Goal: Task Accomplishment & Management: Use online tool/utility

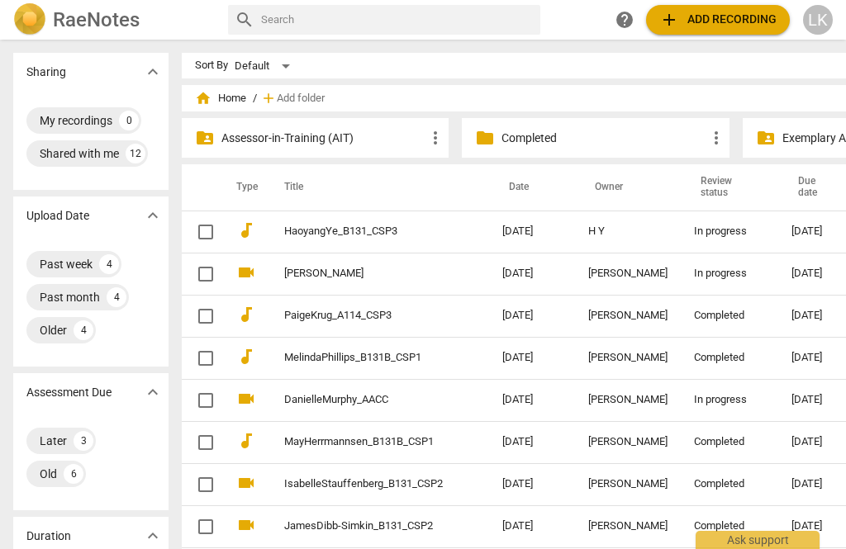
click at [746, 230] on td "In progress" at bounding box center [728, 232] width 97 height 42
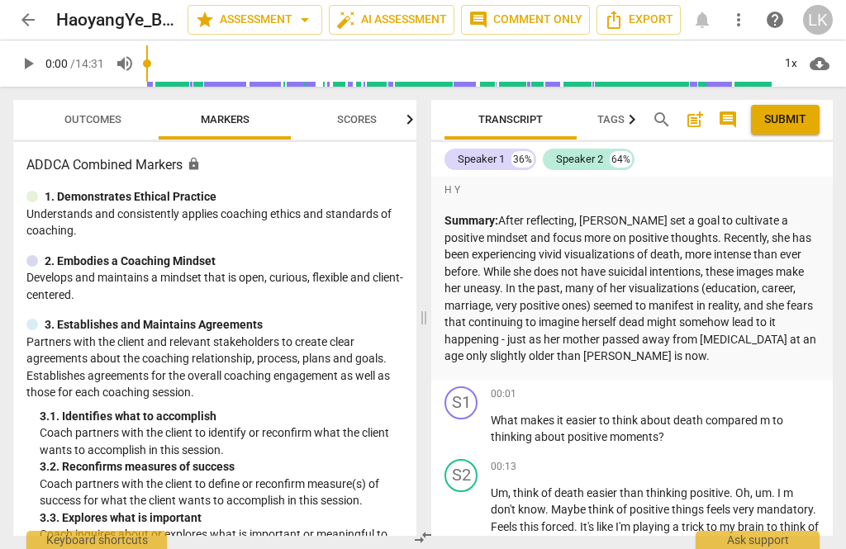
click at [28, 13] on span "arrow_back" at bounding box center [28, 20] width 20 height 20
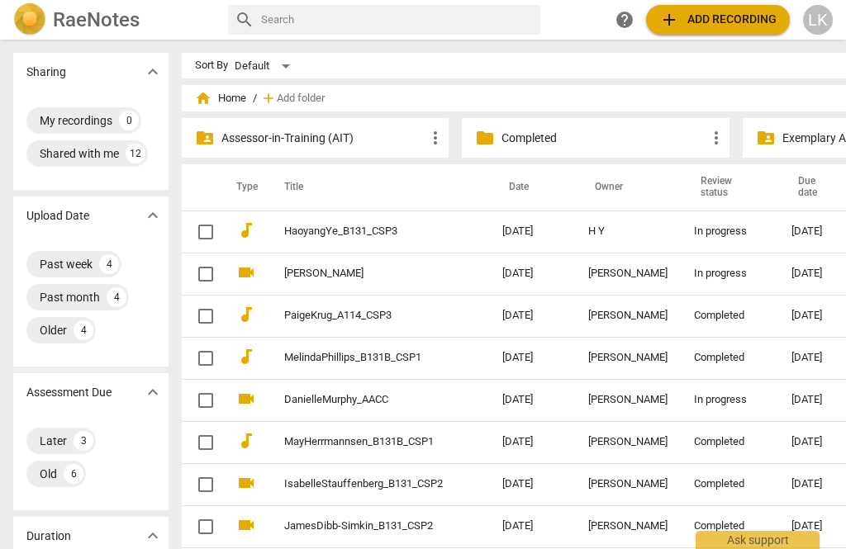
click at [791, 229] on div "[DATE]" at bounding box center [820, 231] width 59 height 12
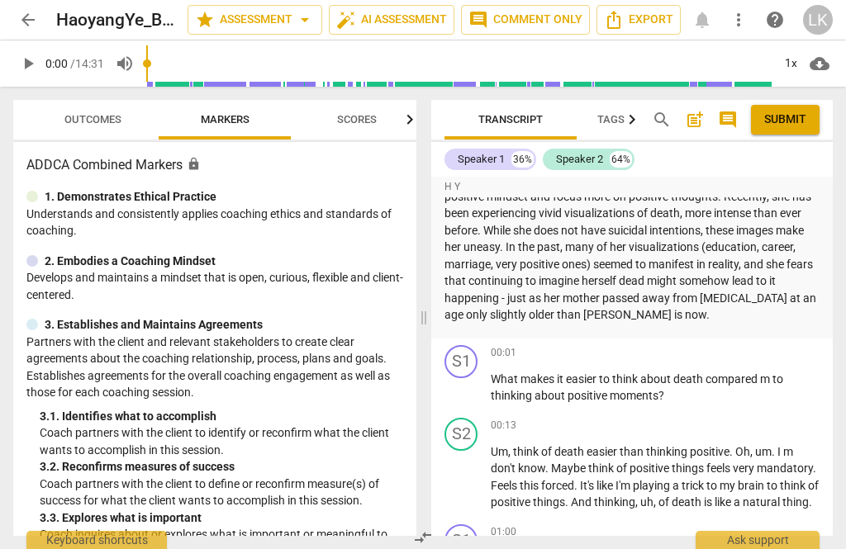
scroll to position [73, 0]
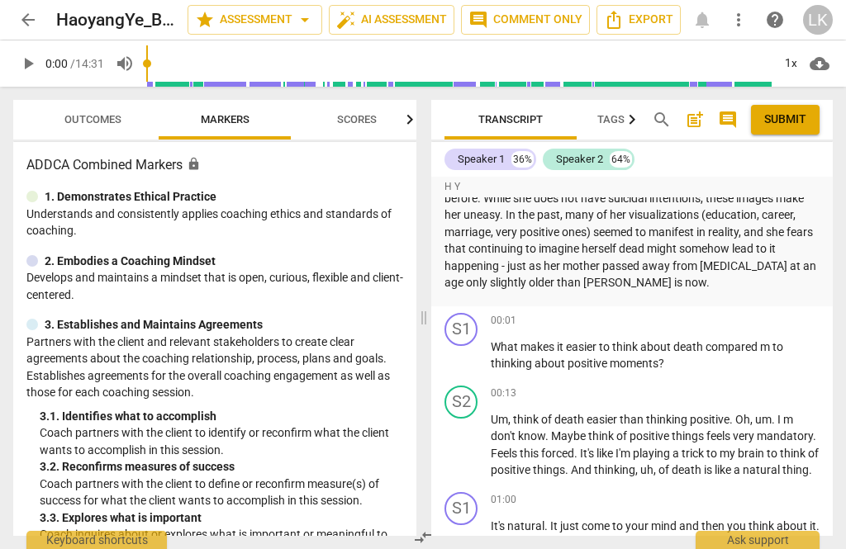
click at [471, 354] on span "play_arrow" at bounding box center [462, 357] width 20 height 20
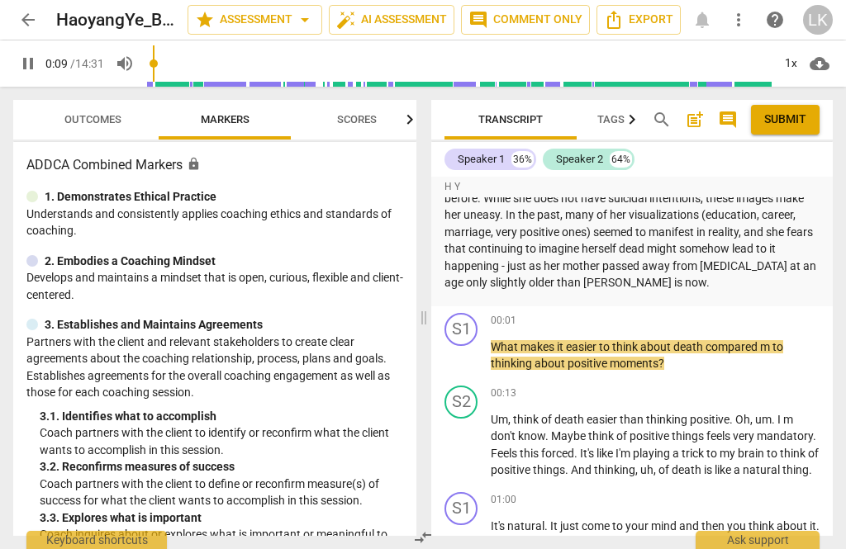
click at [474, 351] on span "pause" at bounding box center [461, 357] width 26 height 20
type input "9"
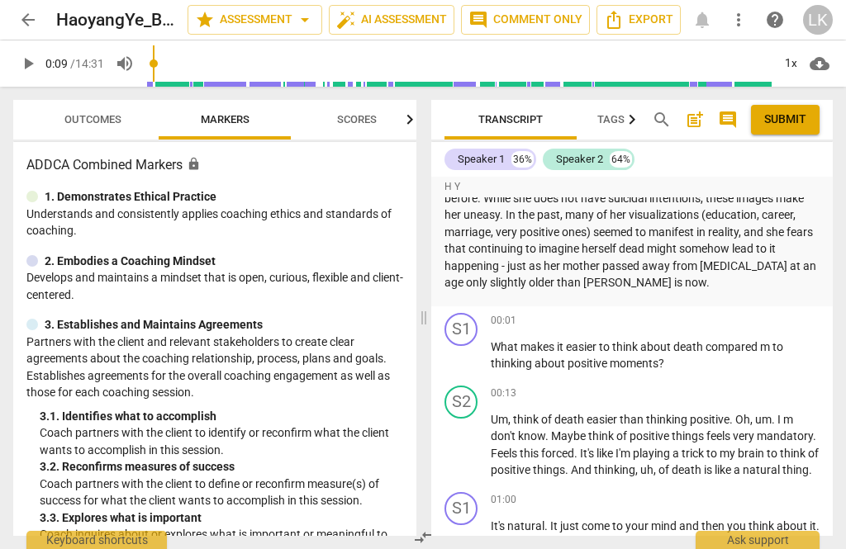
click at [740, 316] on div "+ Add competency" at bounding box center [770, 321] width 98 height 17
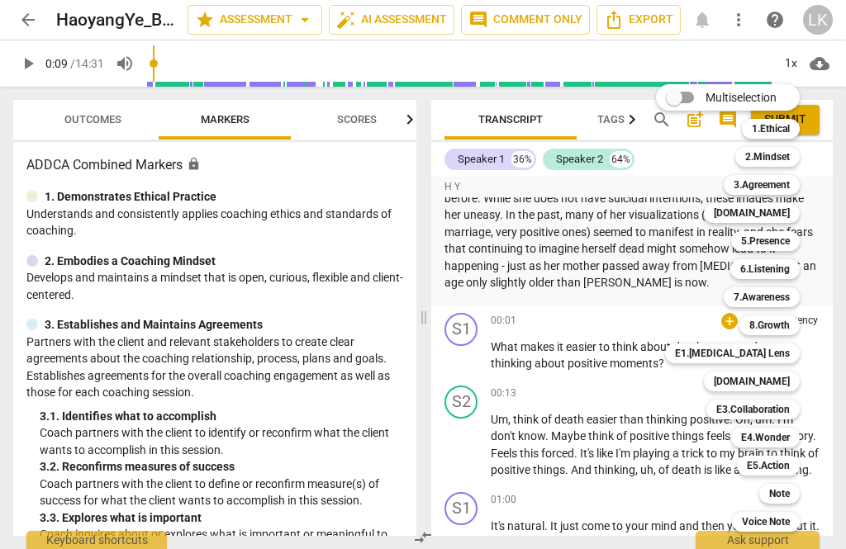
click at [788, 435] on b "E4.Wonder" at bounding box center [765, 438] width 49 height 20
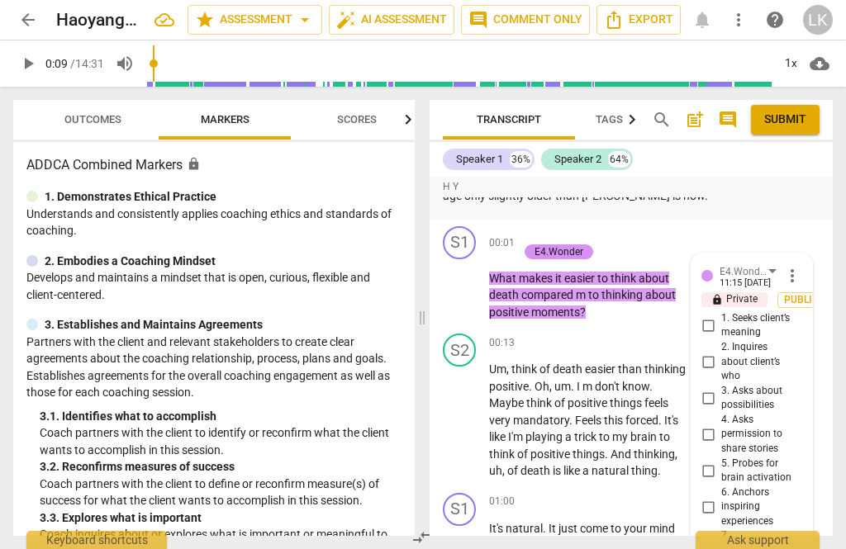
scroll to position [151, 0]
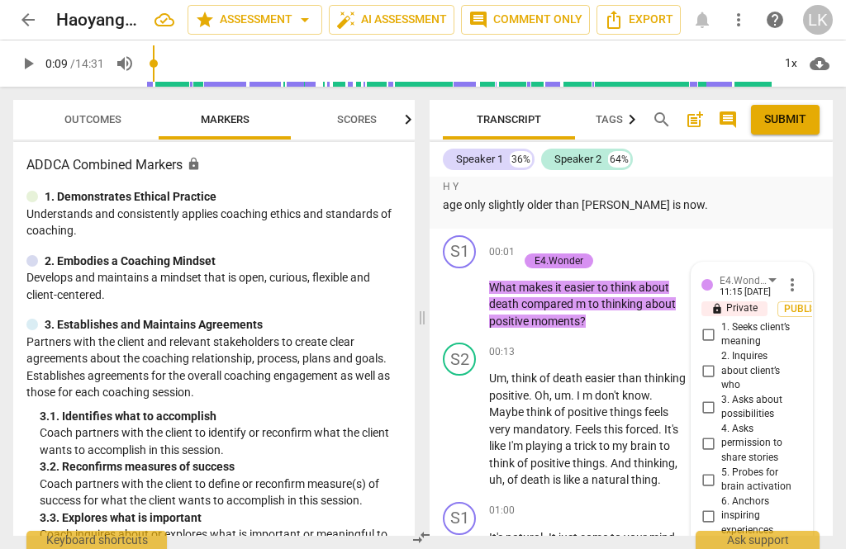
click at [801, 275] on span "more_vert" at bounding box center [792, 285] width 20 height 20
click at [813, 307] on li "Delete" at bounding box center [802, 311] width 57 height 31
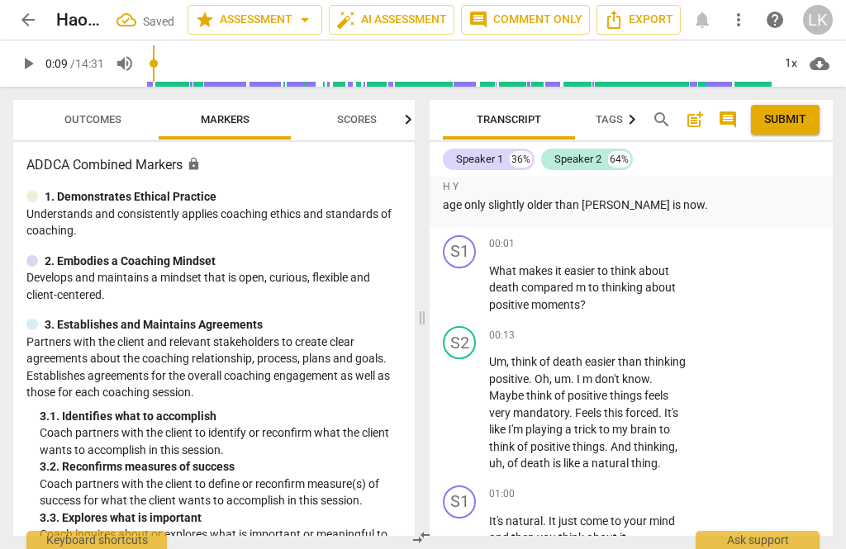
click at [642, 240] on p "Add competency" at bounding box center [635, 244] width 78 height 15
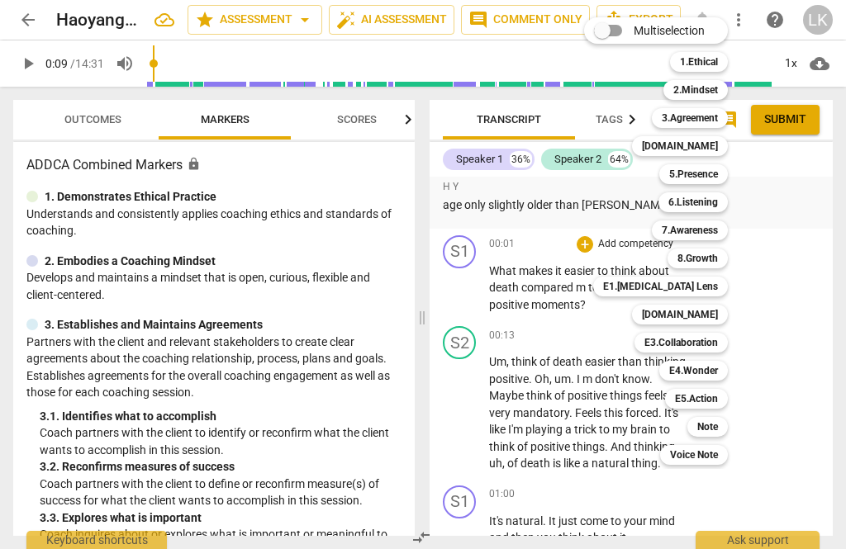
click at [722, 230] on div "7.Awareness" at bounding box center [689, 230] width 76 height 20
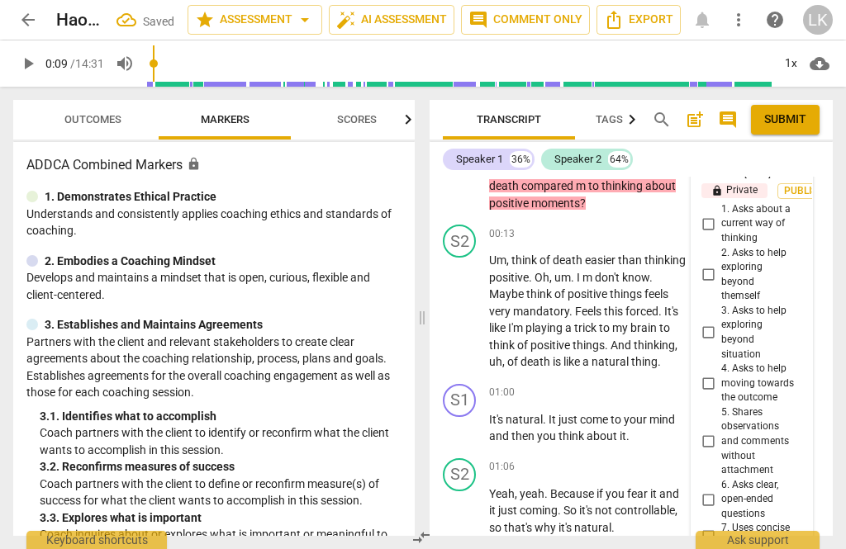
scroll to position [263, 0]
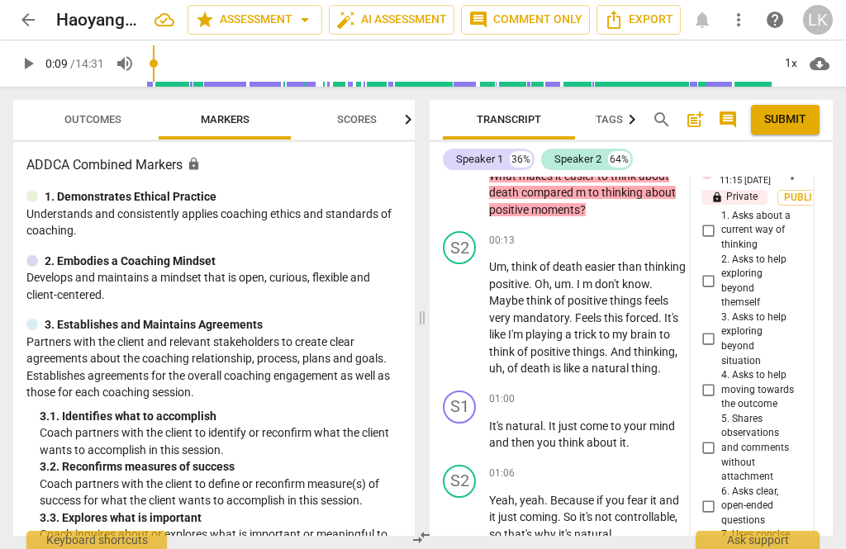
click at [719, 225] on input "1. Asks about a current way of thinking" at bounding box center [707, 230] width 26 height 20
checkbox input "true"
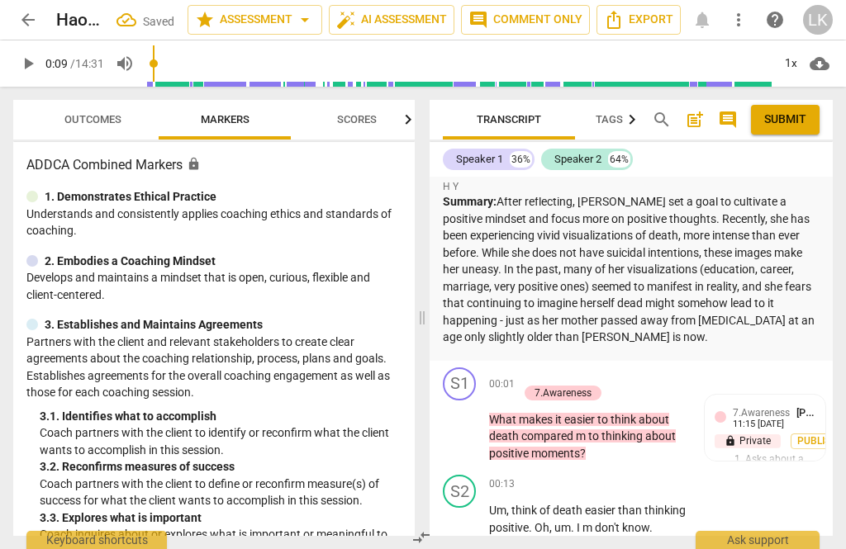
scroll to position [0, 0]
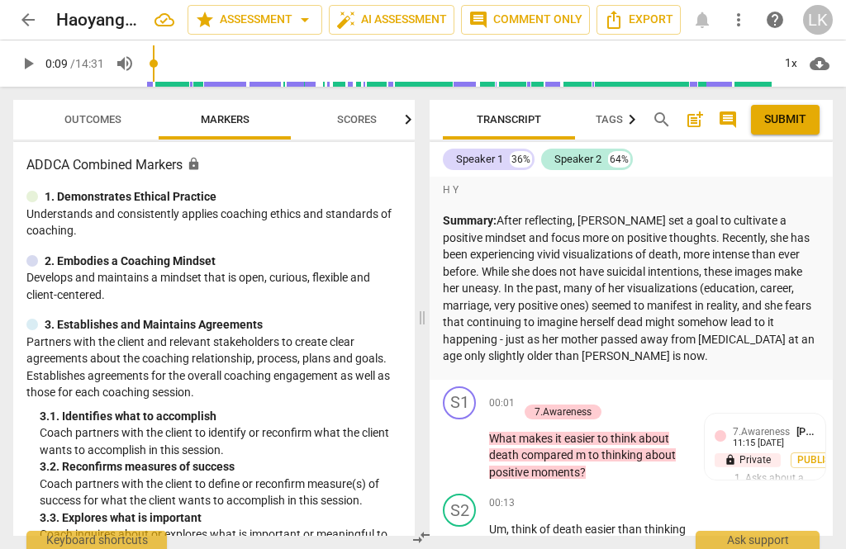
click at [542, 388] on p "Add competency" at bounding box center [577, 394] width 78 height 15
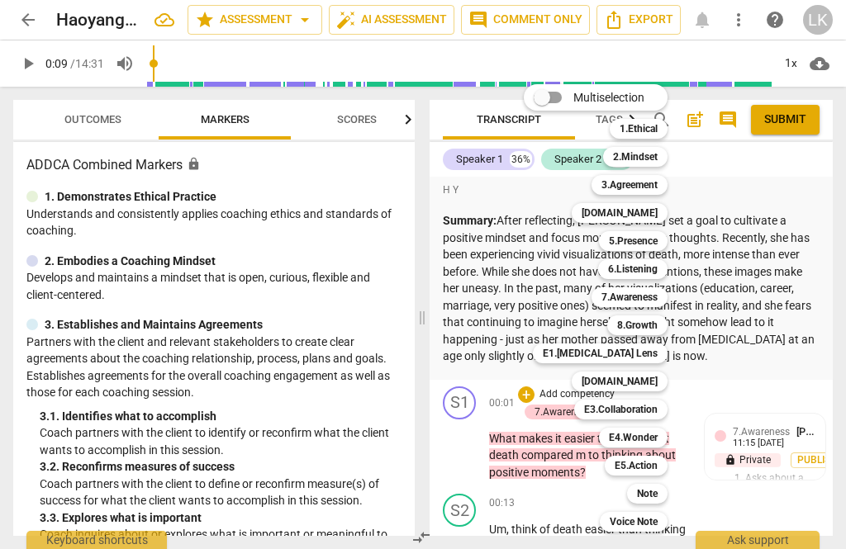
click at [657, 240] on b "5.Presence" at bounding box center [633, 241] width 49 height 20
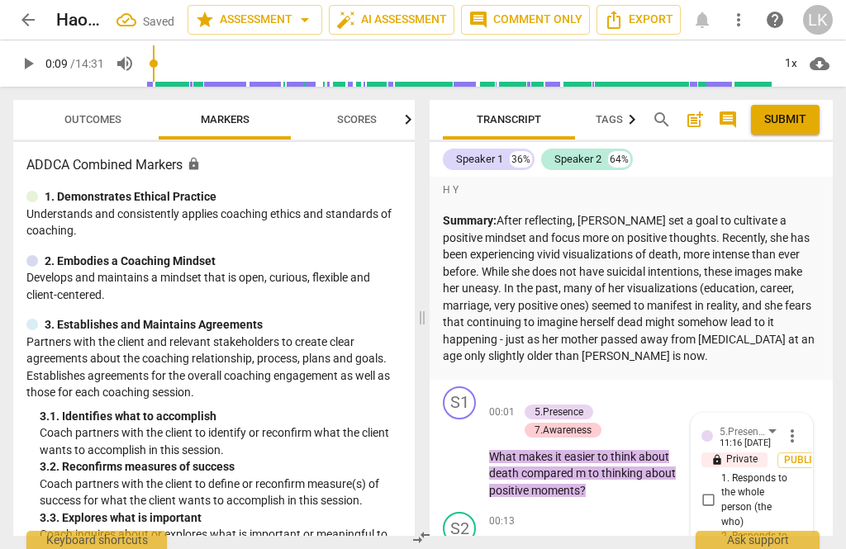
scroll to position [348, 0]
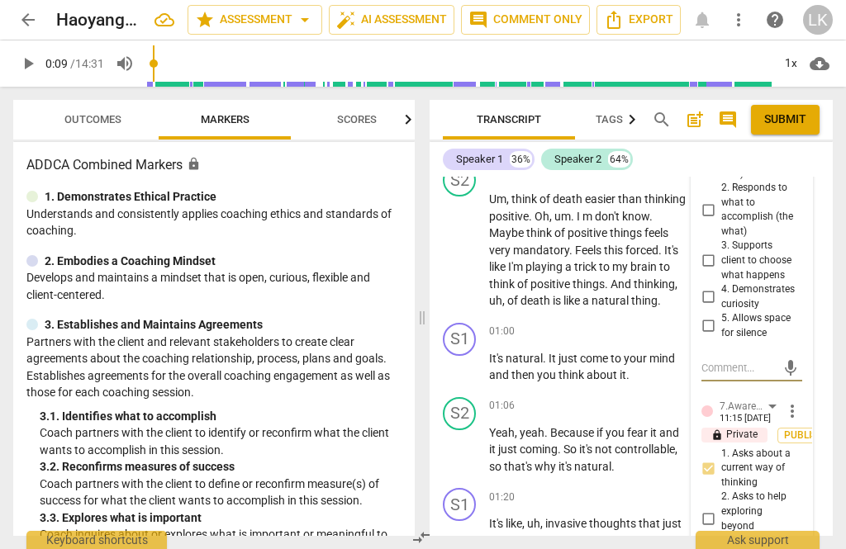
click at [721, 287] on input "4. Demonstrates curiosity" at bounding box center [707, 297] width 26 height 20
checkbox input "true"
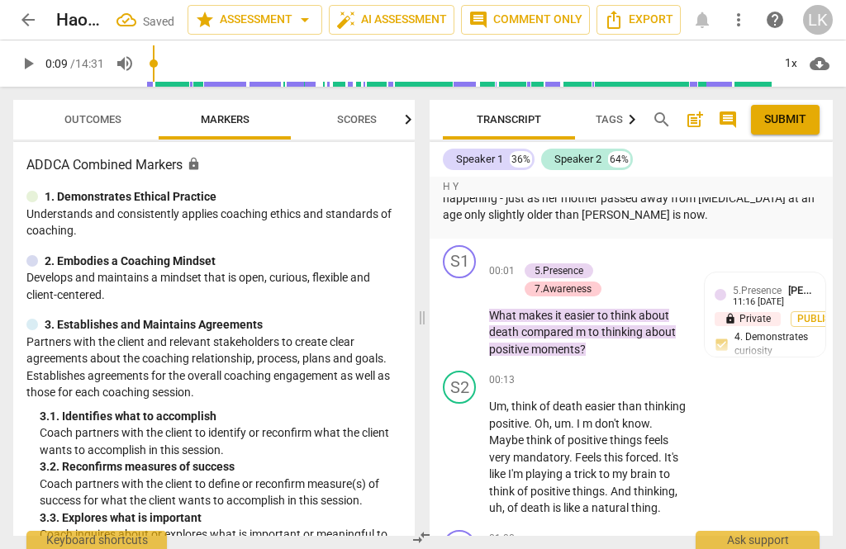
scroll to position [146, 0]
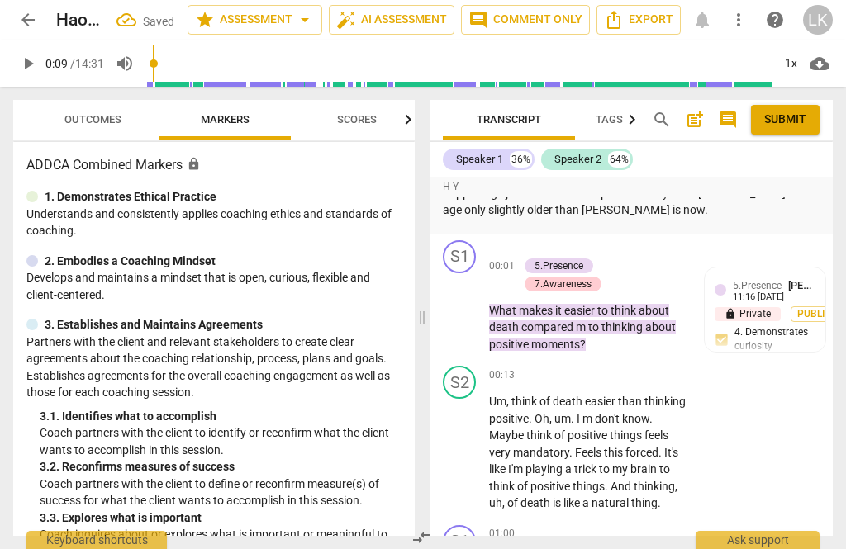
click at [473, 452] on span "play_arrow" at bounding box center [460, 453] width 26 height 20
click at [469, 447] on span "pause" at bounding box center [460, 453] width 20 height 20
type input "32"
click at [590, 374] on div "+" at bounding box center [584, 375] width 17 height 17
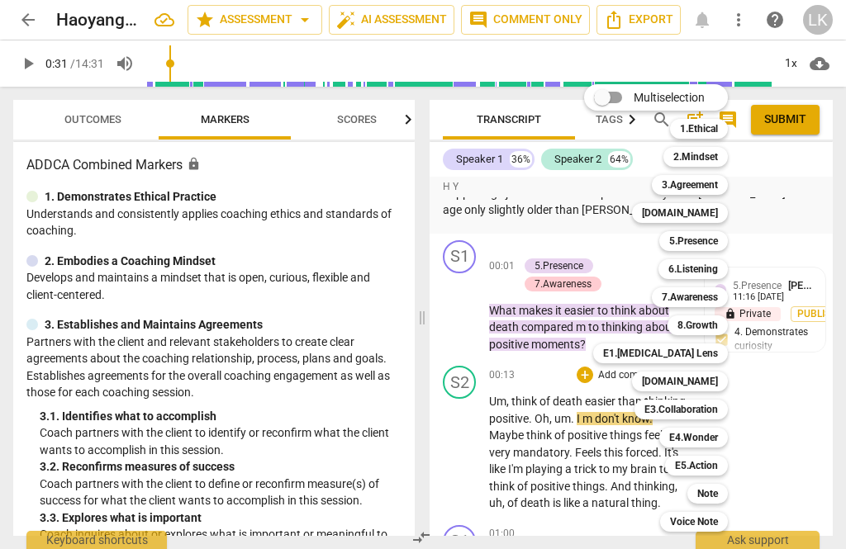
click at [732, 238] on div "5.Presence 5" at bounding box center [702, 241] width 100 height 28
click at [718, 239] on b "5.Presence" at bounding box center [693, 241] width 49 height 20
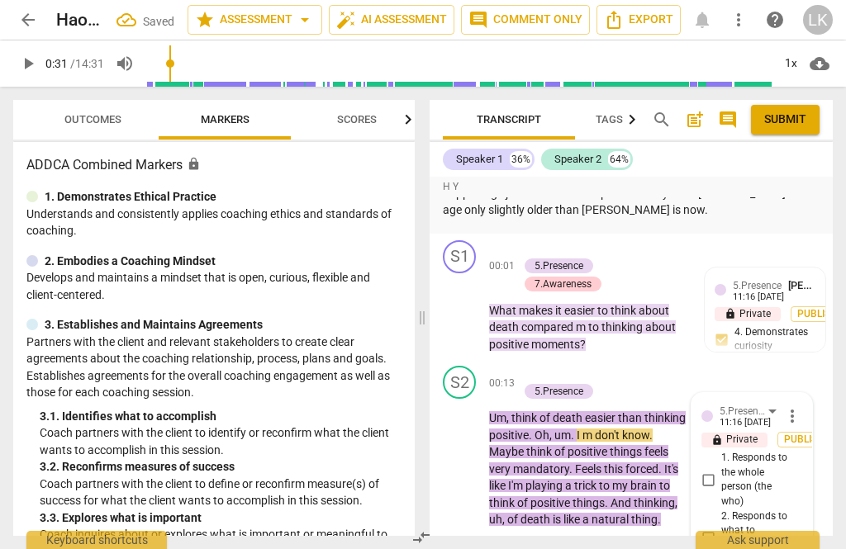
scroll to position [473, 0]
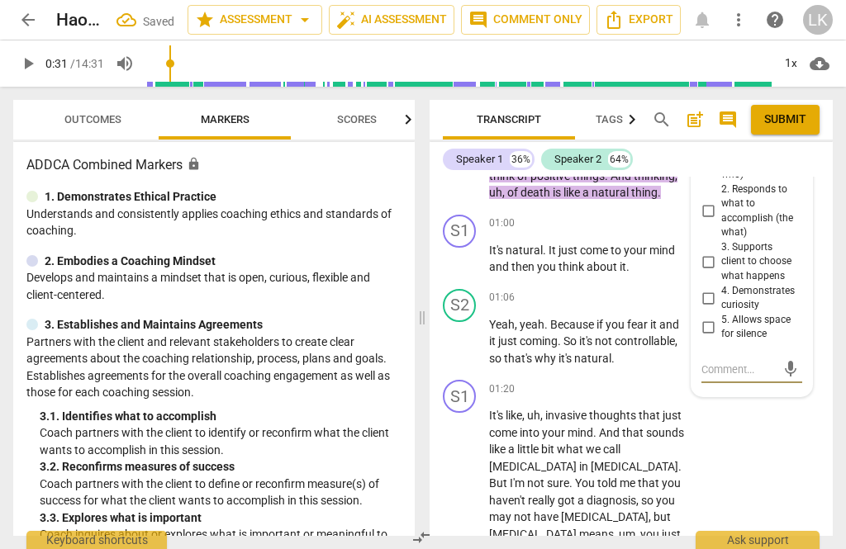
click at [721, 317] on input "5. Allows space for silence" at bounding box center [707, 327] width 26 height 20
checkbox input "true"
click at [745, 362] on textarea at bounding box center [738, 370] width 74 height 16
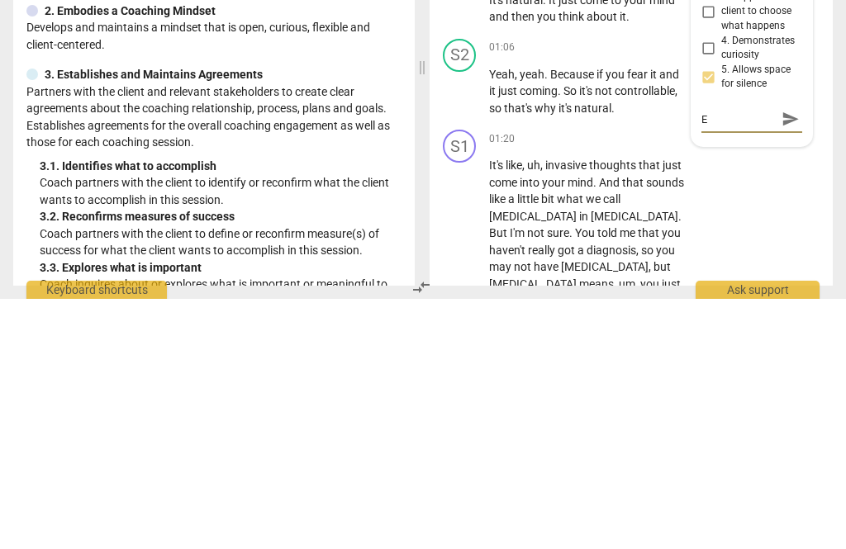
type textarea "Ex"
type textarea "Exc"
type textarea "Exce"
type textarea "Excellent"
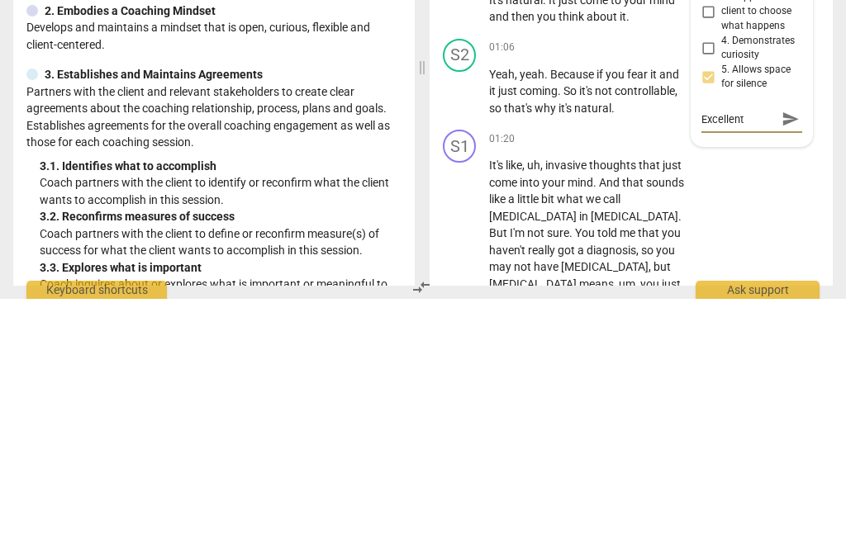
type textarea "Excellent"
type textarea "Excellent!"
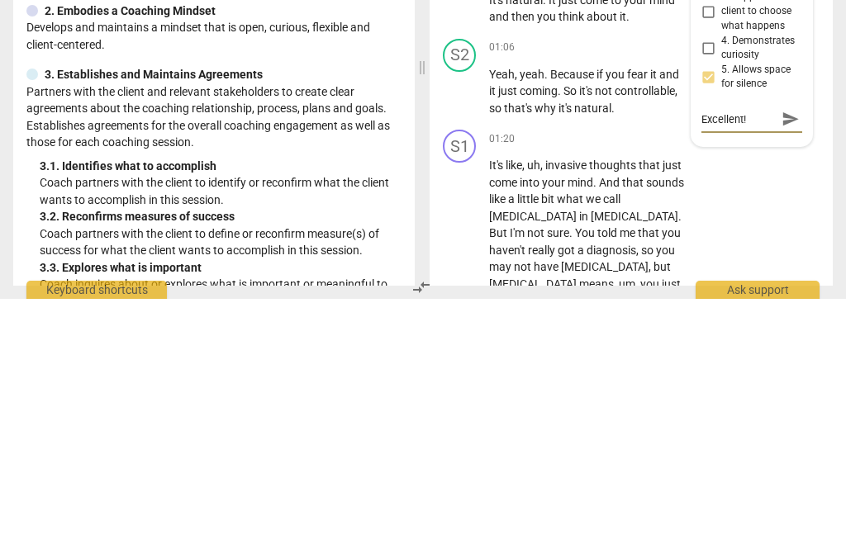
type textarea "Excellent!"
click at [798, 361] on span "send" at bounding box center [790, 370] width 18 height 18
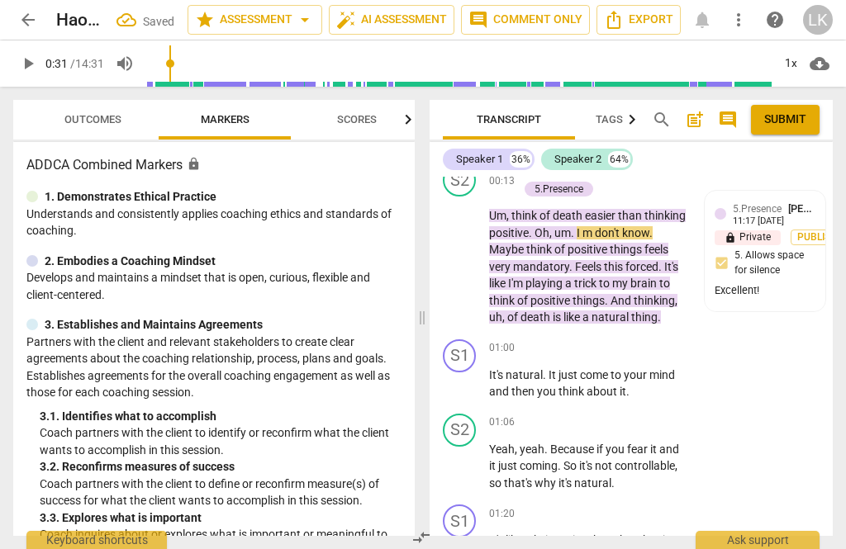
scroll to position [348, 0]
click at [467, 251] on span "play_arrow" at bounding box center [460, 259] width 20 height 20
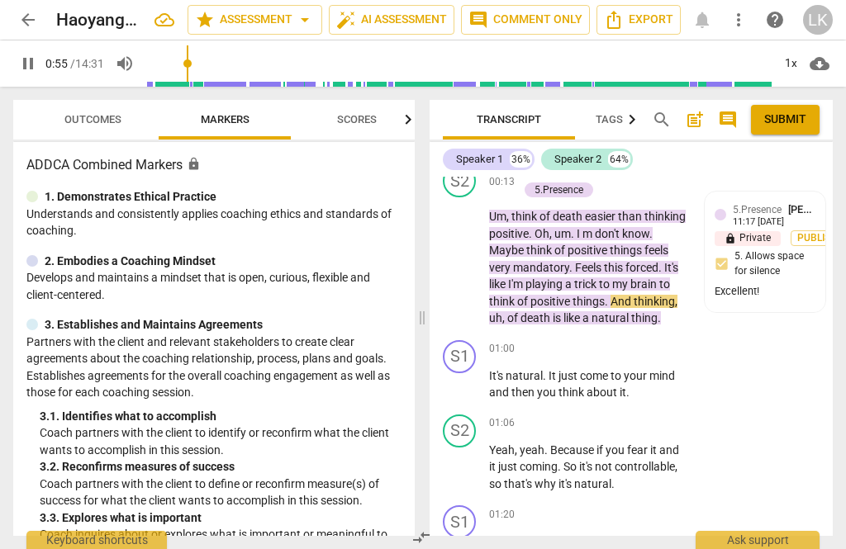
click at [472, 255] on span "pause" at bounding box center [460, 259] width 26 height 20
type input "57"
click at [662, 193] on div "+ Add competency 5.Presence" at bounding box center [596, 181] width 157 height 35
click at [658, 197] on div "00:13 + Add competency 5.Presence keyboard_arrow_right Um , think of death easi…" at bounding box center [592, 245] width 207 height 163
click at [656, 187] on div "+ Add competency 5.Presence" at bounding box center [596, 181] width 157 height 35
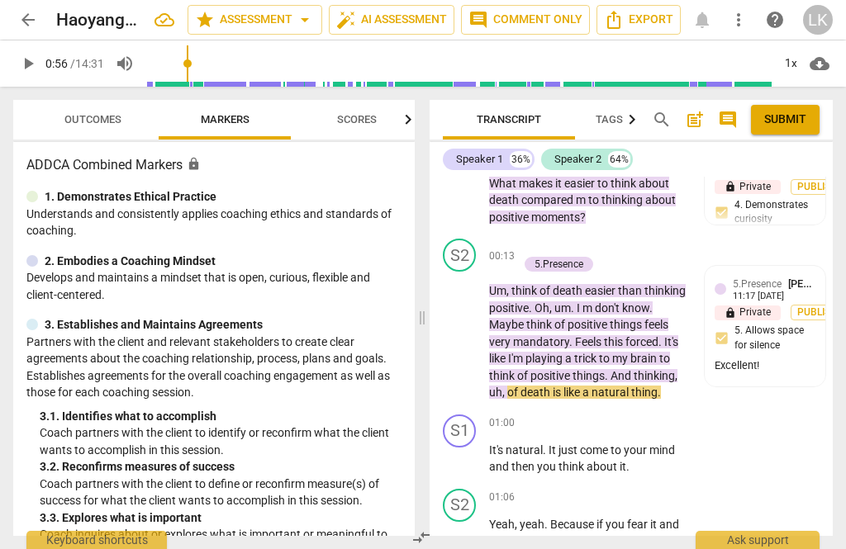
scroll to position [272, 0]
click at [542, 241] on p "Add competency" at bounding box center [577, 248] width 78 height 15
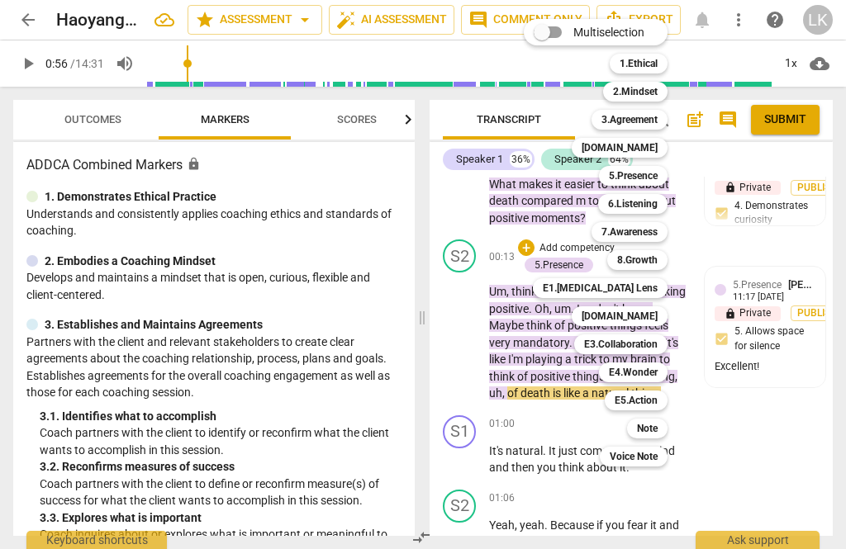
click at [662, 199] on div "6.Listening" at bounding box center [632, 204] width 69 height 20
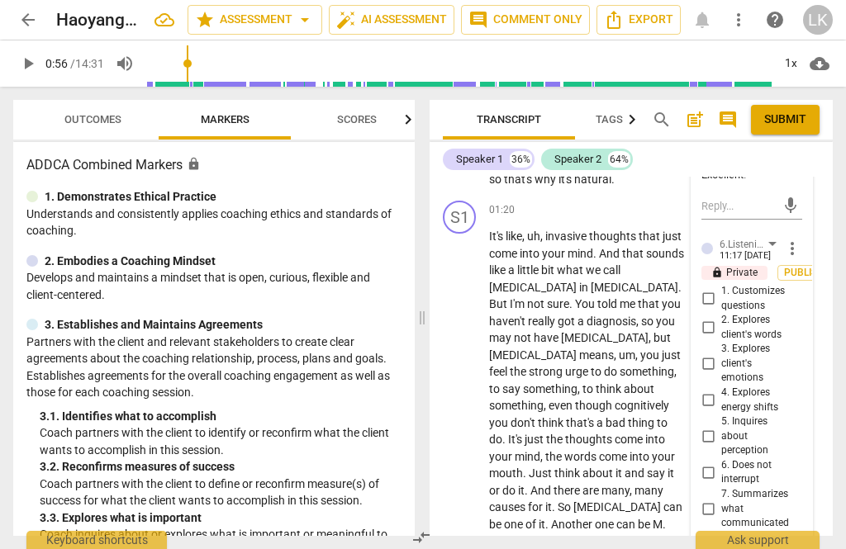
scroll to position [654, 0]
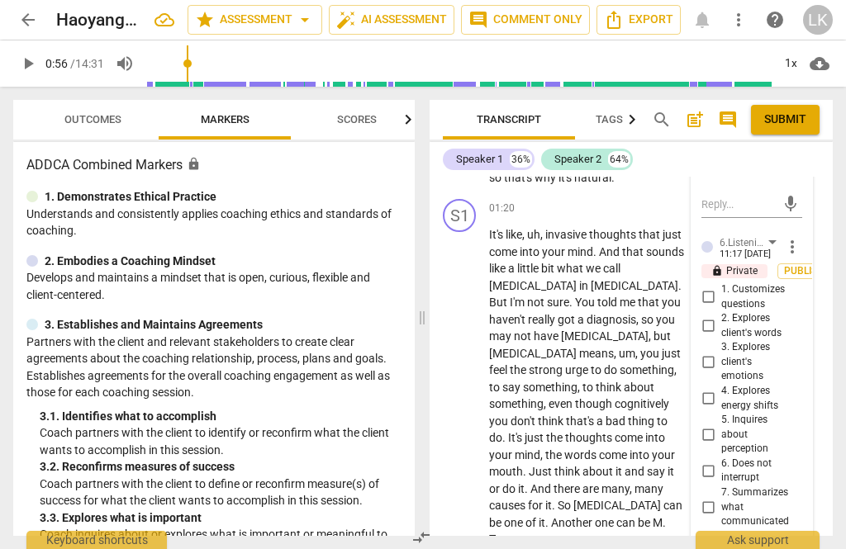
click at [721, 461] on input "6. Does not interrupt" at bounding box center [707, 471] width 26 height 20
checkbox input "true"
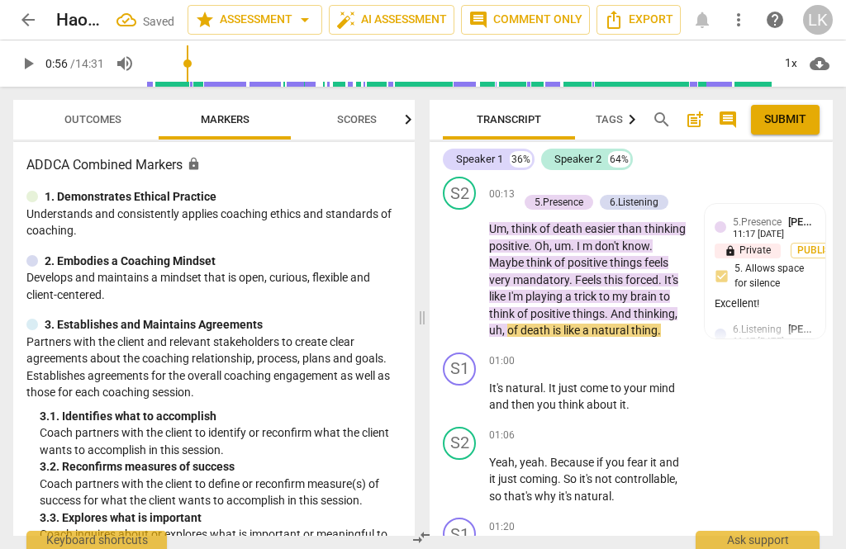
scroll to position [218, 0]
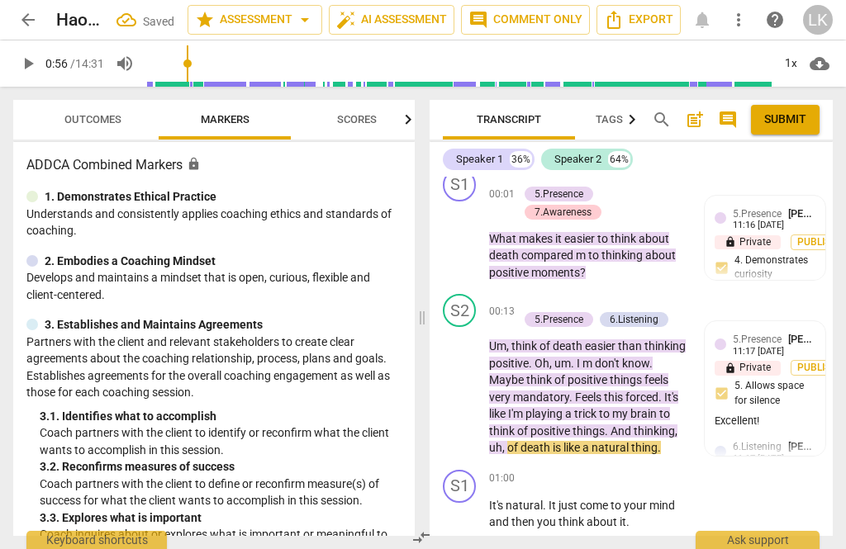
click at [532, 300] on div "+" at bounding box center [526, 302] width 17 height 17
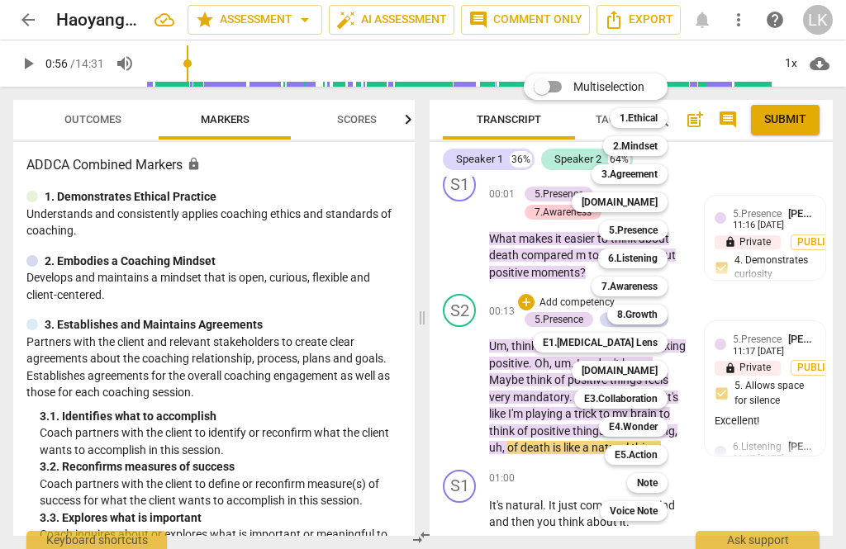
click at [659, 372] on div "[DOMAIN_NAME]" at bounding box center [619, 371] width 96 height 20
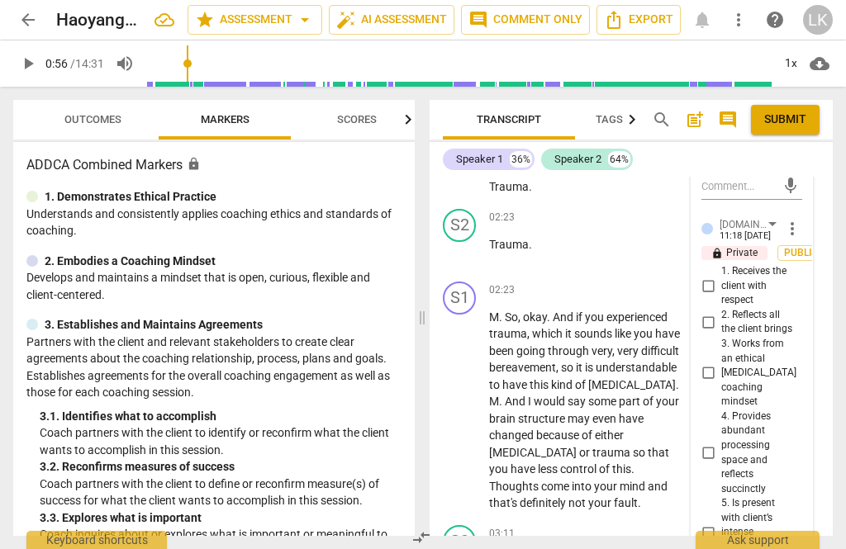
scroll to position [1026, 0]
click at [719, 443] on input "4. Provides abundant processing space and reflects succinctly" at bounding box center [707, 453] width 26 height 20
checkbox input "true"
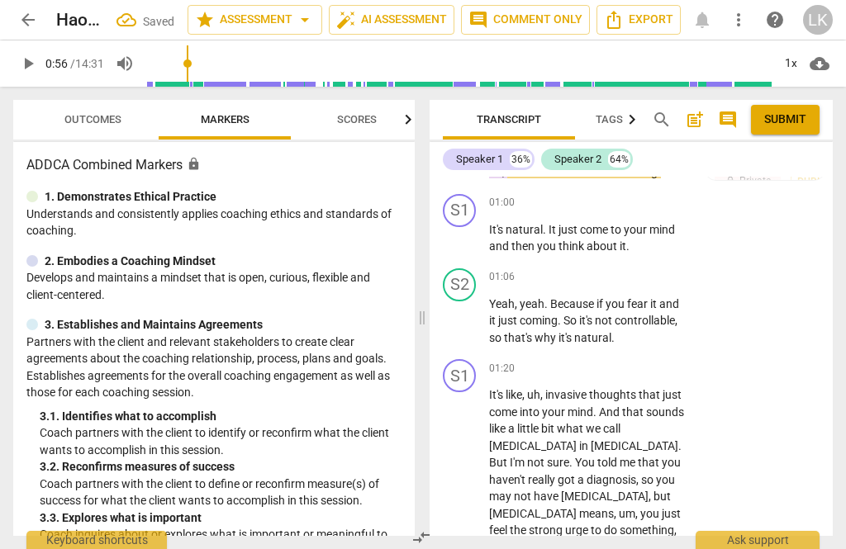
scroll to position [280, 0]
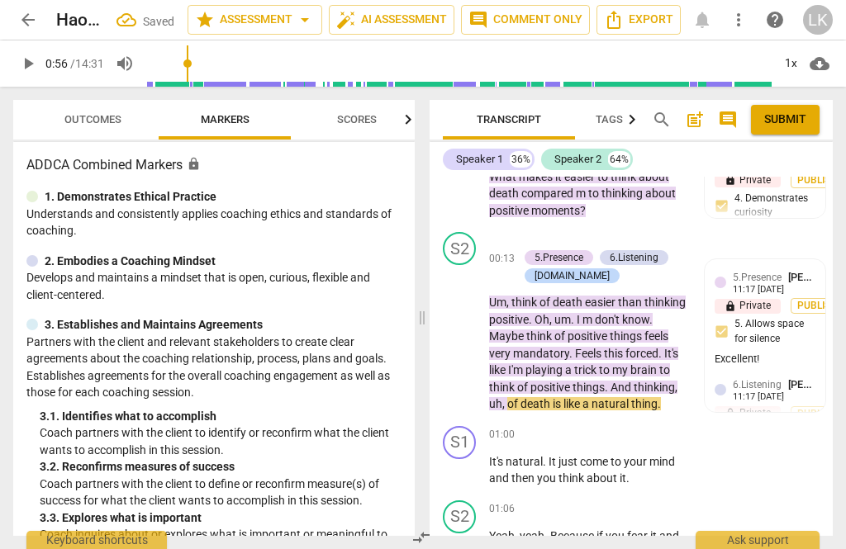
click at [472, 330] on span "play_arrow" at bounding box center [460, 336] width 26 height 20
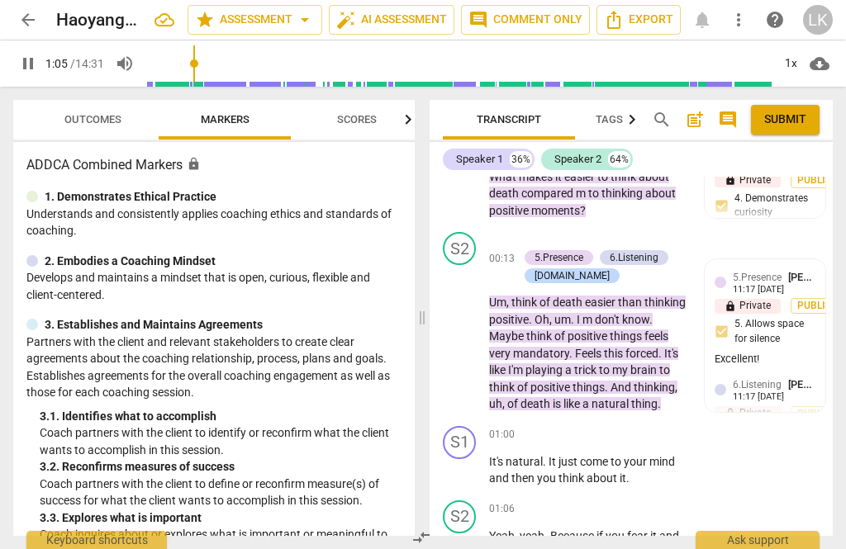
click at [471, 462] on span "pause" at bounding box center [460, 471] width 26 height 20
type input "66"
click at [595, 427] on div "+ Add competency" at bounding box center [625, 435] width 98 height 17
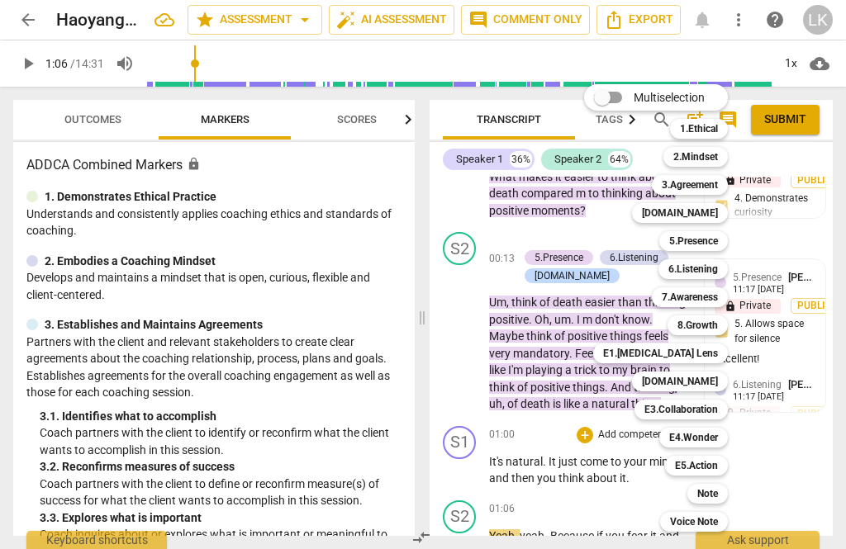
click at [726, 274] on div "6.Listening" at bounding box center [692, 269] width 69 height 20
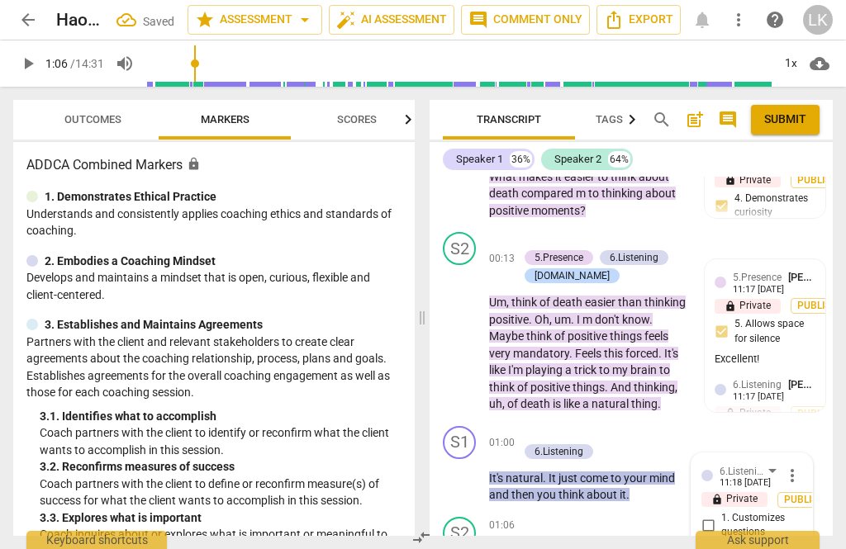
scroll to position [678, 0]
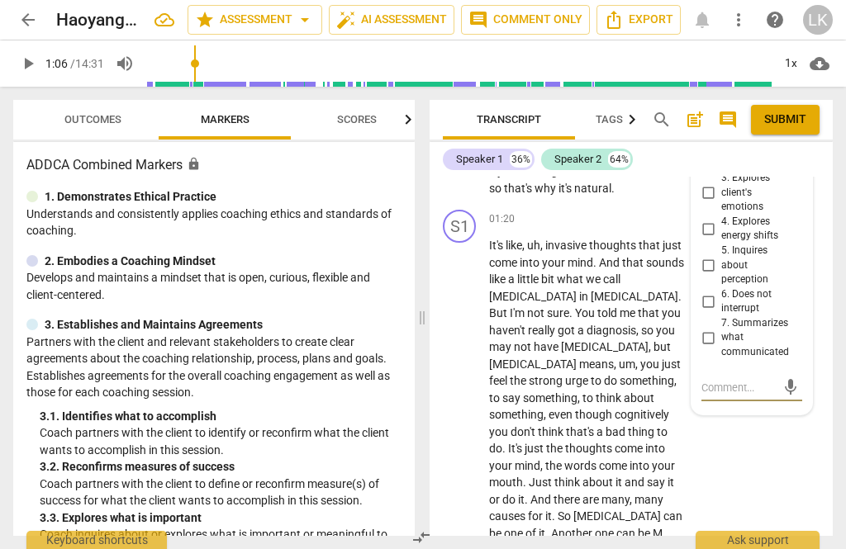
click at [719, 328] on input "7. Summarizes what communicated" at bounding box center [707, 338] width 26 height 20
checkbox input "true"
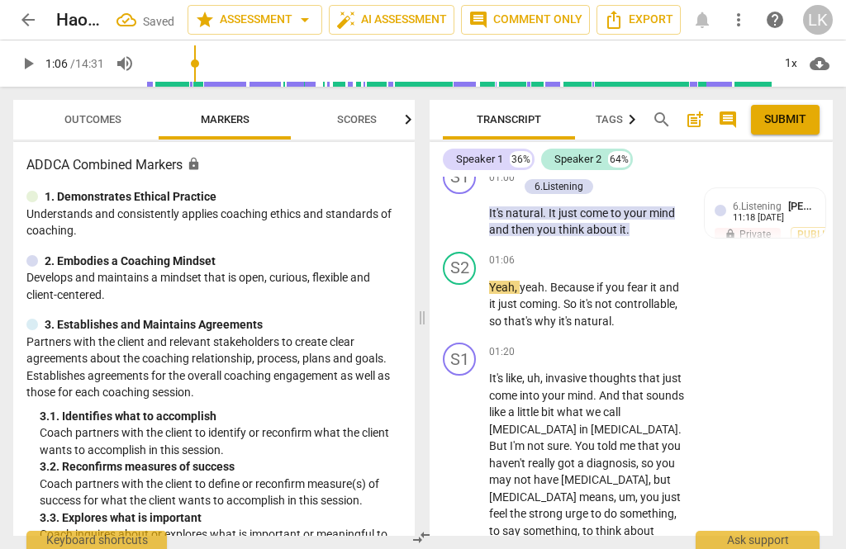
scroll to position [547, 0]
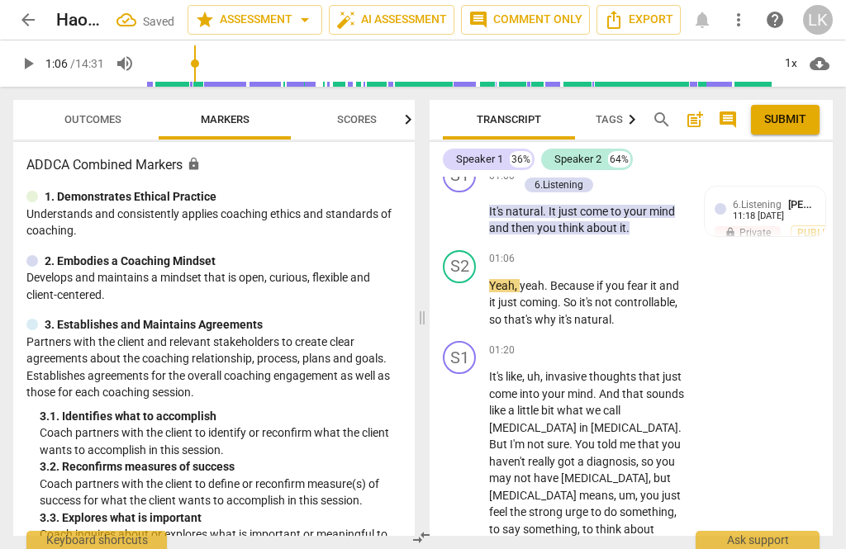
click at [466, 301] on span "play_arrow" at bounding box center [460, 303] width 20 height 20
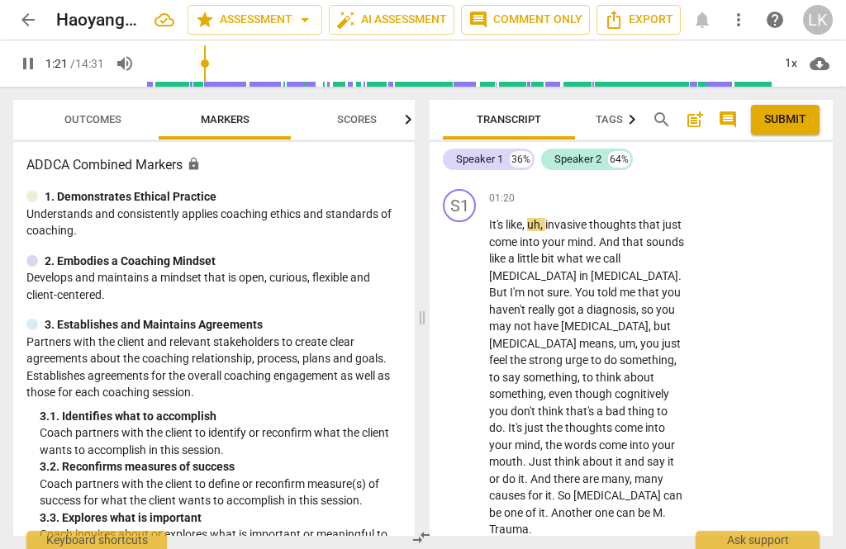
scroll to position [701, 0]
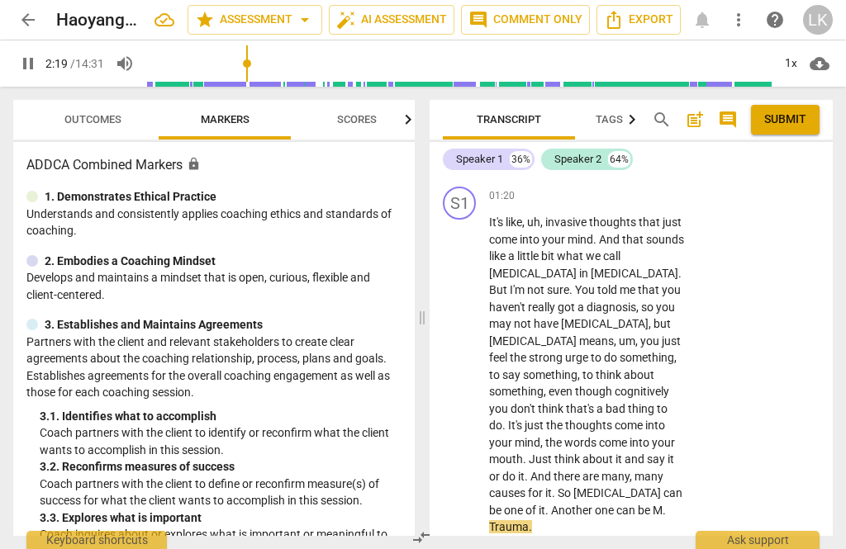
click at [471, 365] on span "pause" at bounding box center [460, 375] width 26 height 20
type input "139"
click at [595, 193] on div "+ Add competency" at bounding box center [625, 195] width 98 height 17
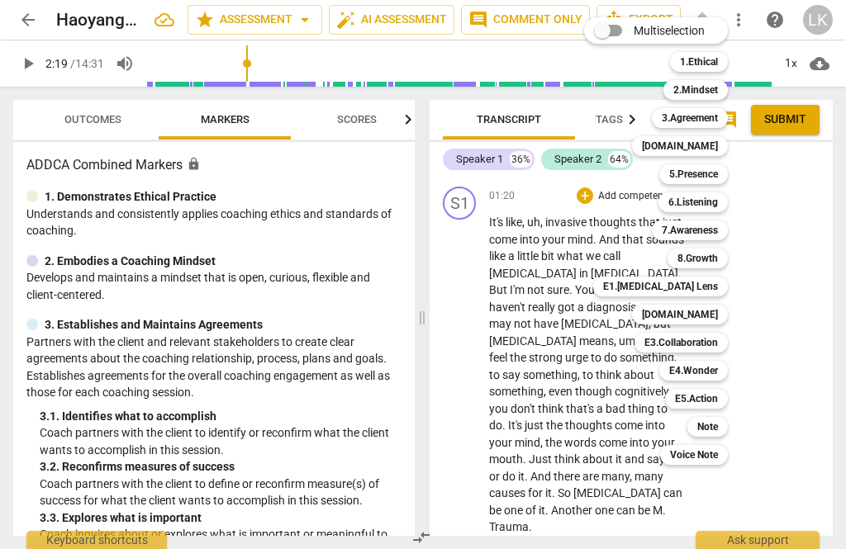
click at [723, 425] on div "Note" at bounding box center [707, 427] width 40 height 20
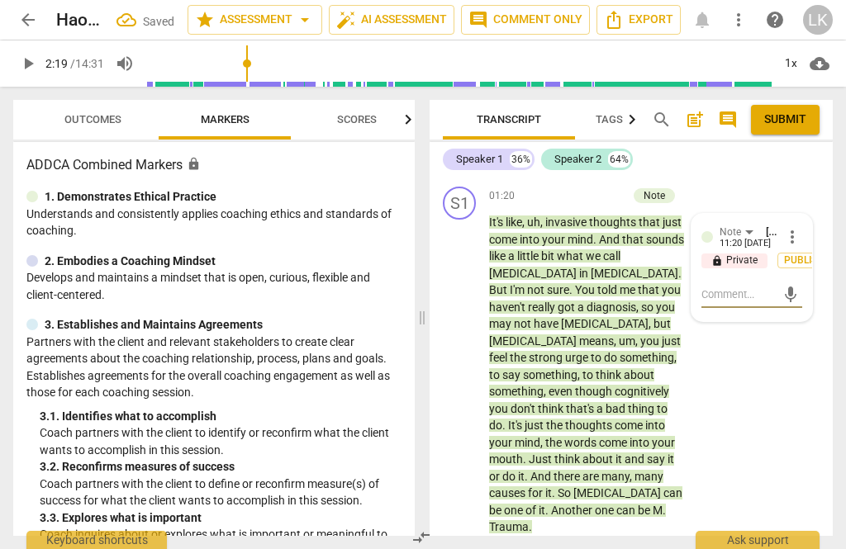
click at [754, 287] on textarea at bounding box center [738, 295] width 74 height 16
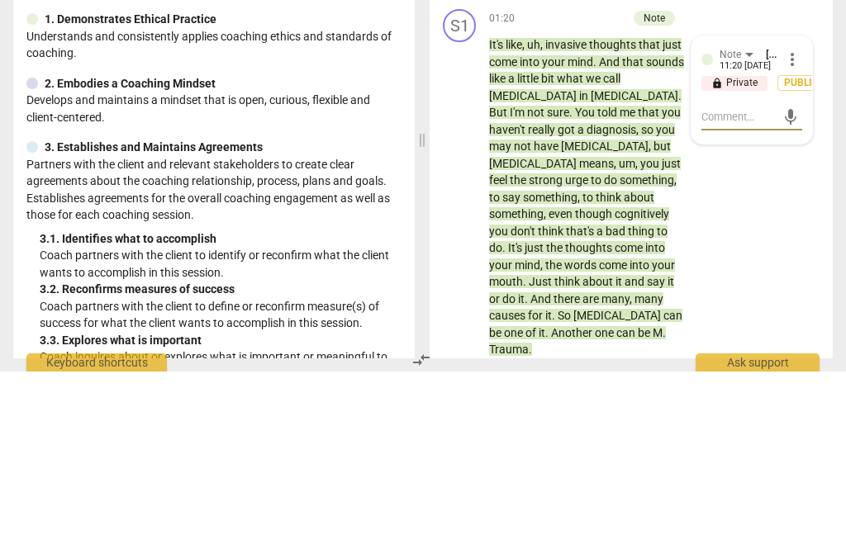
type textarea "I am"
type textarea "I am not"
type textarea "I am not completely sure"
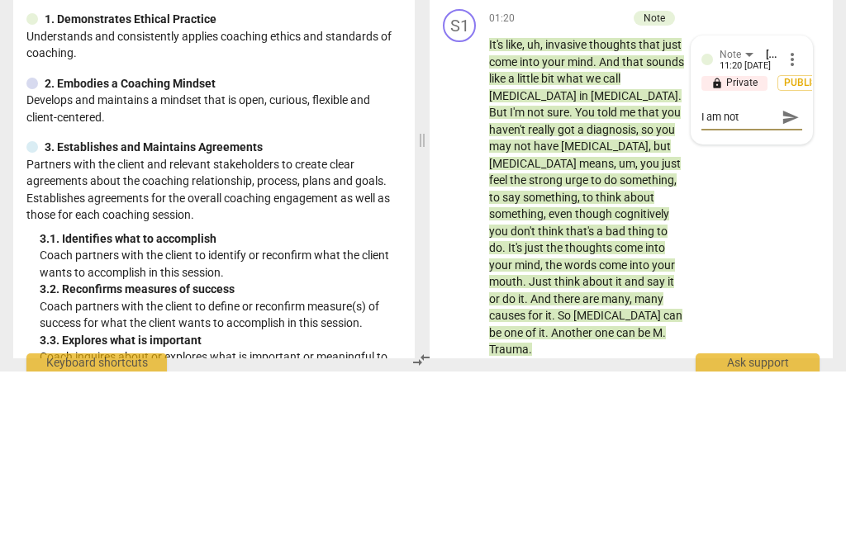
type textarea "I am not completely sure"
type textarea "I am not completely sure if this is"
type textarea "I am not completely sure if this is a"
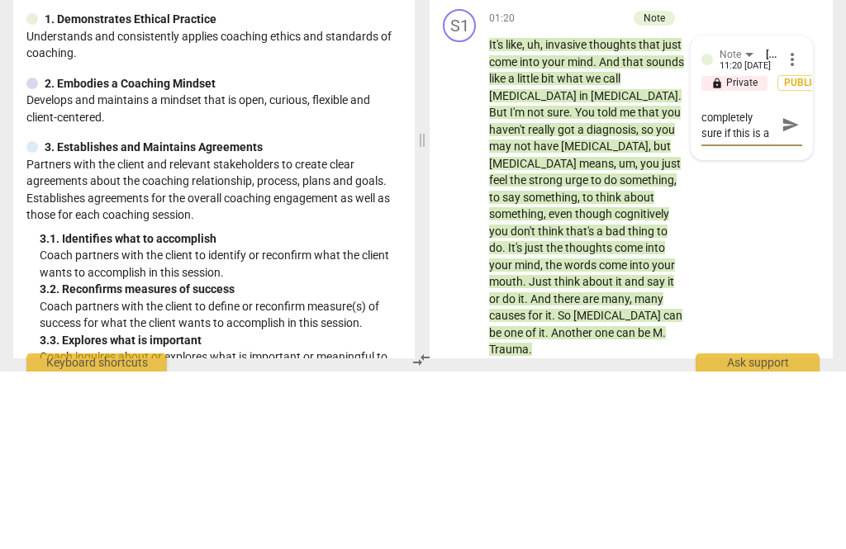
type textarea "I am not completely sure if this is in"
type textarea "I am not completely sure if this is in [PERSON_NAME]"
type textarea "I am not completely sure if this is [MEDICAL_DATA]"
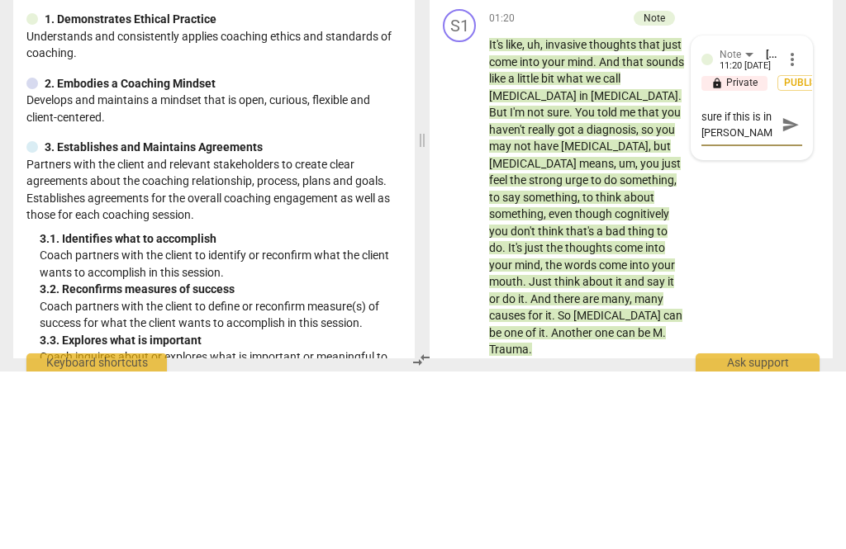
type textarea "I am not completely sure if this is [MEDICAL_DATA]"
type textarea "I am not completely sure if this is [MEDICAL_DATA],"
type textarea "I am not completely sure if this is [MEDICAL_DATA], but [DATE]"
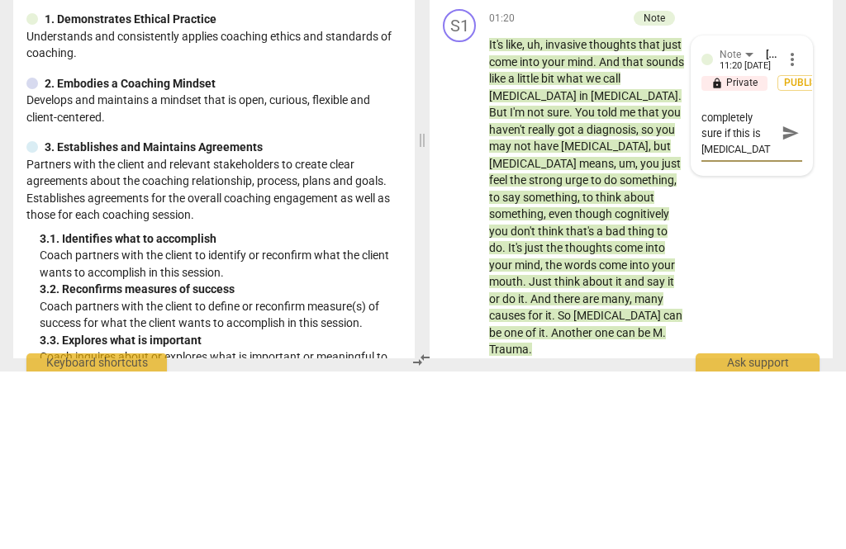
type textarea "I am not completely sure if this is [MEDICAL_DATA], but [DATE]"
type textarea "I am not completely sure if this is [MEDICAL_DATA], but [DATE], but"
type textarea "I am not completely sure if this is [MEDICAL_DATA], but could be"
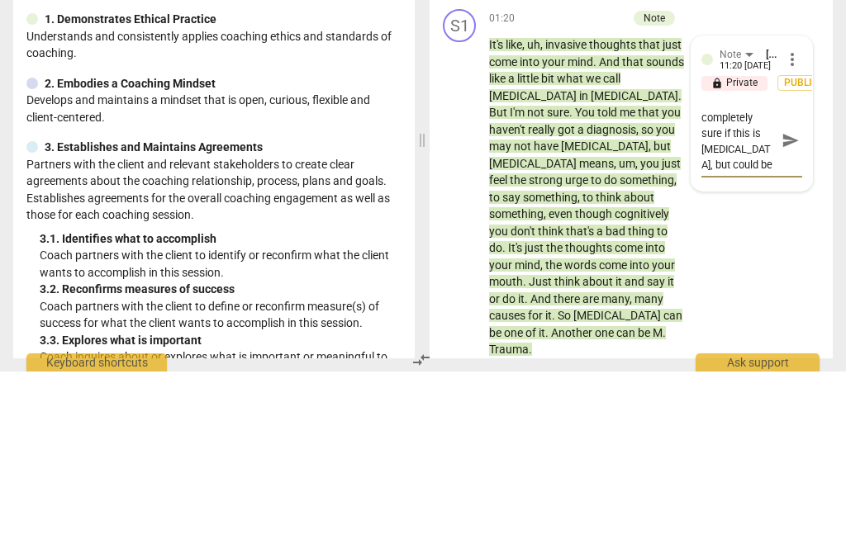
type textarea "I am not completely sure if this is [MEDICAL_DATA], but could be some sort of"
type textarea "I am not completely sure if this is [MEDICAL_DATA], but could be some sort of d…"
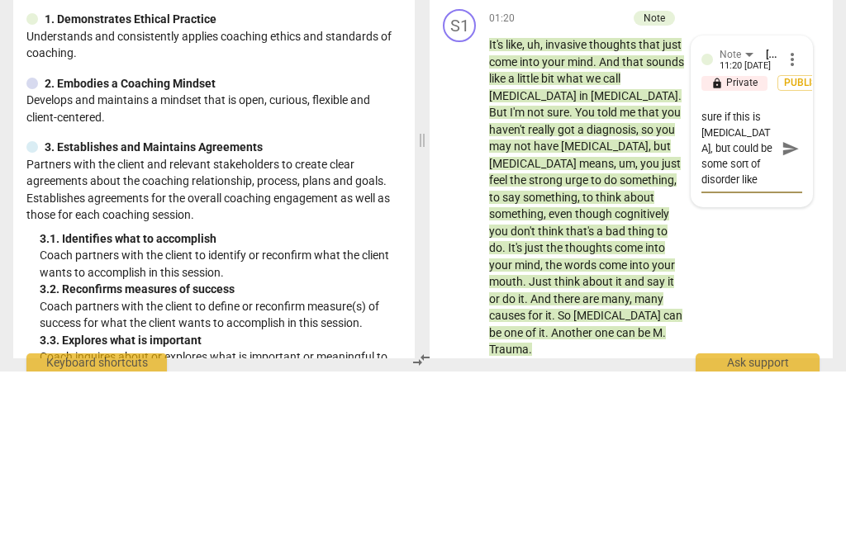
type textarea "I am not completely sure if this is [MEDICAL_DATA], but could be some sort of d…"
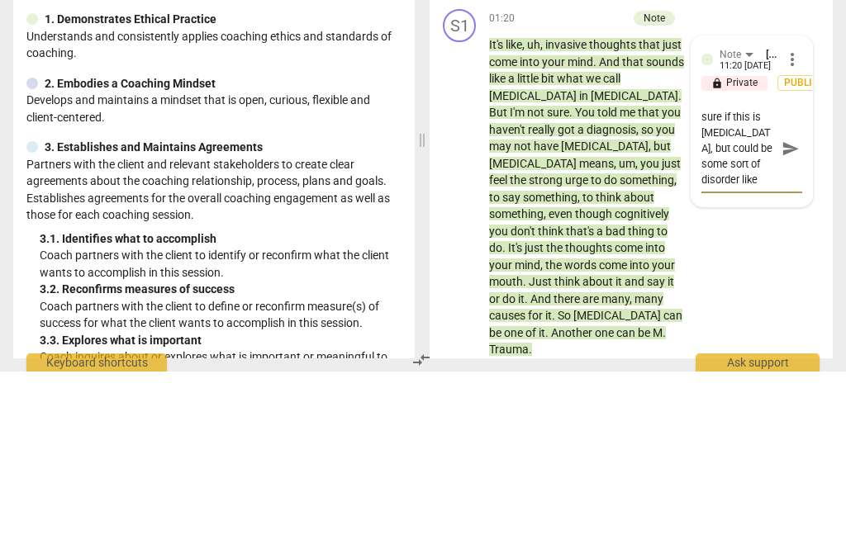
type textarea "I am not completely sure if this is [MEDICAL_DATA], but could be some sort of d…"
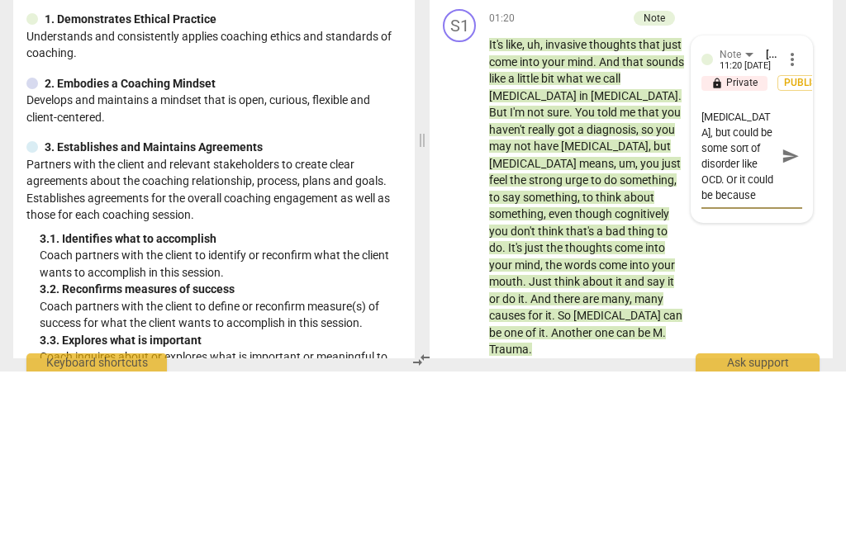
type textarea "I am not completely sure if this is [MEDICAL_DATA], but could be some sort of d…"
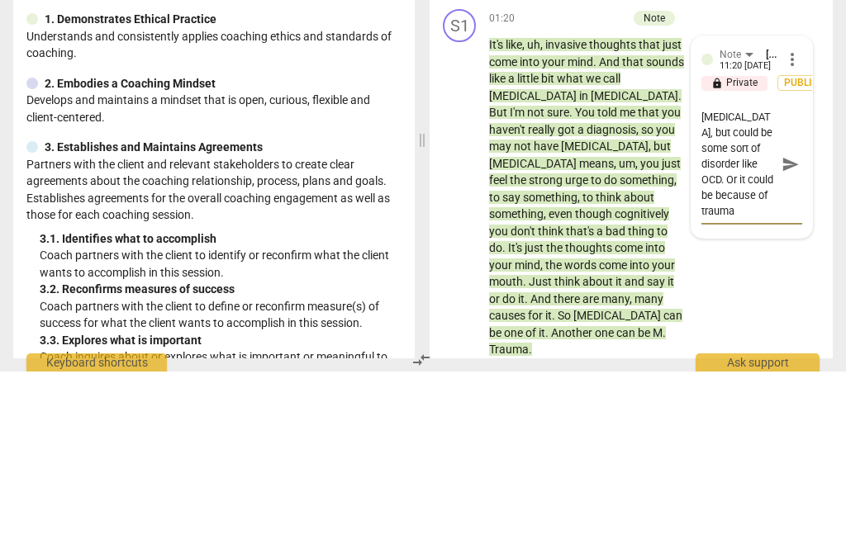
type textarea "I am not completely sure if this is [MEDICAL_DATA], but could be some sort of d…"
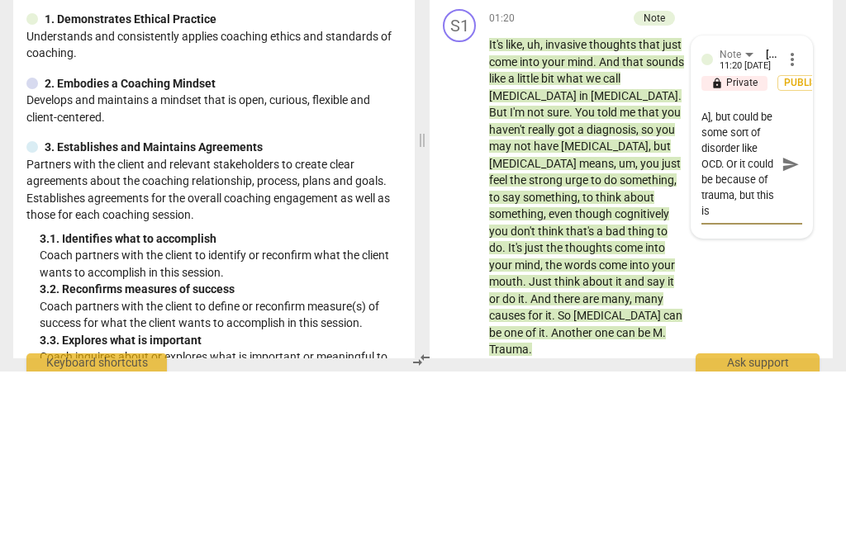
type textarea "I am not completely sure if this is [MEDICAL_DATA], but could be some sort of d…"
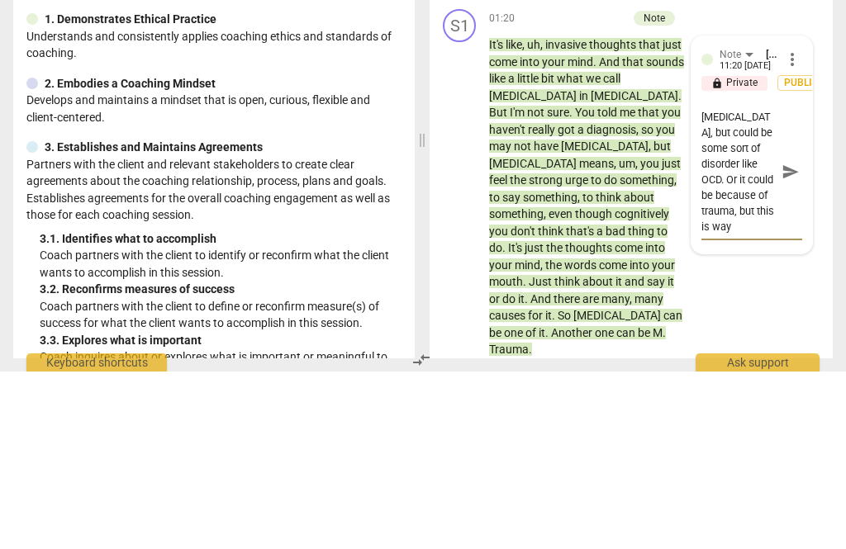
type textarea "I am not completely sure if this is [MEDICAL_DATA], but could be some sort of d…"
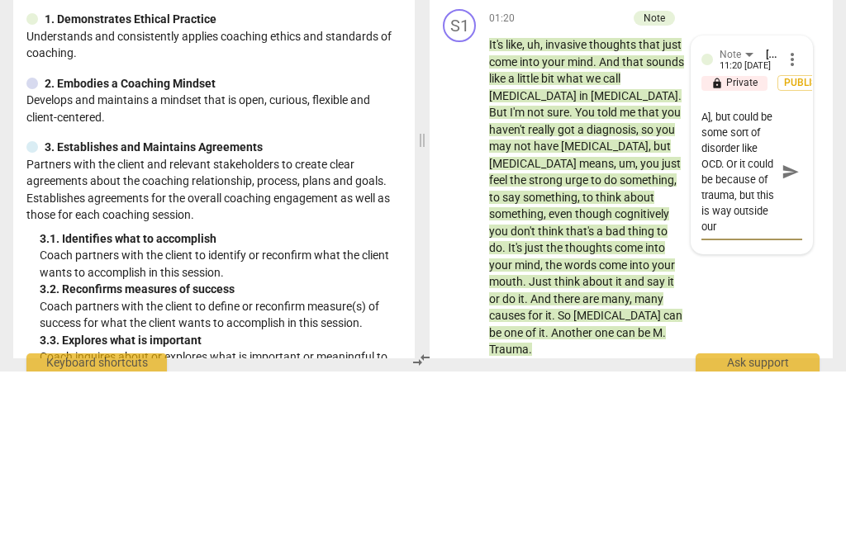
type textarea "I am not completely sure if this is [MEDICAL_DATA], but could be some sort of d…"
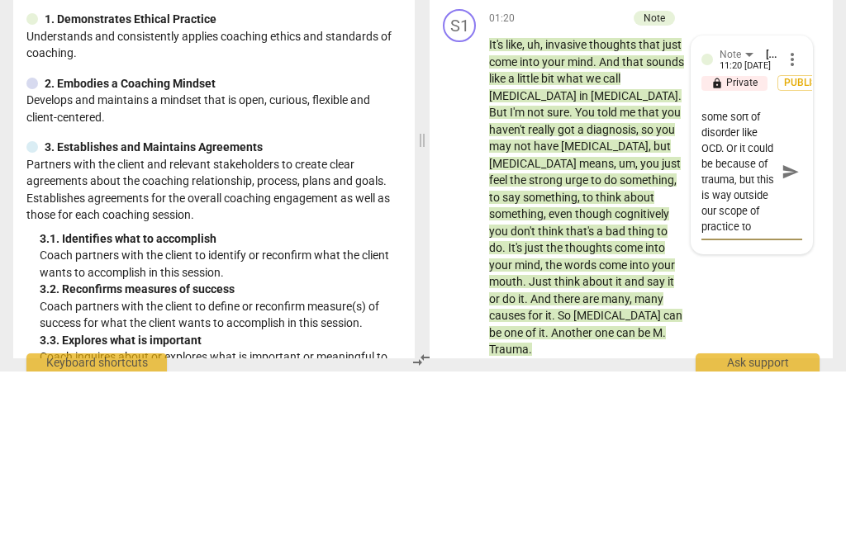
type textarea "I am not completely sure if this is [MEDICAL_DATA], but could be some sort of d…"
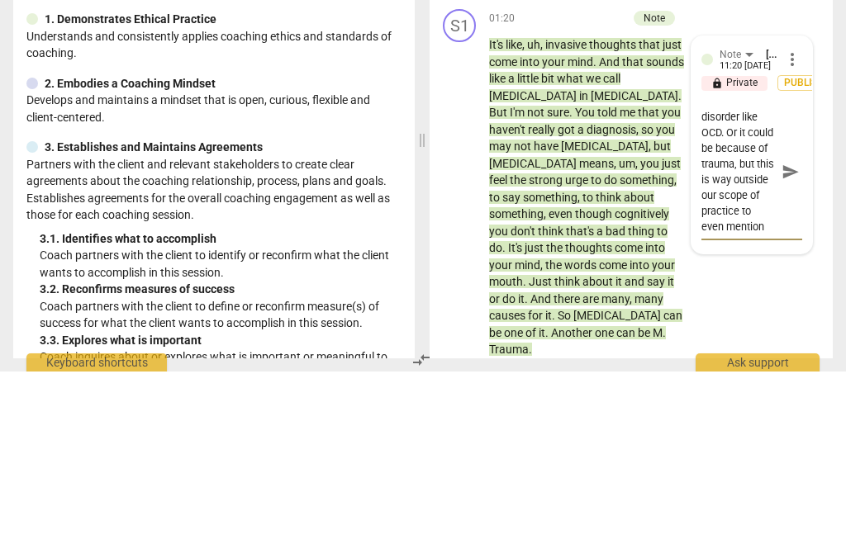
type textarea "I am not completely sure if this is [MEDICAL_DATA], but could be some sort of d…"
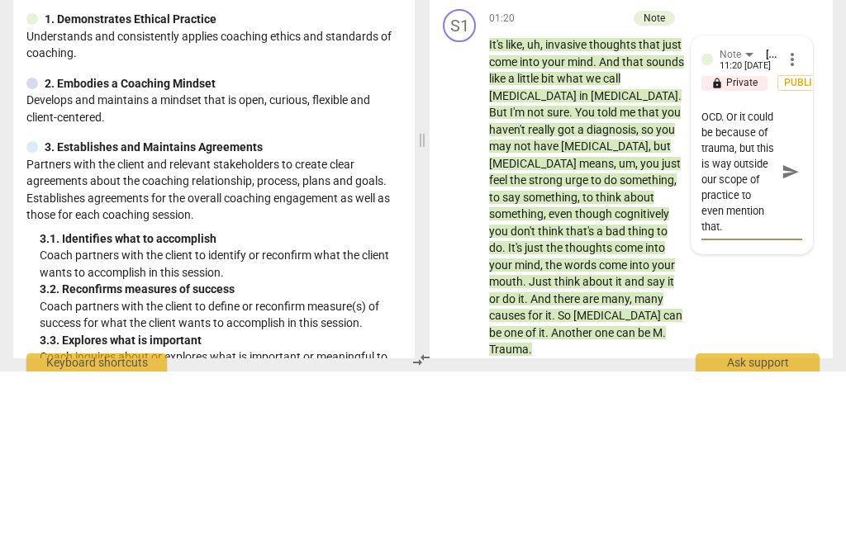
type textarea "I am not completely sure if this is [MEDICAL_DATA], but could be some sort of d…"
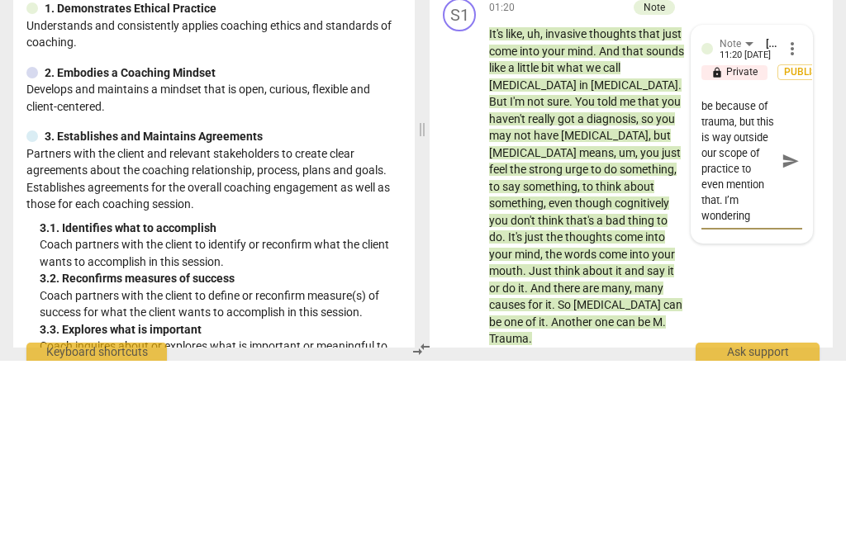
scroll to position [141, 0]
type textarea "I am not completely sure if this is [MEDICAL_DATA], but could be some sort of d…"
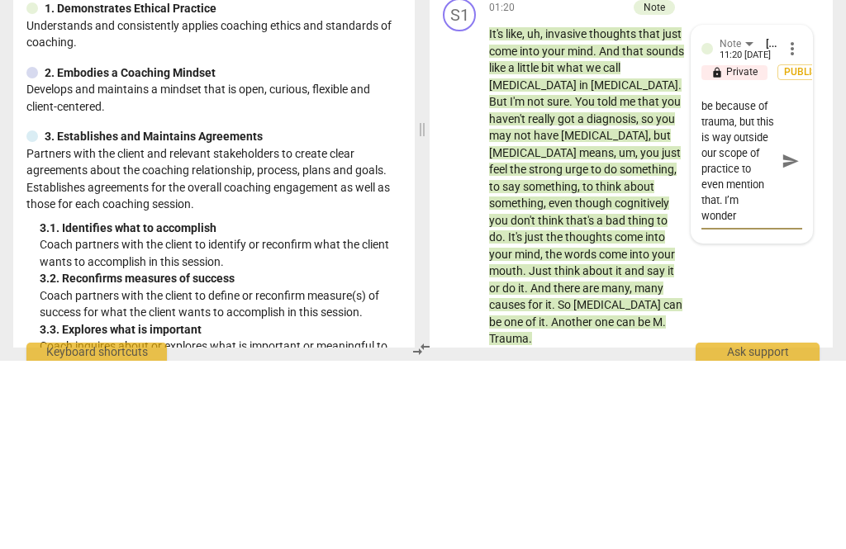
type textarea "I am not completely sure if this is [MEDICAL_DATA], but could be some sort of d…"
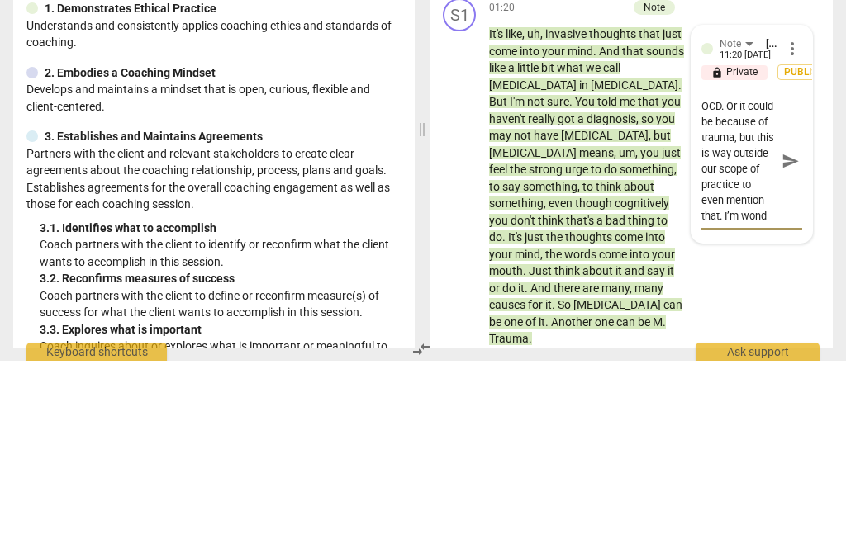
type textarea "I am not completely sure if this is [MEDICAL_DATA], but could be some sort of d…"
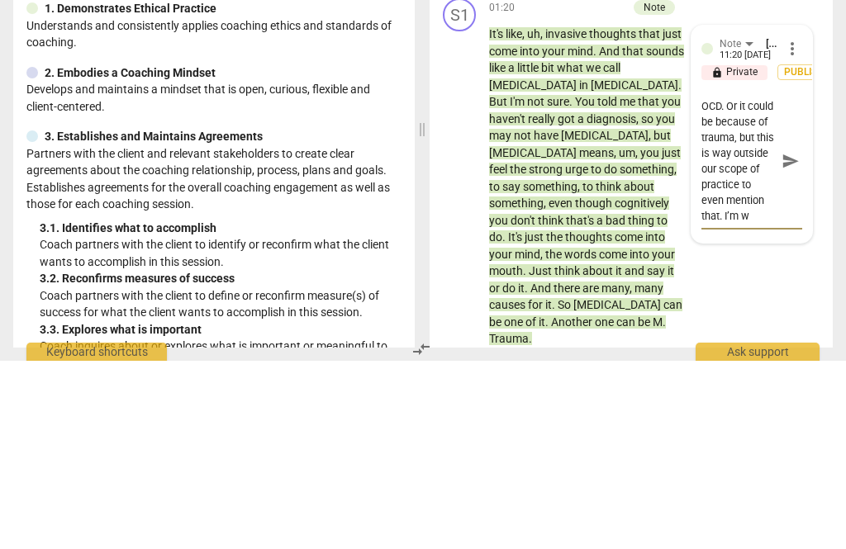
type textarea "I am not completely sure if this is [MEDICAL_DATA], but could be some sort of d…"
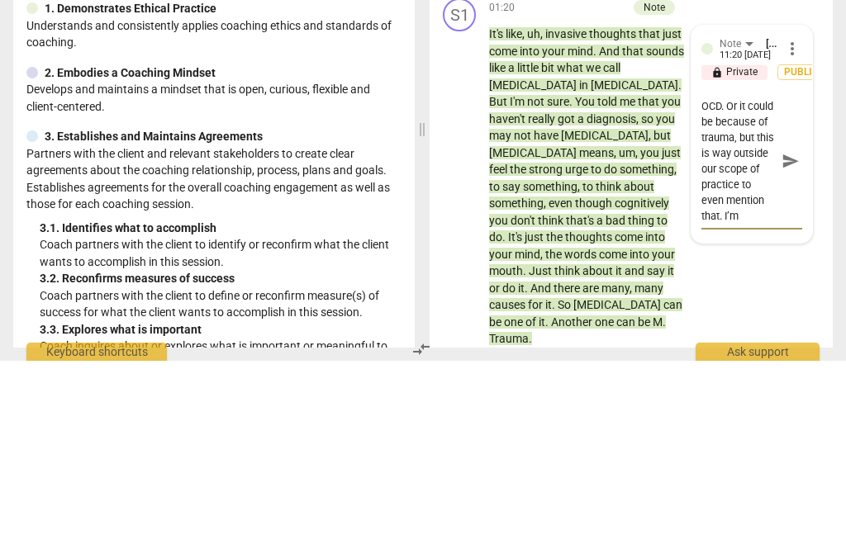
type textarea "I am not completely sure if this is [MEDICAL_DATA], but could be some sort of d…"
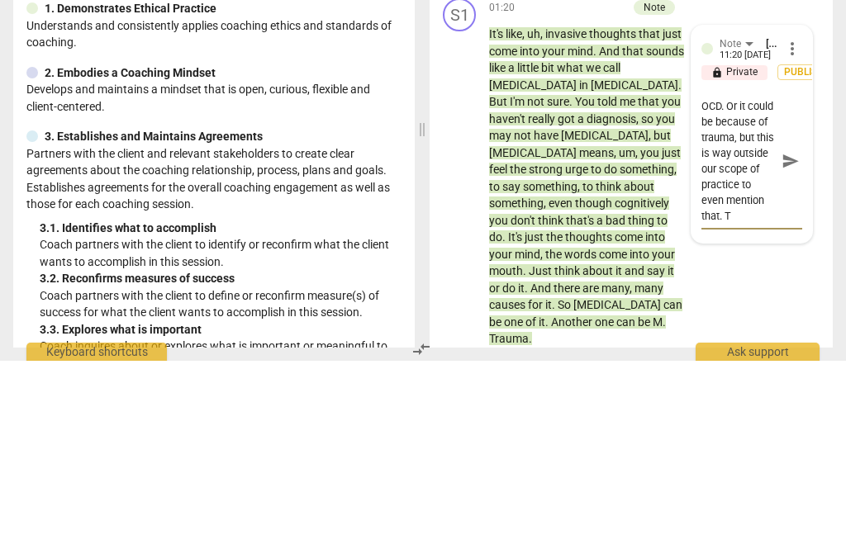
type textarea "I am not completely sure if this is [MEDICAL_DATA], but could be some sort of d…"
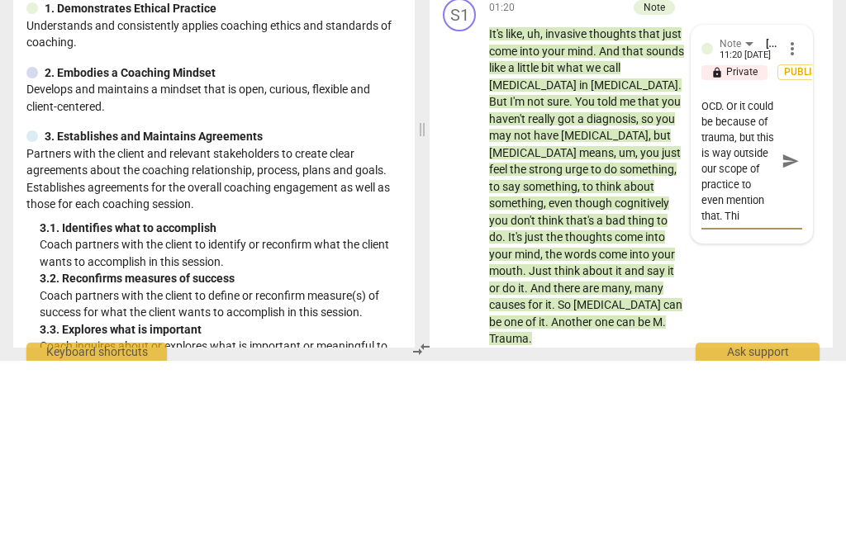
type textarea "I am not completely sure if this is [MEDICAL_DATA], but could be some sort of d…"
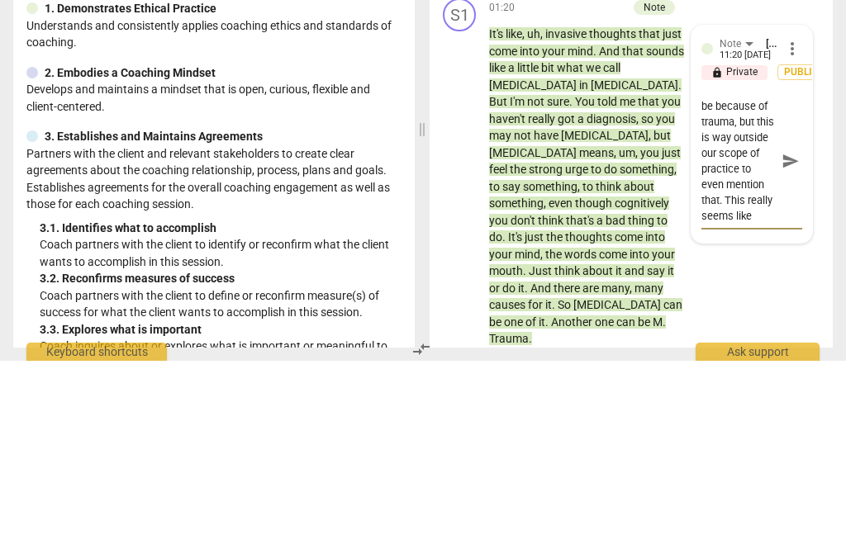
type textarea "I am not completely sure if this is [MEDICAL_DATA], but could be some sort of d…"
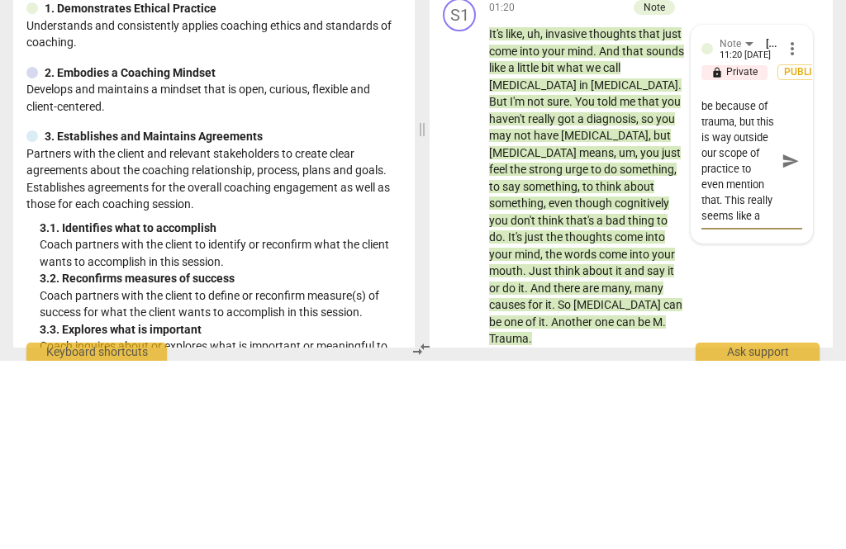
type textarea "I am not completely sure if this is [MEDICAL_DATA], but could be some sort of d…"
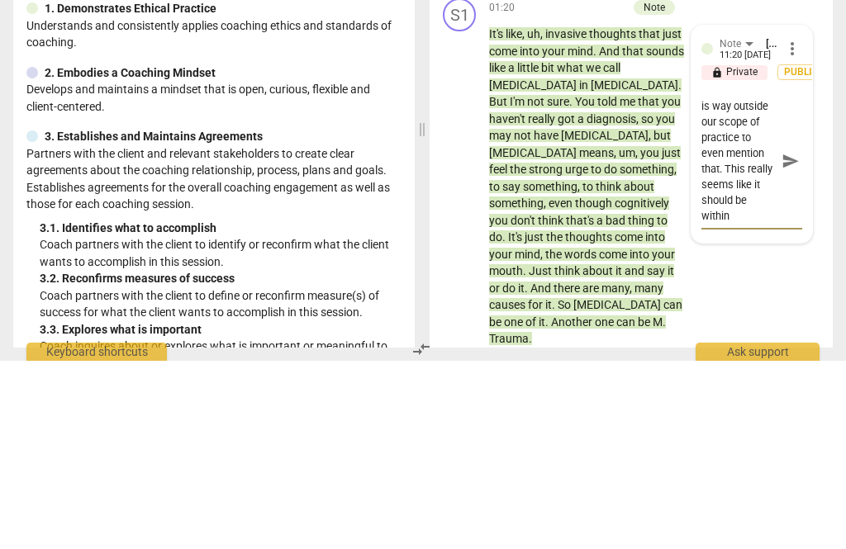
type textarea "I am not completely sure if this is [MEDICAL_DATA], but could be some sort of d…"
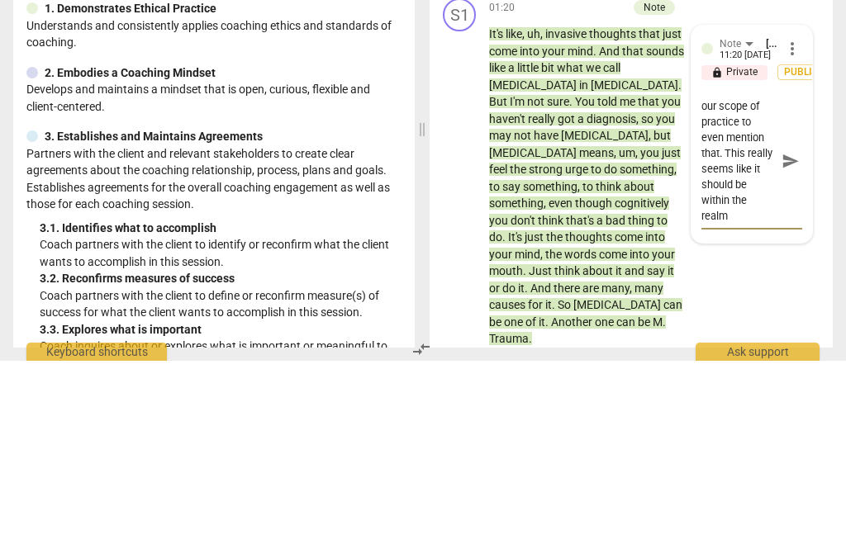
type textarea "I am not completely sure if this is [MEDICAL_DATA], but could be some sort of d…"
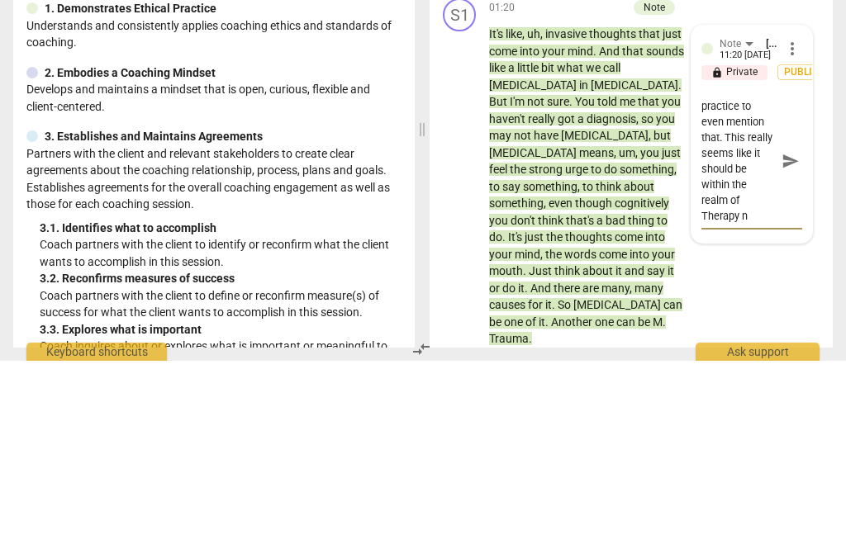
type textarea "I am not completely sure if this is [MEDICAL_DATA], but could be some sort of d…"
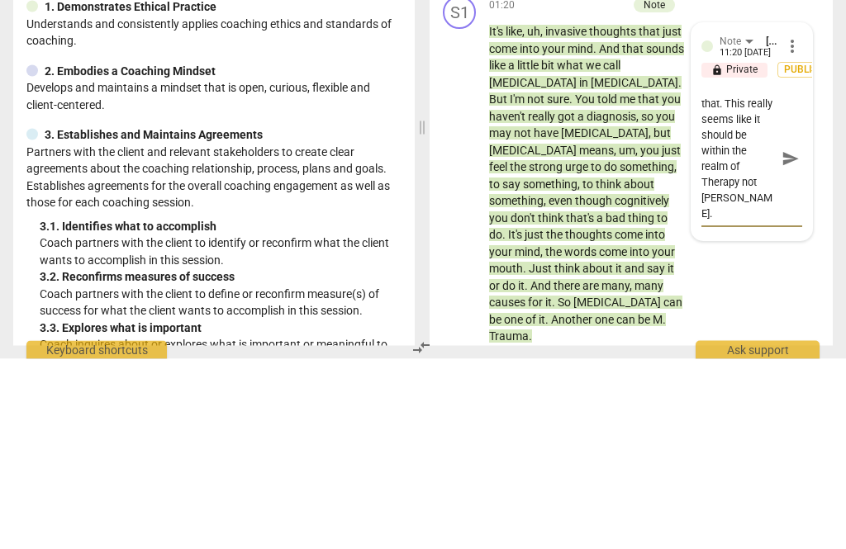
scroll to position [220, 0]
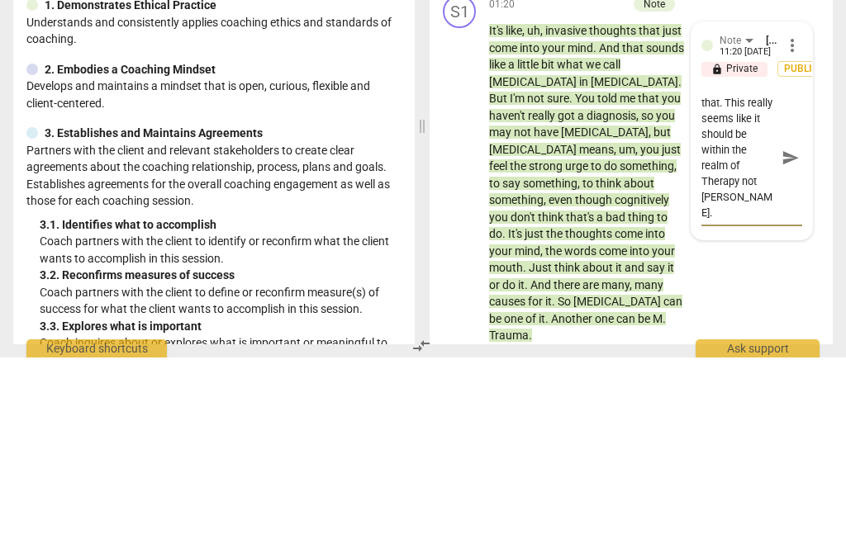
type textarea "I am not completely sure if this is [MEDICAL_DATA], but could be some sort of d…"
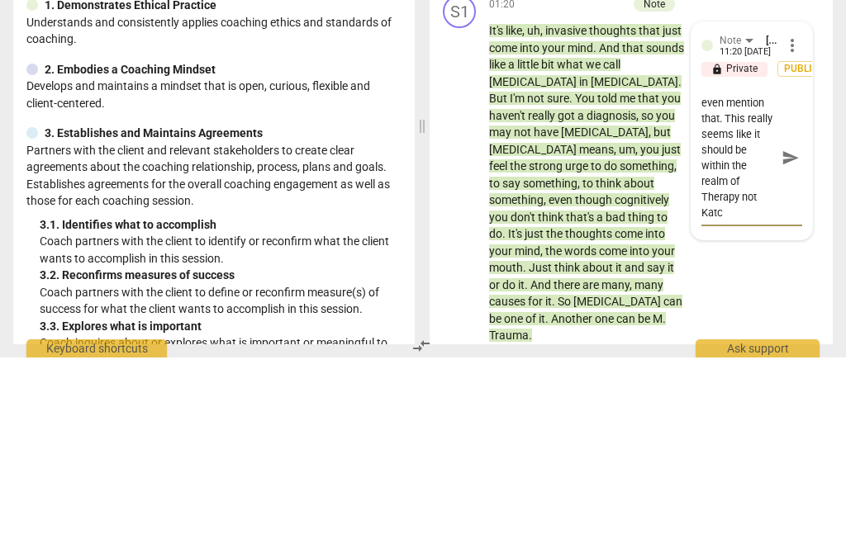
type textarea "I am not completely sure if this is [MEDICAL_DATA], but could be some sort of d…"
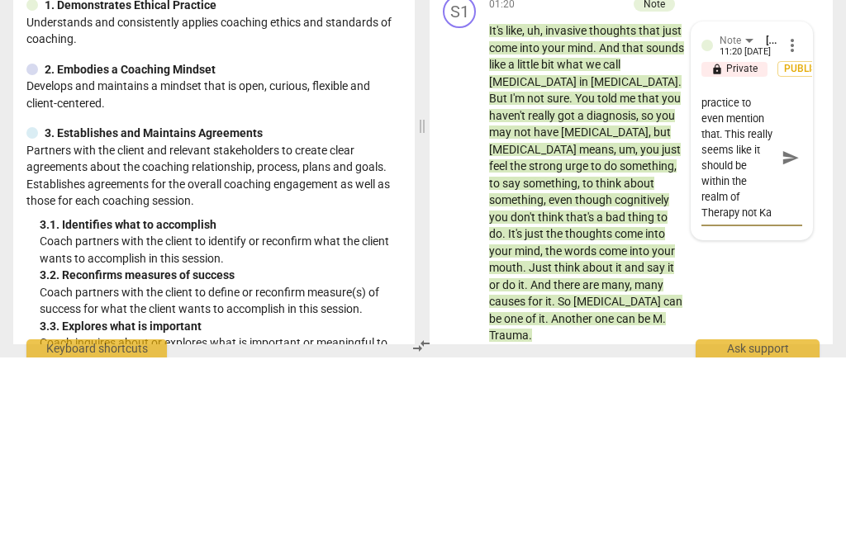
type textarea "I am not completely sure if this is [MEDICAL_DATA], but could be some sort of d…"
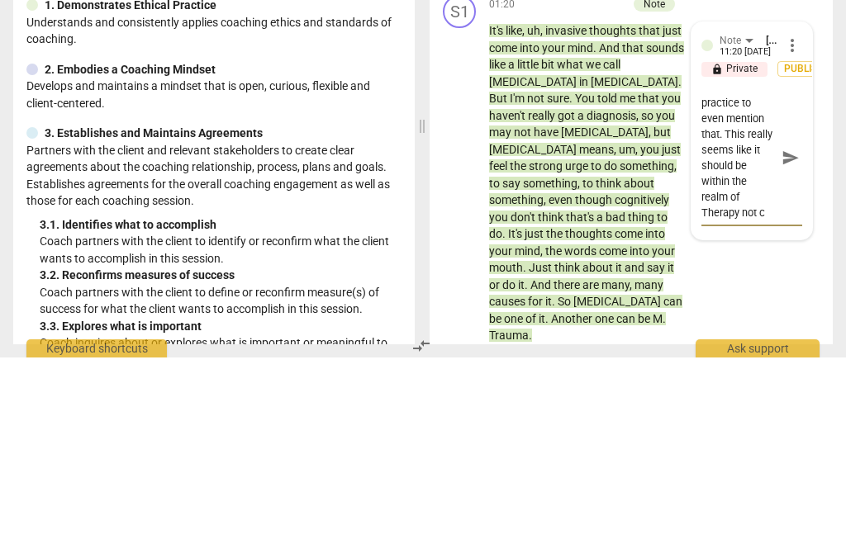
type textarea "I am not completely sure if this is [MEDICAL_DATA], but could be some sort of d…"
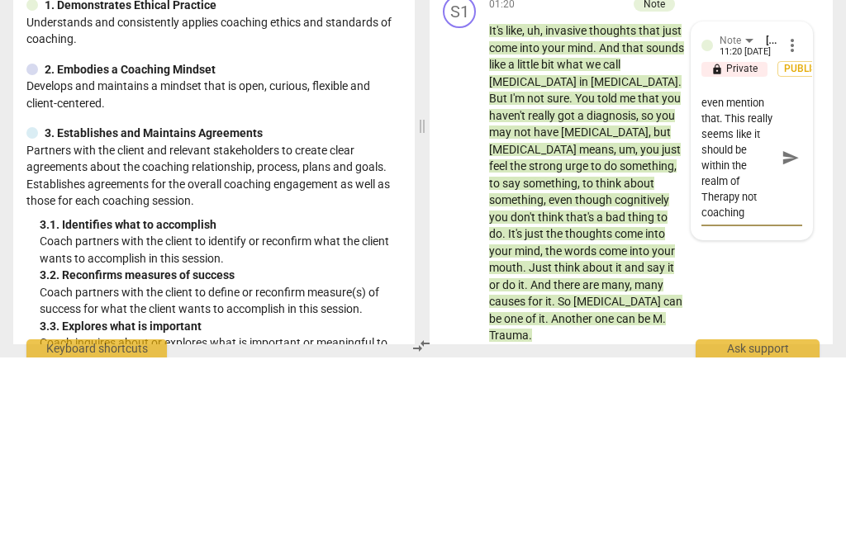
type textarea "I am not completely sure if this is [MEDICAL_DATA], but could be some sort of d…"
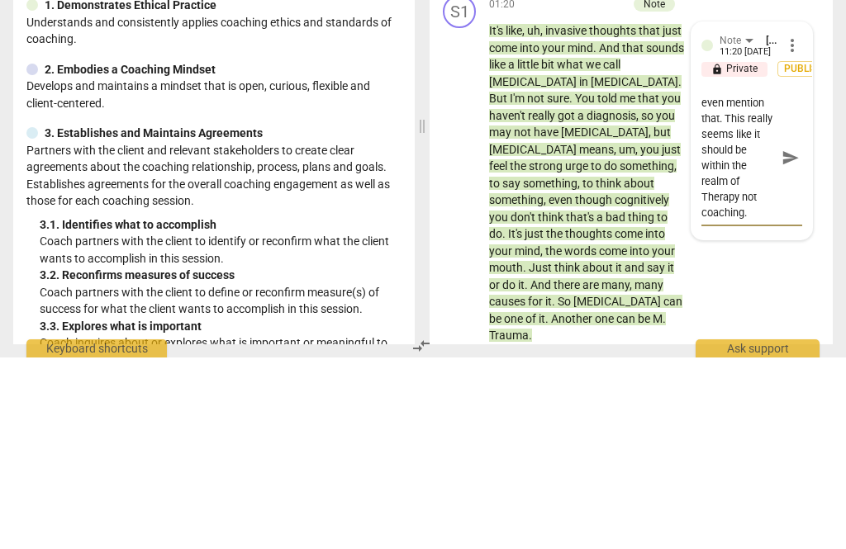
type textarea "I am not completely sure if this is [MEDICAL_DATA], but could be some sort of d…"
click at [793, 340] on span "send" at bounding box center [790, 349] width 18 height 18
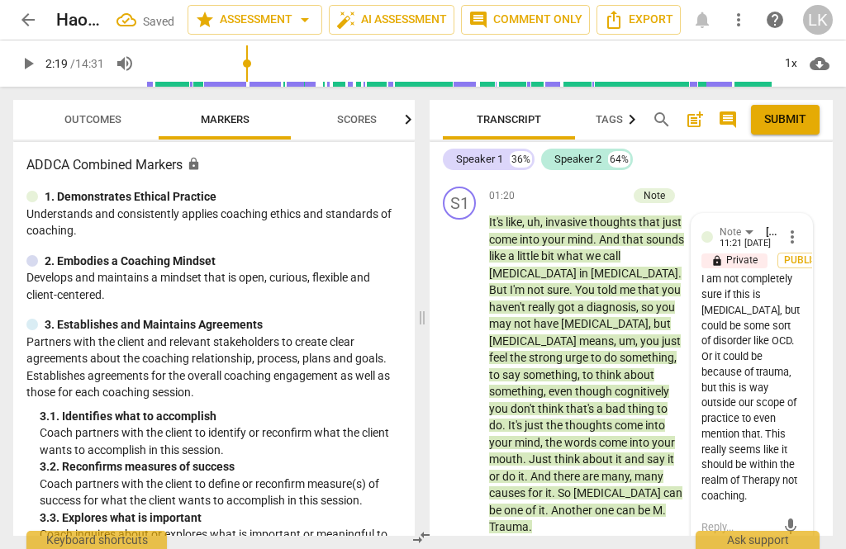
scroll to position [0, 0]
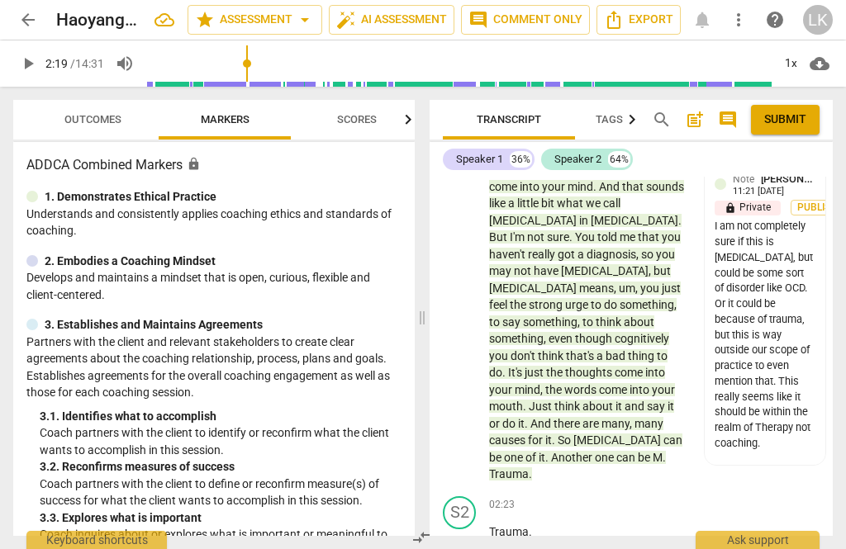
click at [468, 309] on button "play_arrow" at bounding box center [460, 322] width 26 height 26
click at [471, 530] on span "pause" at bounding box center [460, 540] width 26 height 20
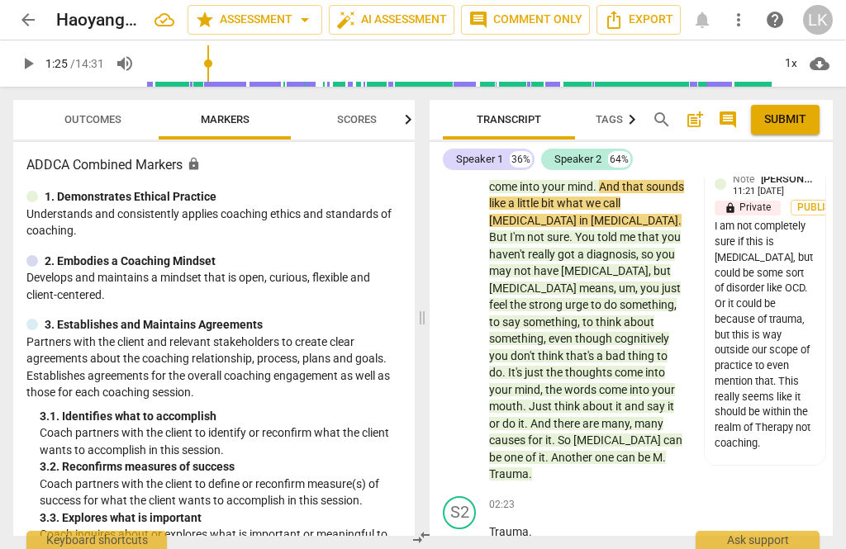
click at [467, 530] on span "play_arrow" at bounding box center [460, 540] width 20 height 20
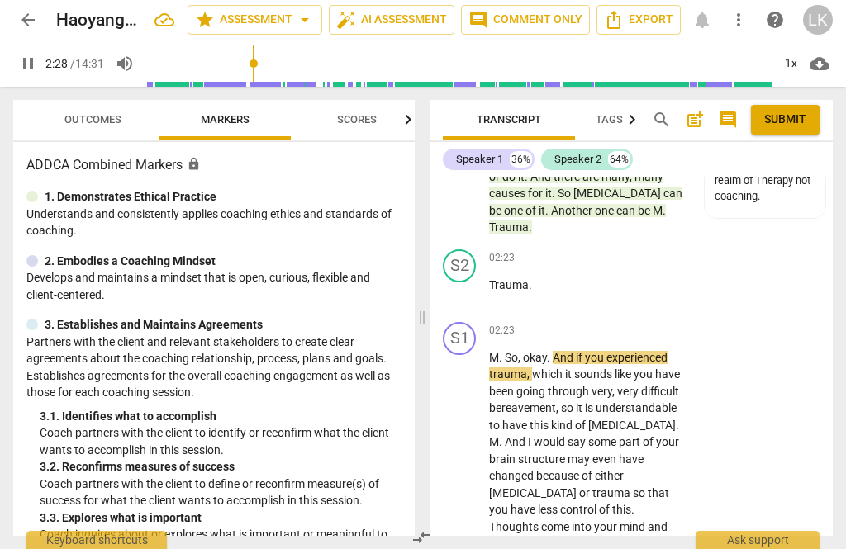
scroll to position [1009, 0]
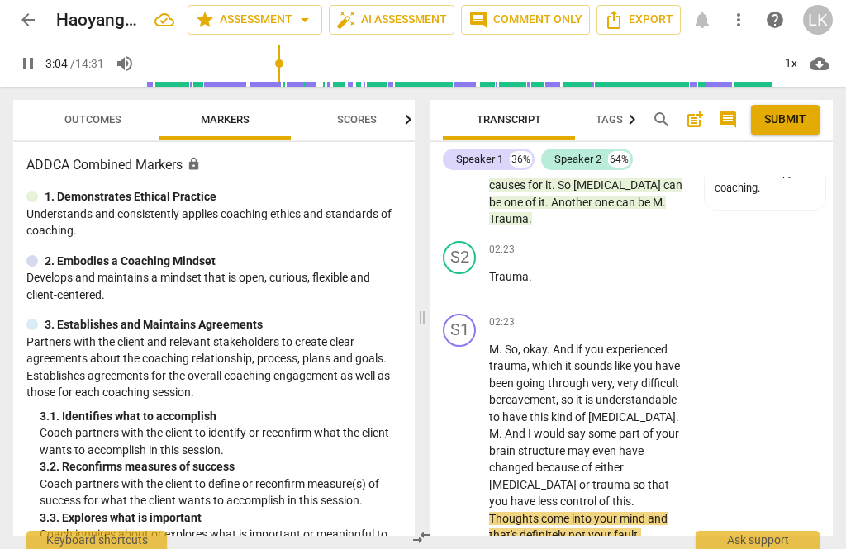
click at [471, 433] on span "pause" at bounding box center [460, 443] width 26 height 20
type input "185"
click at [596, 315] on p "Add competency" at bounding box center [635, 322] width 78 height 15
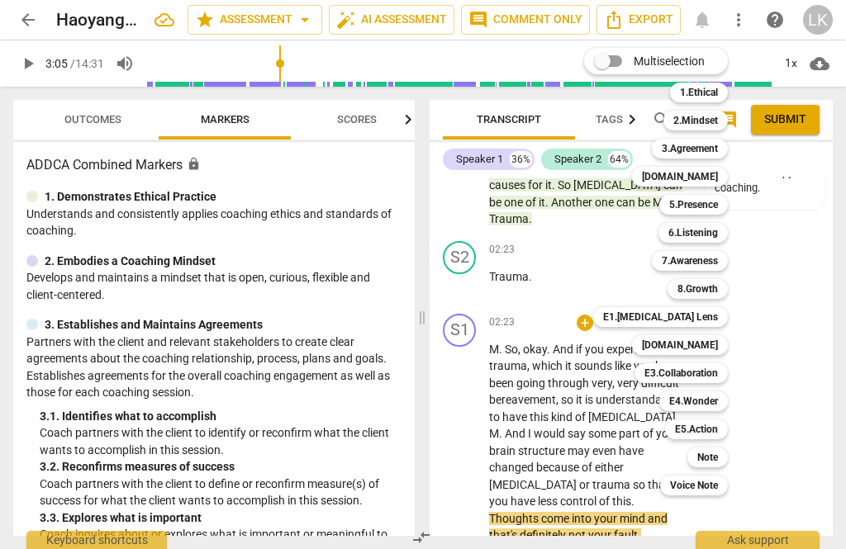
click at [723, 456] on div "Note" at bounding box center [707, 458] width 40 height 20
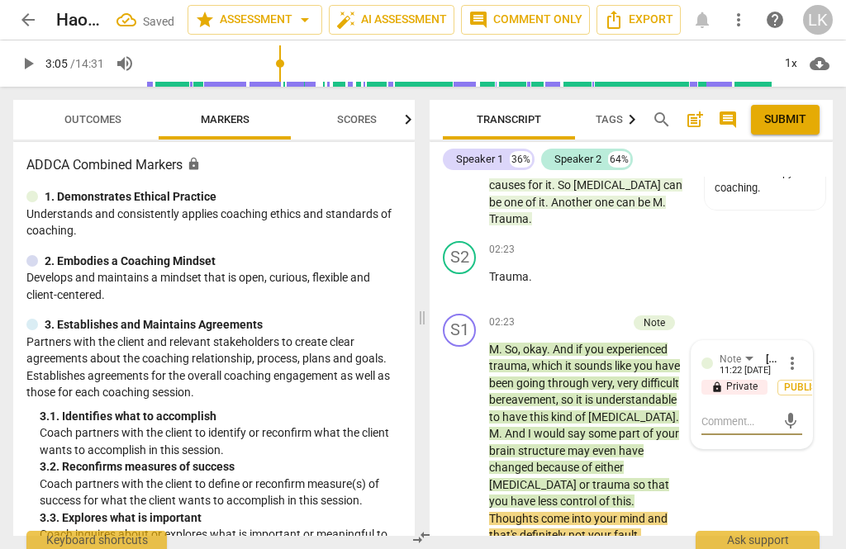
click at [748, 414] on textarea at bounding box center [738, 422] width 74 height 16
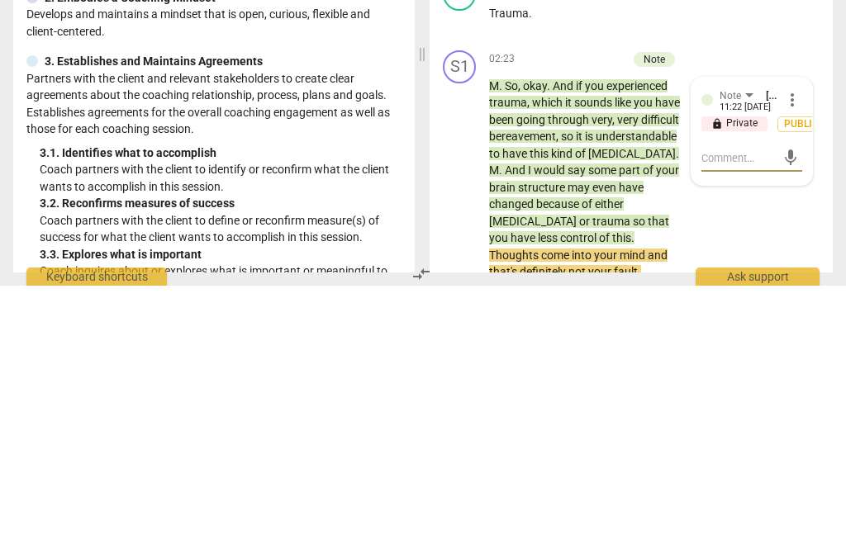
type textarea "S"
type textarea "So"
type textarea "Som"
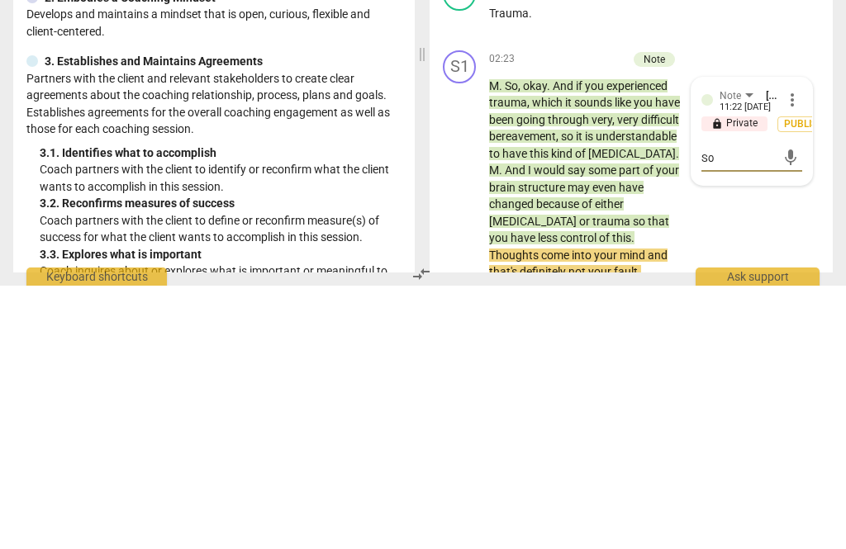
type textarea "Som"
type textarea "Some"
type textarea "Some of our"
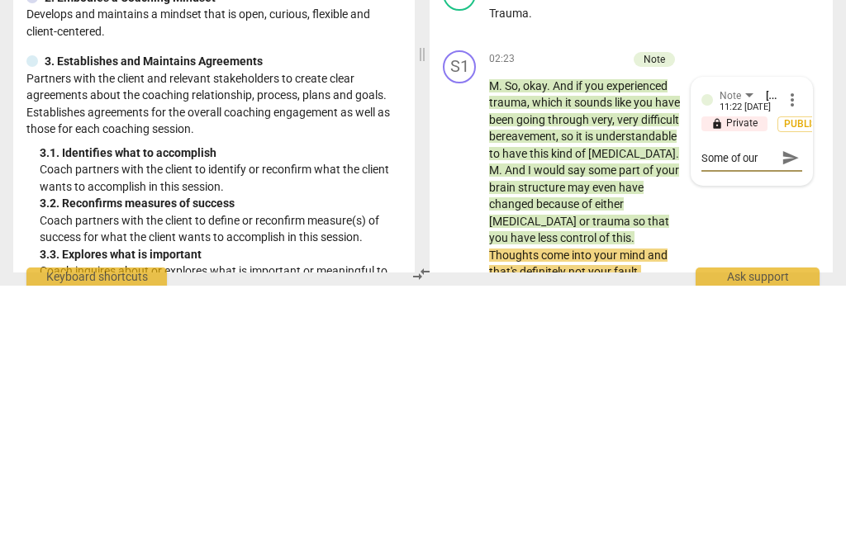
type textarea "Some of our students"
type textarea "Some of our students are"
type textarea "Some of our students are also"
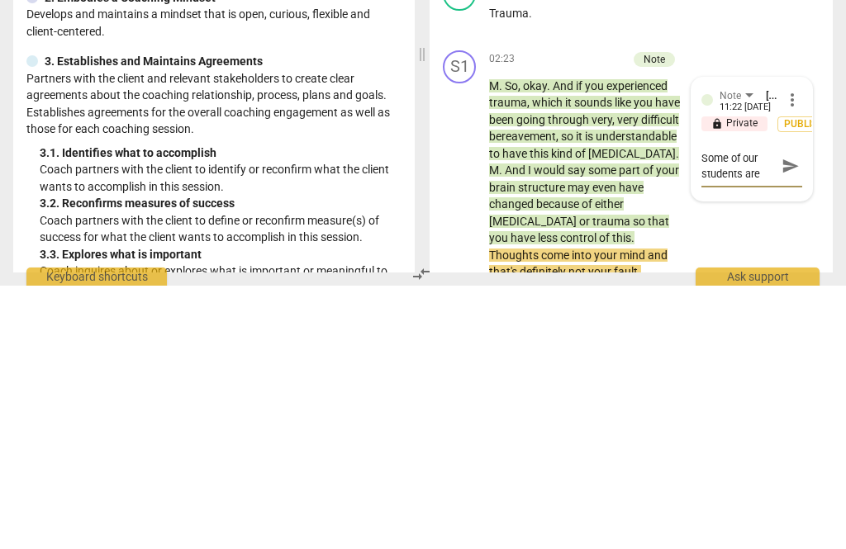
type textarea "Some of our students are also"
type textarea "Some of our students are also therapists"
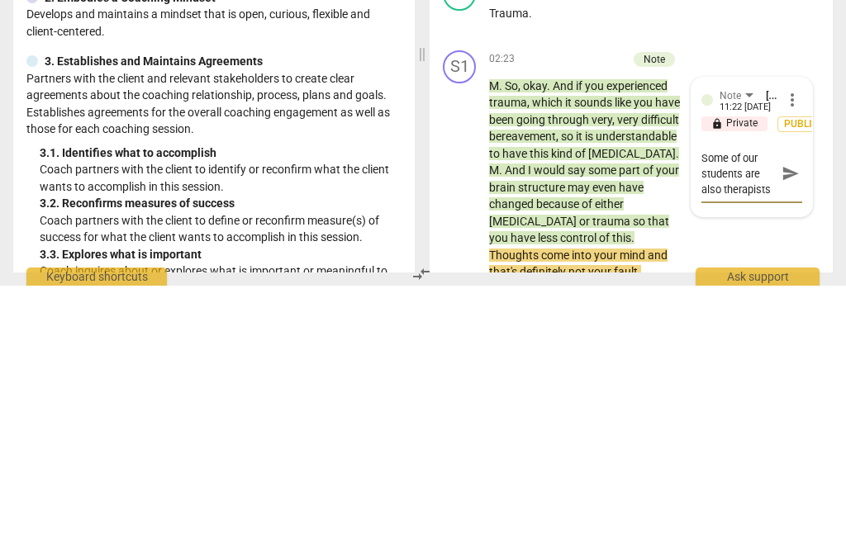
type textarea "Some of our students are also therapists."
click at [794, 467] on span "send" at bounding box center [790, 476] width 18 height 18
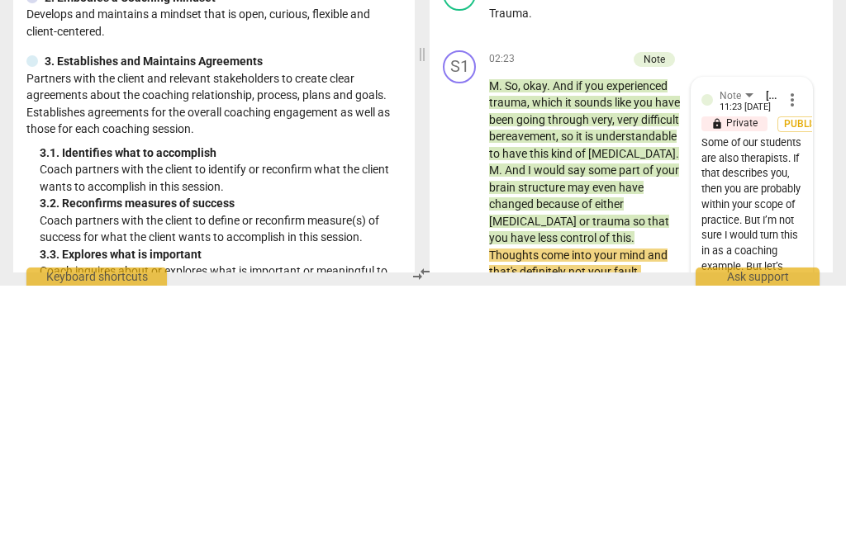
click at [470, 433] on span "play_arrow" at bounding box center [460, 443] width 20 height 20
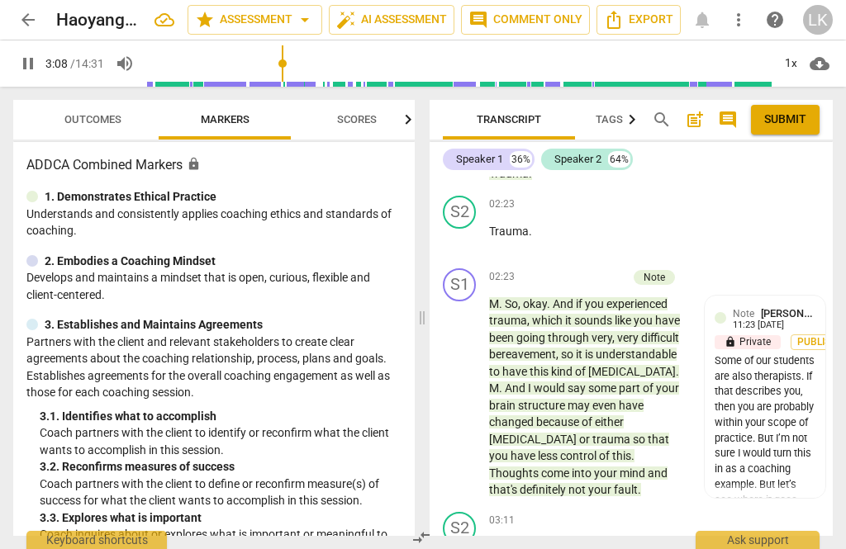
scroll to position [1056, 0]
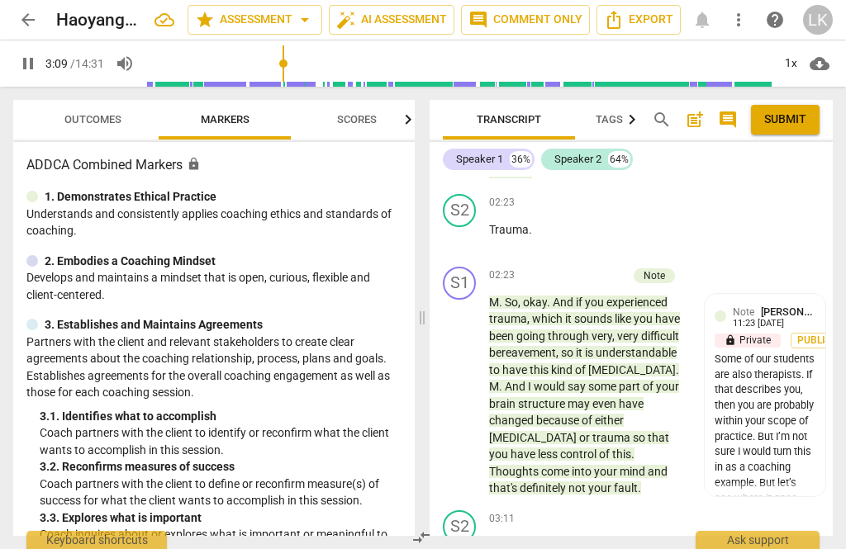
click at [471, 386] on span "pause" at bounding box center [460, 396] width 26 height 20
click at [547, 268] on div "+ Add competency" at bounding box center [577, 276] width 98 height 17
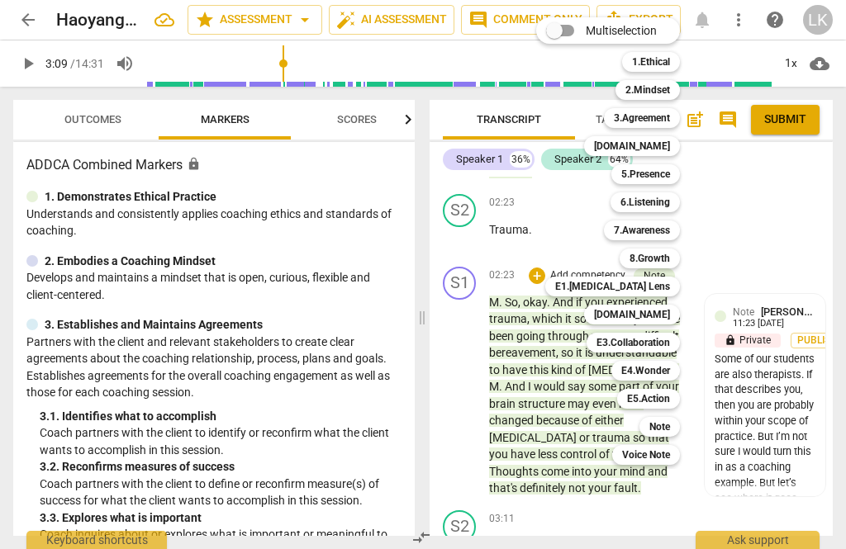
click at [680, 149] on div "[DOMAIN_NAME]" at bounding box center [632, 146] width 96 height 20
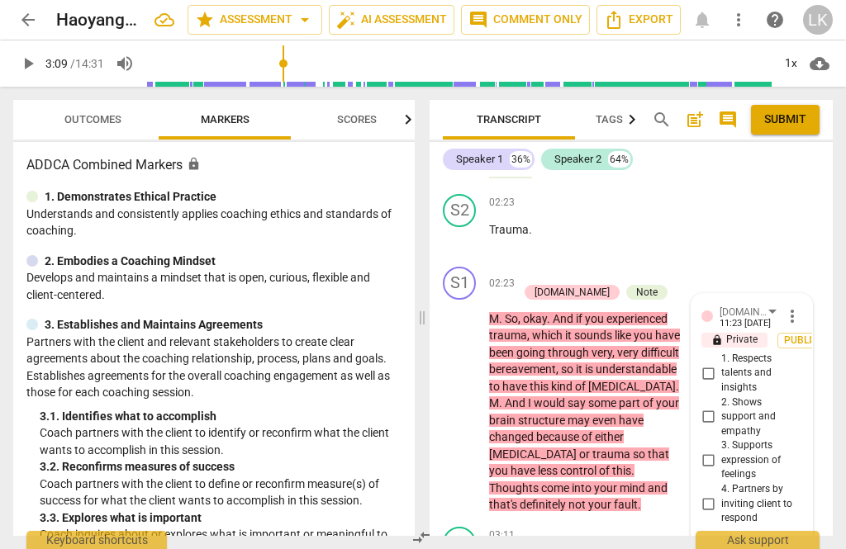
click at [718, 407] on input "2. Shows support and empathy" at bounding box center [707, 417] width 26 height 20
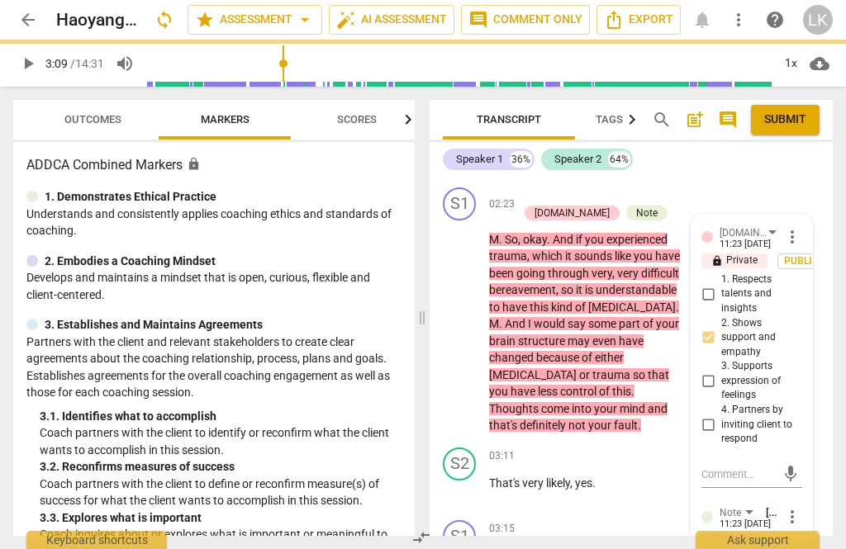
scroll to position [1206, 0]
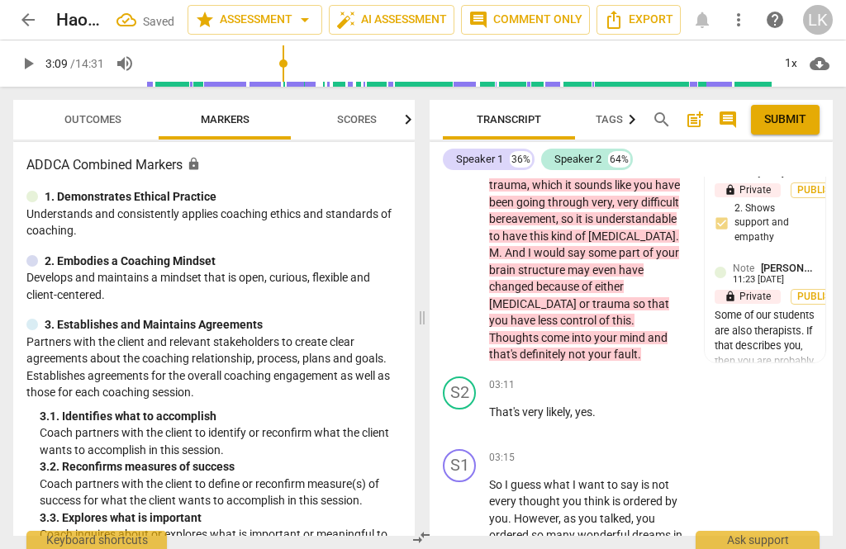
click at [471, 410] on span "play_arrow" at bounding box center [460, 420] width 26 height 20
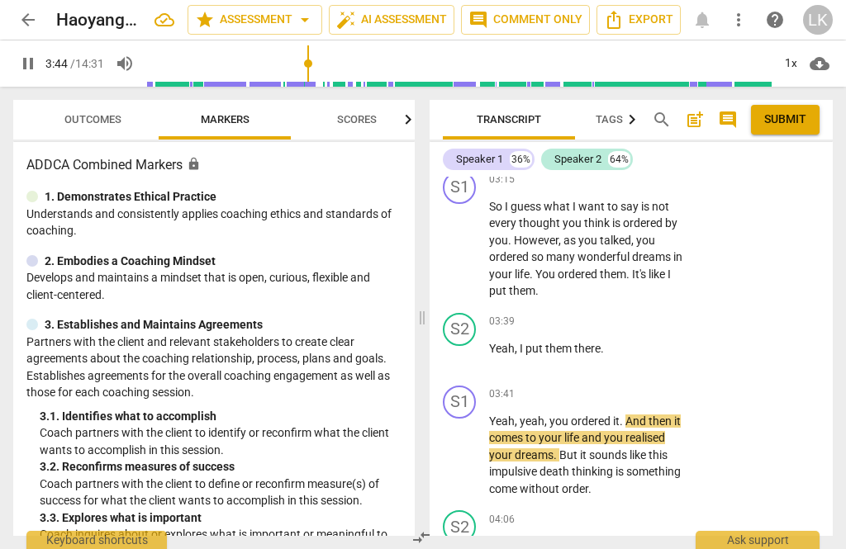
scroll to position [1487, 0]
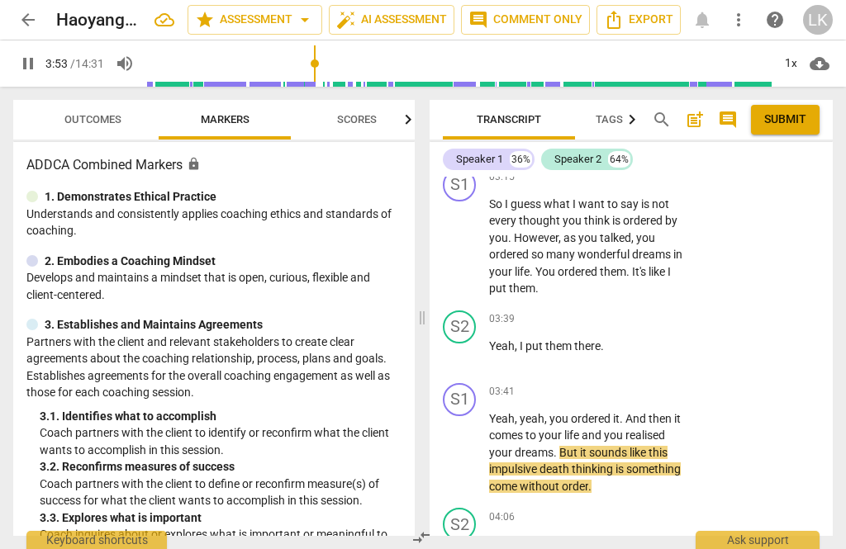
click at [471, 443] on span "pause" at bounding box center [460, 453] width 26 height 20
click at [597, 385] on p "Add competency" at bounding box center [635, 392] width 78 height 15
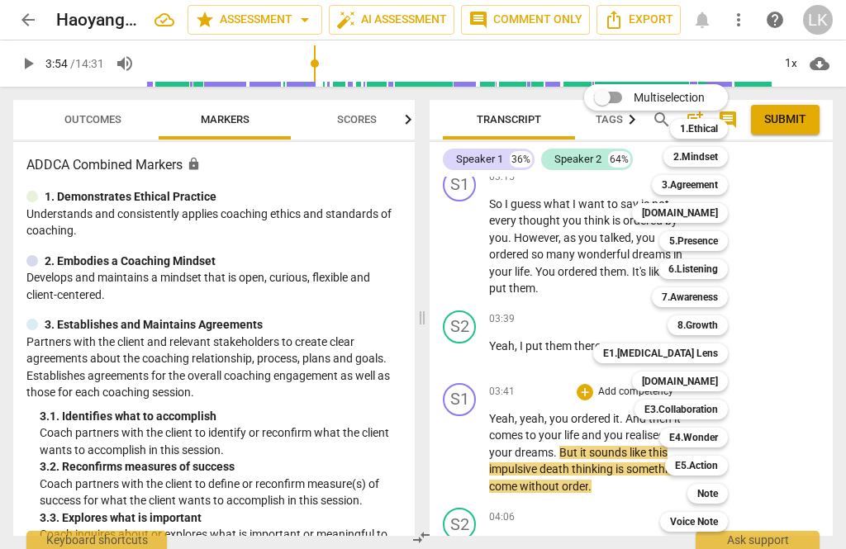
click at [724, 271] on div "6.Listening" at bounding box center [692, 269] width 69 height 20
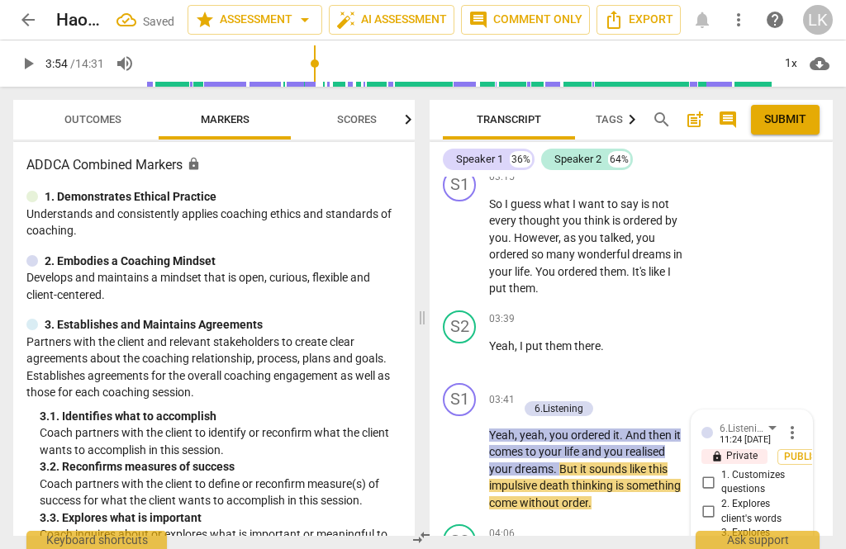
scroll to position [1777, 0]
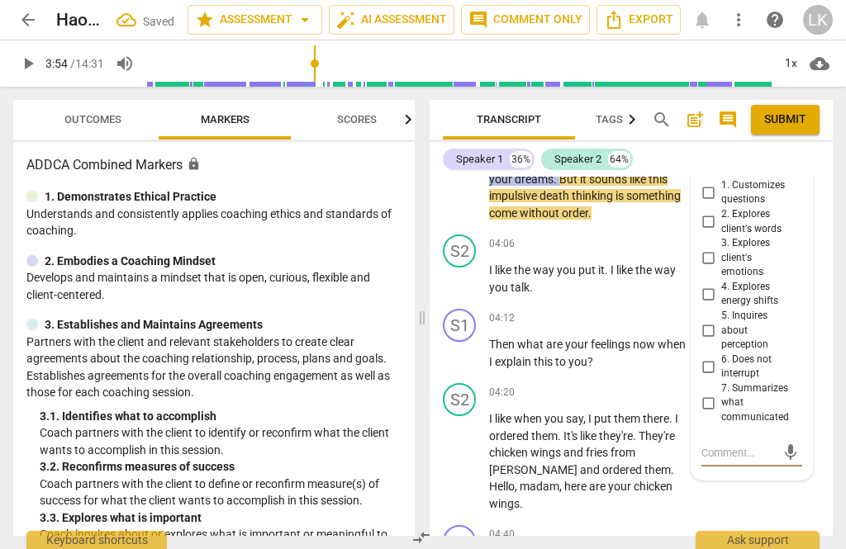
click at [727, 381] on span "7. Summarizes what communicated" at bounding box center [758, 403] width 74 height 44
click at [721, 393] on input "7. Summarizes what communicated" at bounding box center [707, 403] width 26 height 20
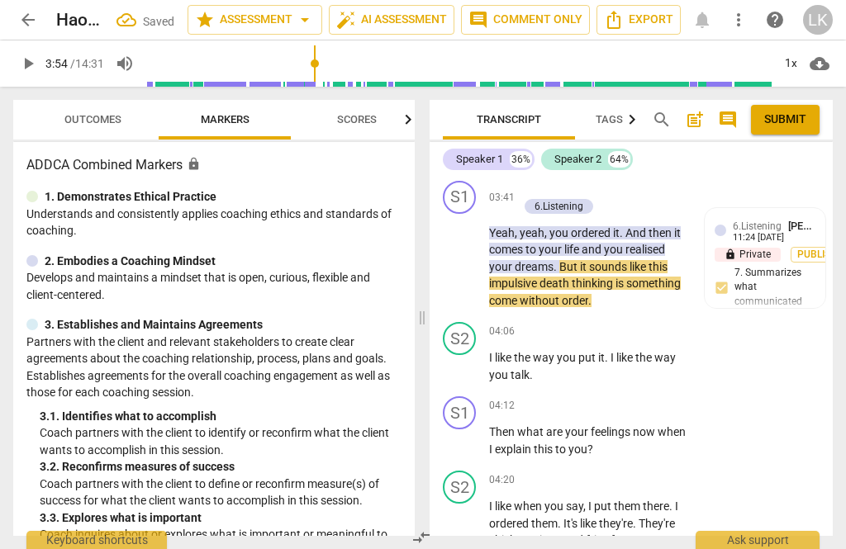
scroll to position [1505, 0]
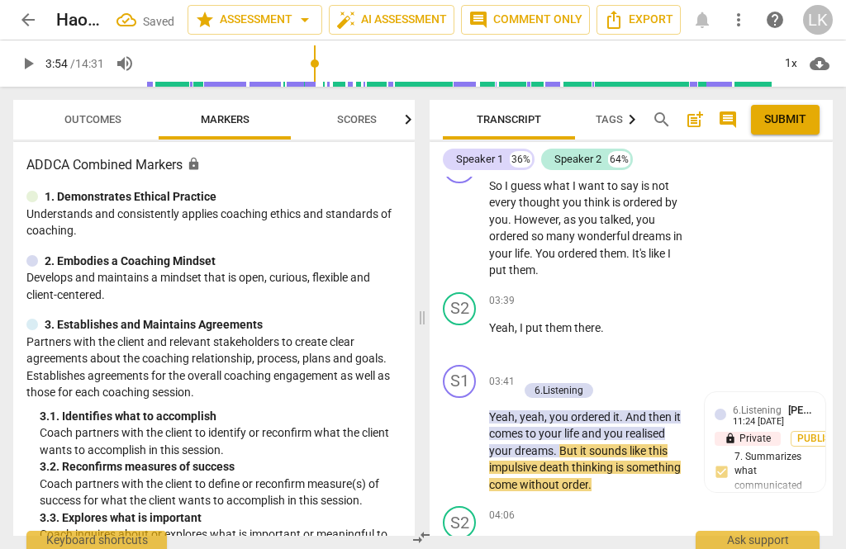
click at [670, 365] on div "+ Add competency 6.Listening" at bounding box center [596, 382] width 157 height 35
click at [533, 365] on div "+ Add competency" at bounding box center [567, 373] width 98 height 17
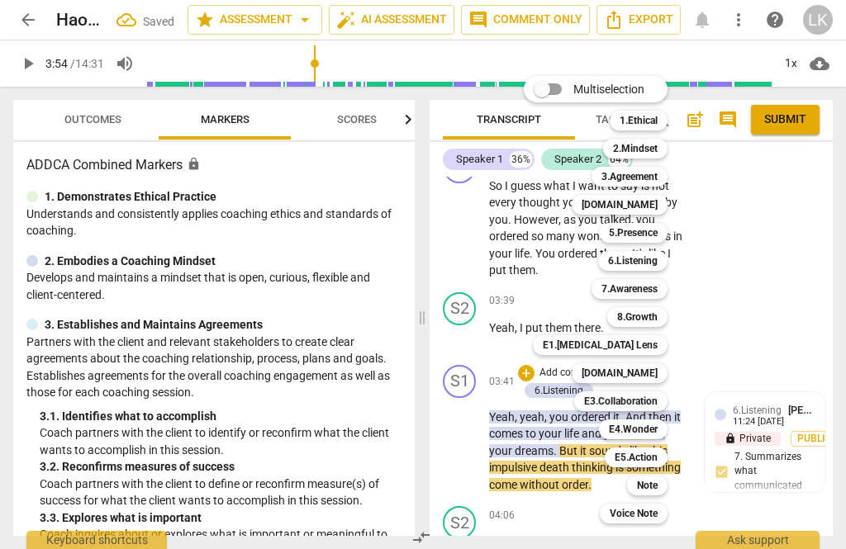
click at [659, 206] on div "[DOMAIN_NAME]" at bounding box center [619, 205] width 96 height 20
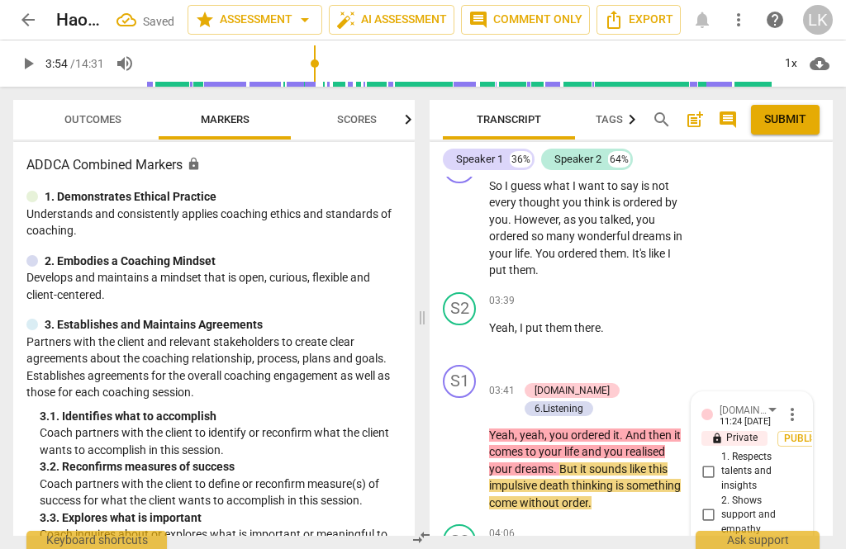
scroll to position [1721, 0]
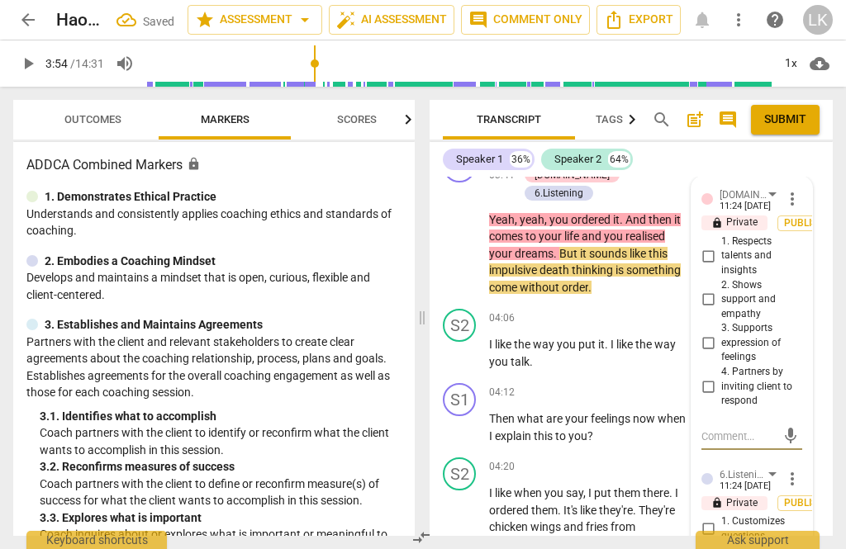
click at [720, 290] on input "2. Shows support and empathy" at bounding box center [707, 300] width 26 height 20
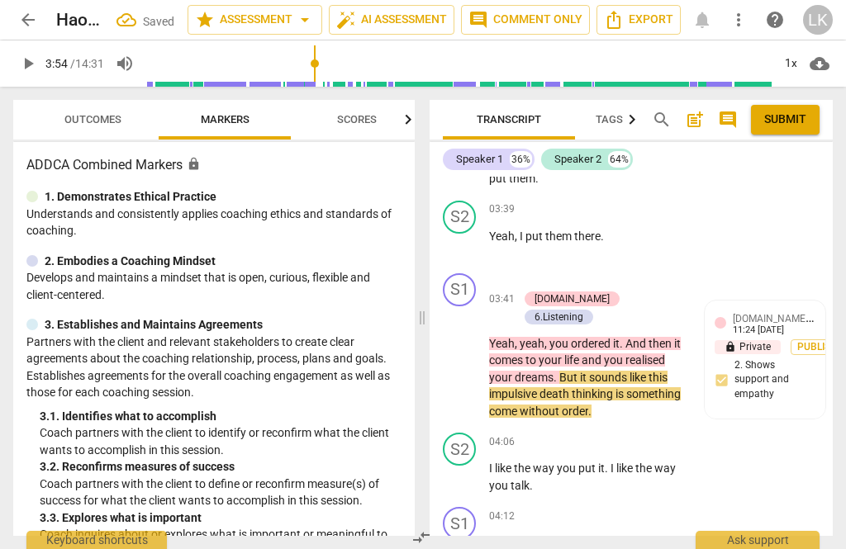
scroll to position [1595, 0]
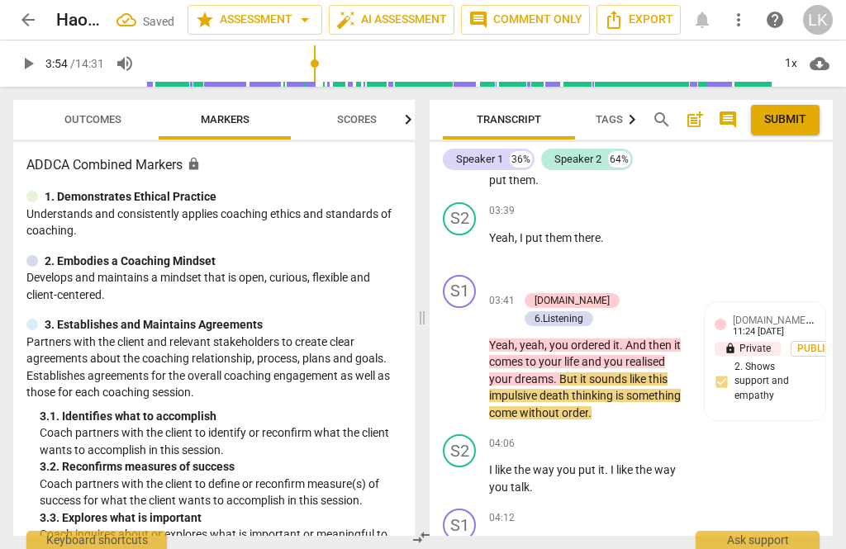
click at [538, 276] on p "Add competency" at bounding box center [577, 283] width 78 height 15
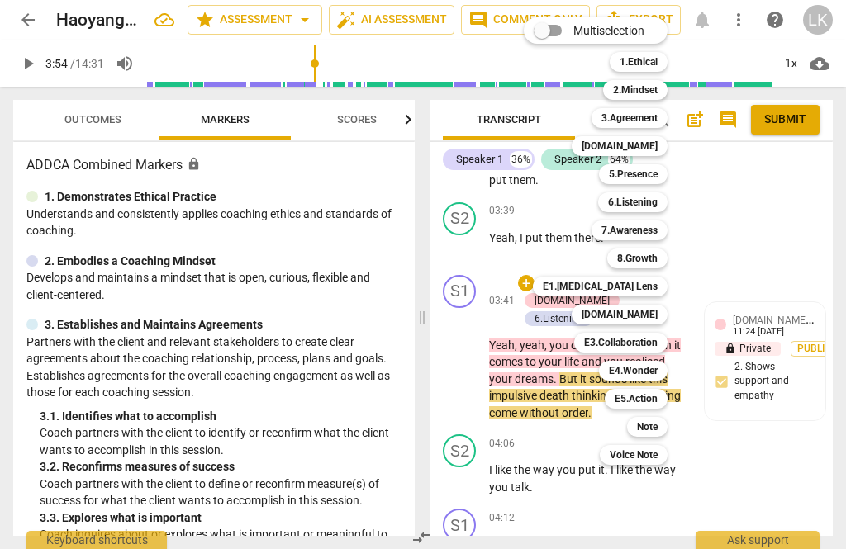
click at [664, 428] on div "Note" at bounding box center [647, 427] width 40 height 20
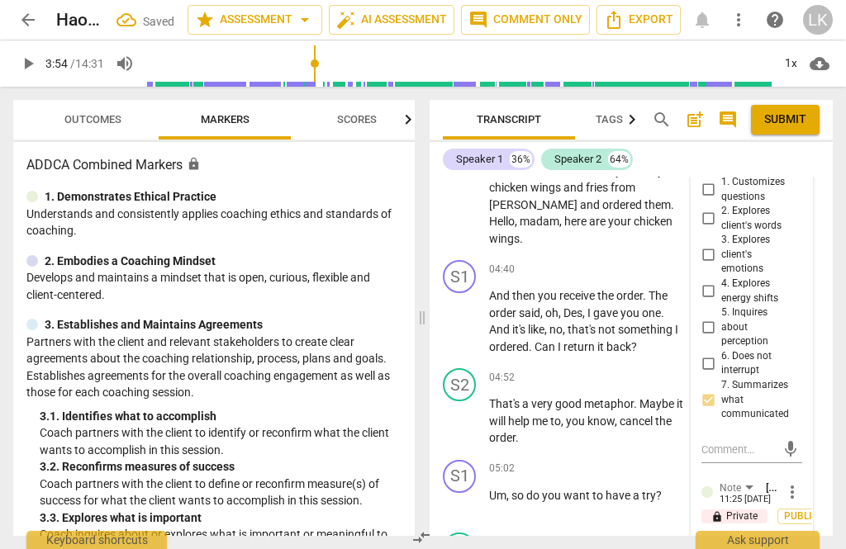
scroll to position [2067, 0]
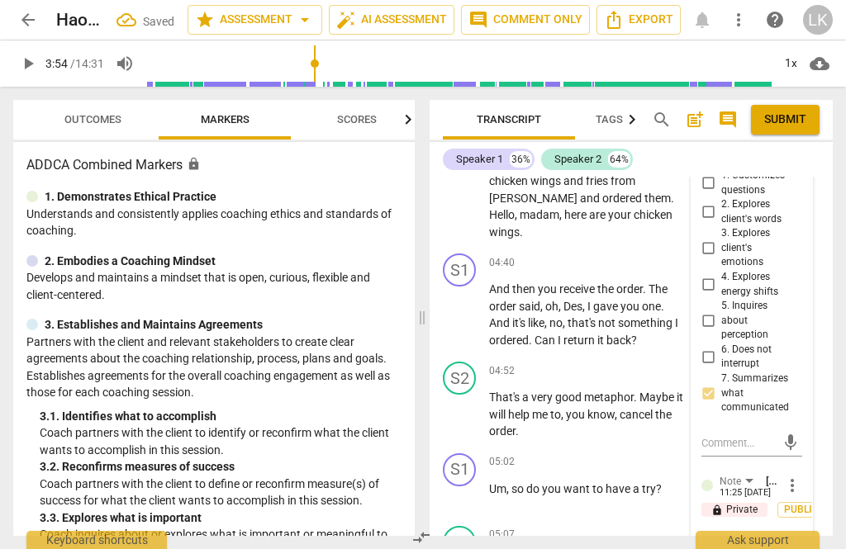
click at [761, 536] on textarea at bounding box center [738, 544] width 74 height 16
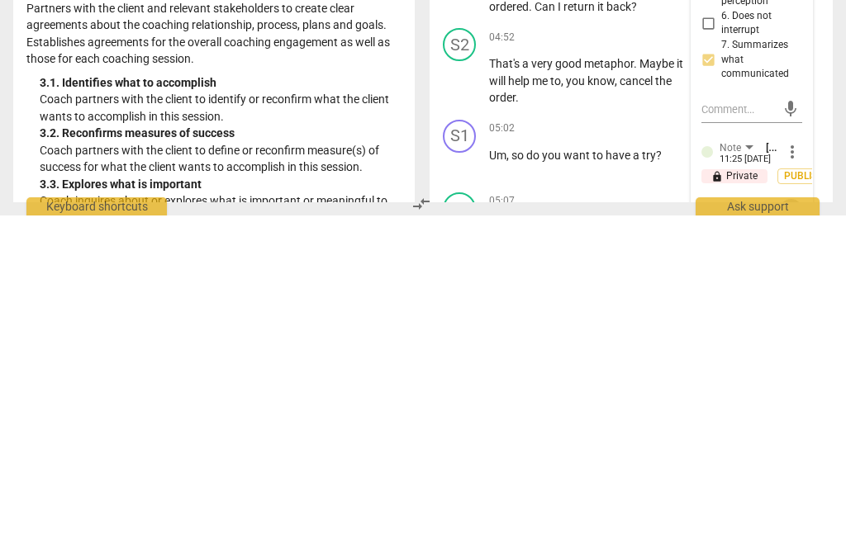
click at [798, 534] on span "send" at bounding box center [790, 544] width 24 height 20
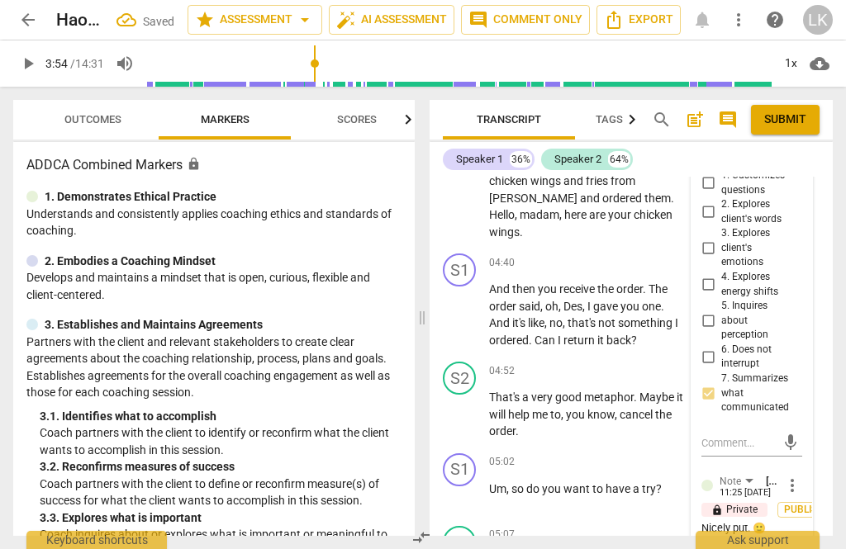
click at [41, 17] on span "arrow_back" at bounding box center [28, 20] width 30 height 20
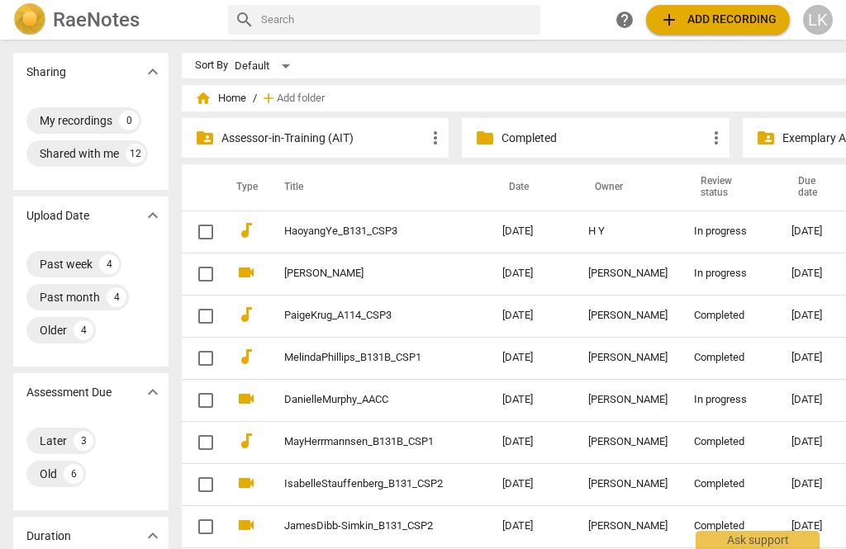
click at [495, 240] on td "[DATE]" at bounding box center [532, 232] width 86 height 42
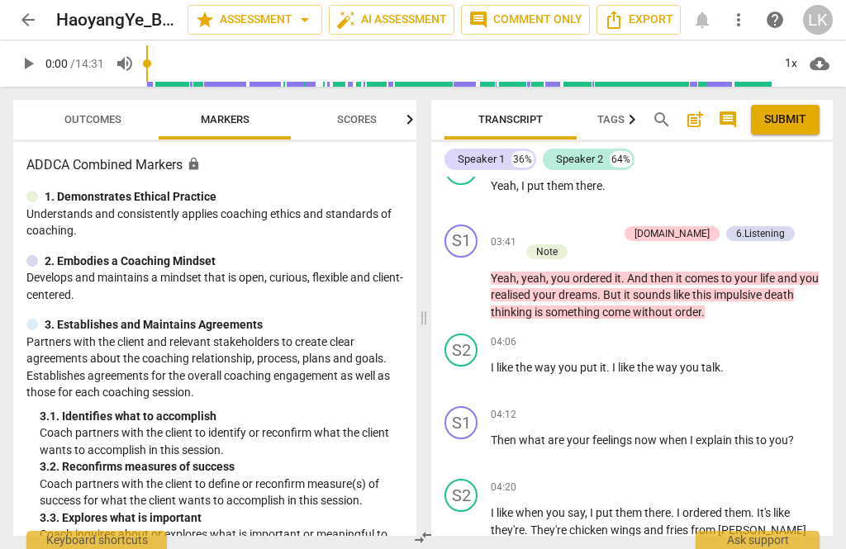
scroll to position [1216, 0]
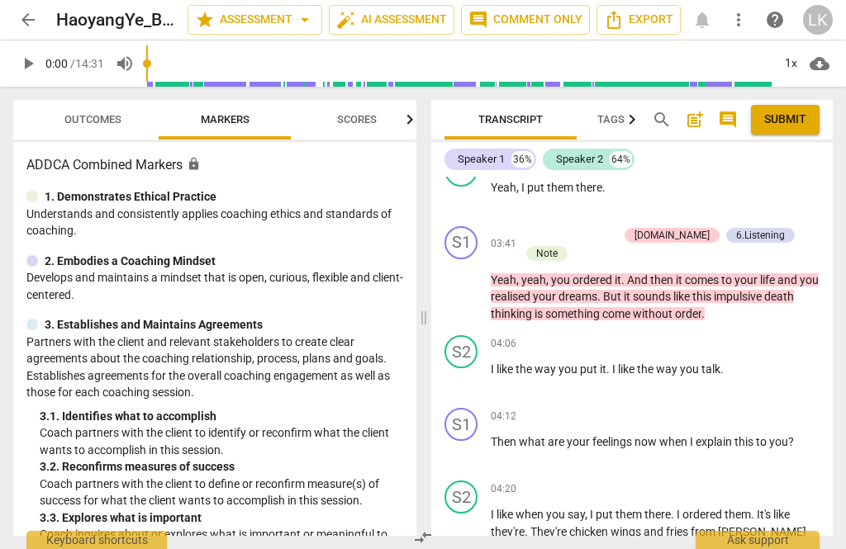
click at [475, 369] on span "play_arrow" at bounding box center [461, 379] width 26 height 20
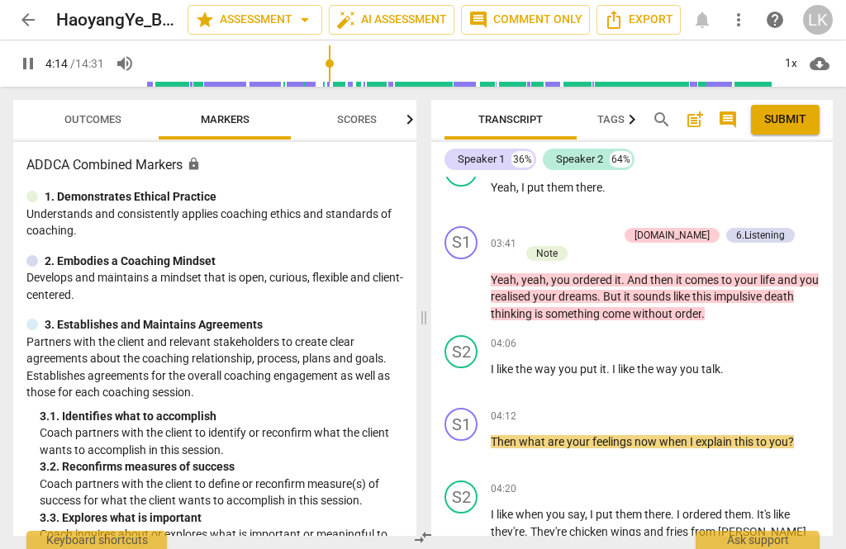
click at [471, 442] on span "pause" at bounding box center [462, 452] width 20 height 20
click at [741, 408] on div "+ Add competency" at bounding box center [770, 416] width 98 height 17
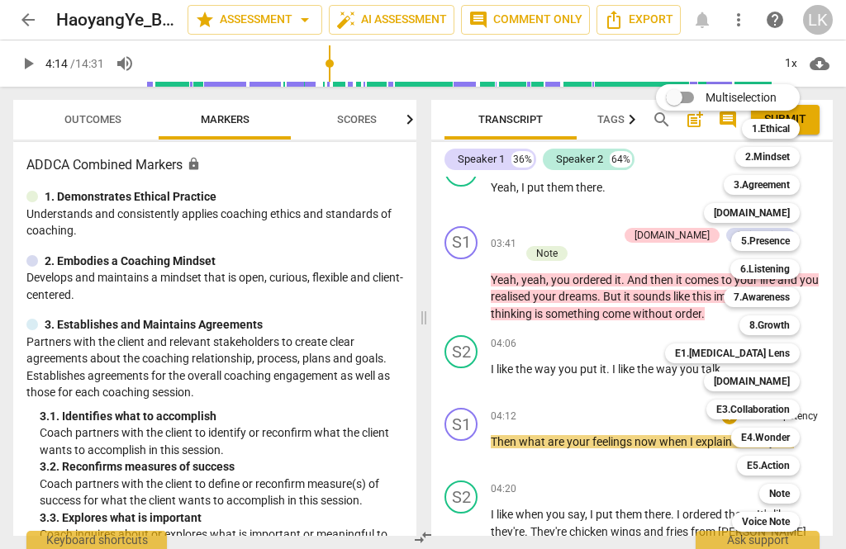
click at [794, 273] on div "6.Listening" at bounding box center [764, 269] width 69 height 20
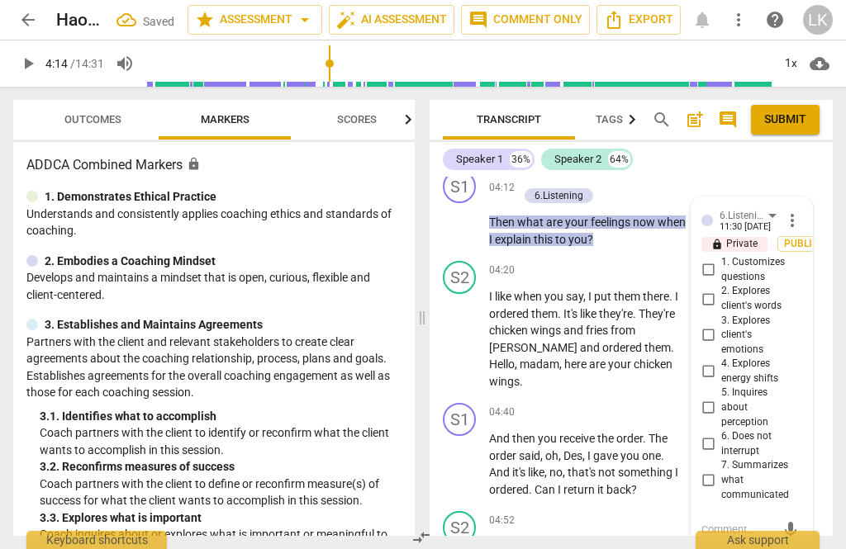
scroll to position [1931, 0]
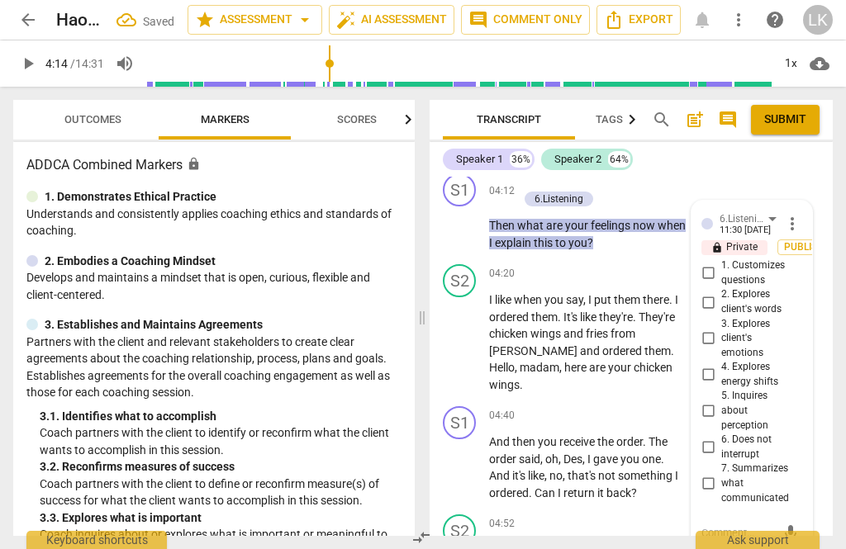
click at [719, 329] on input "3. Explores client's emotions" at bounding box center [707, 339] width 26 height 20
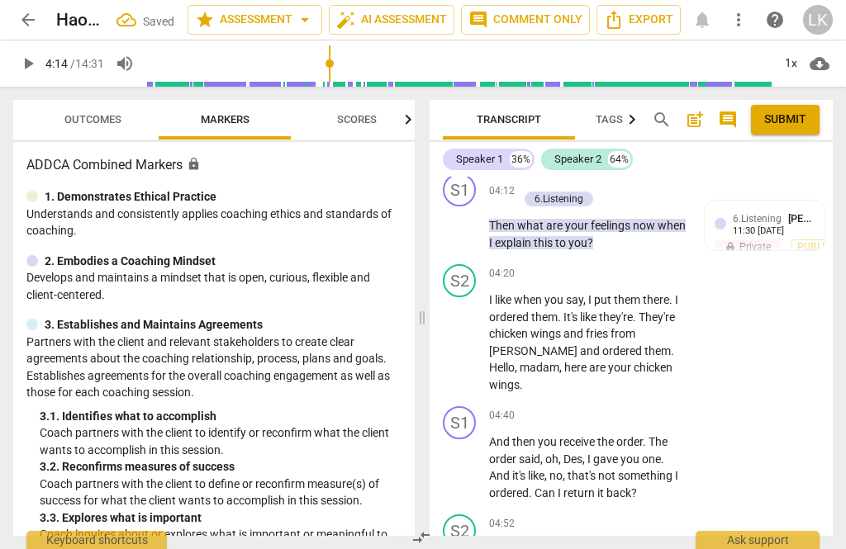
click at [670, 208] on div "+ Add competency 6.Listening" at bounding box center [596, 190] width 157 height 35
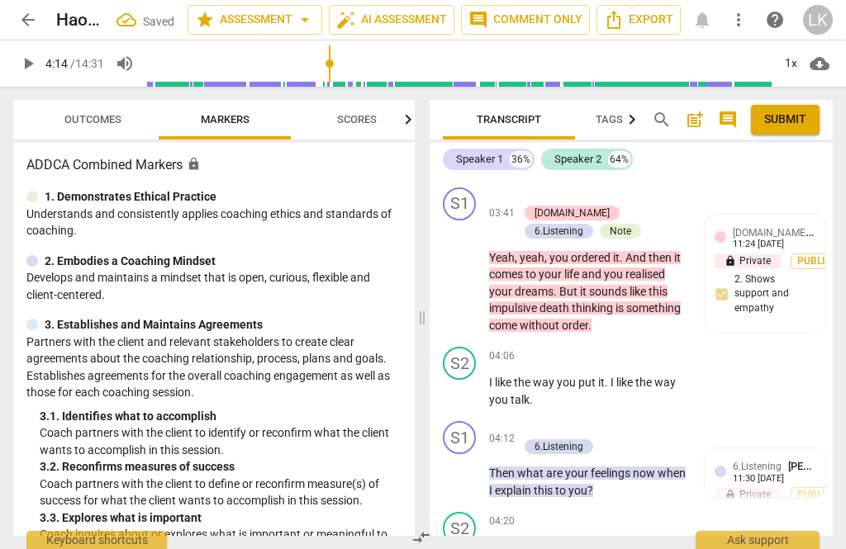
click at [528, 421] on div "+" at bounding box center [526, 429] width 17 height 17
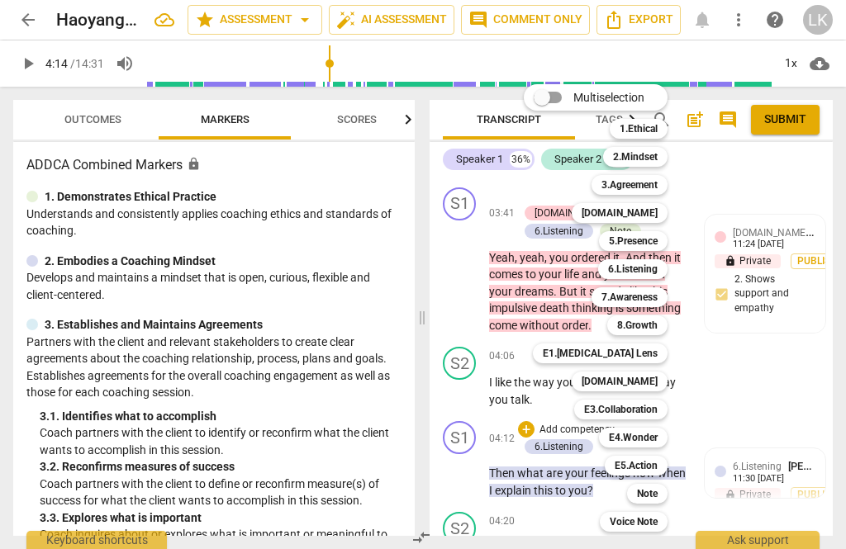
click at [666, 242] on div "5.Presence" at bounding box center [633, 241] width 69 height 20
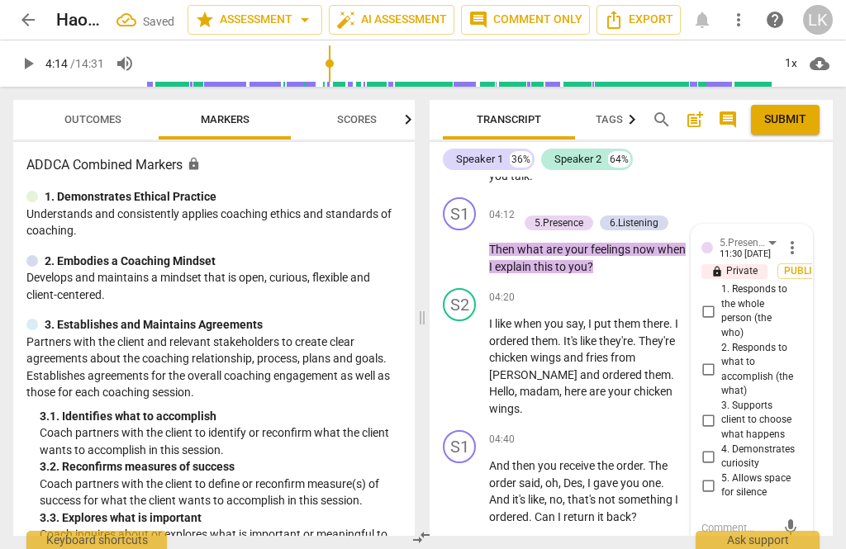
scroll to position [1898, 0]
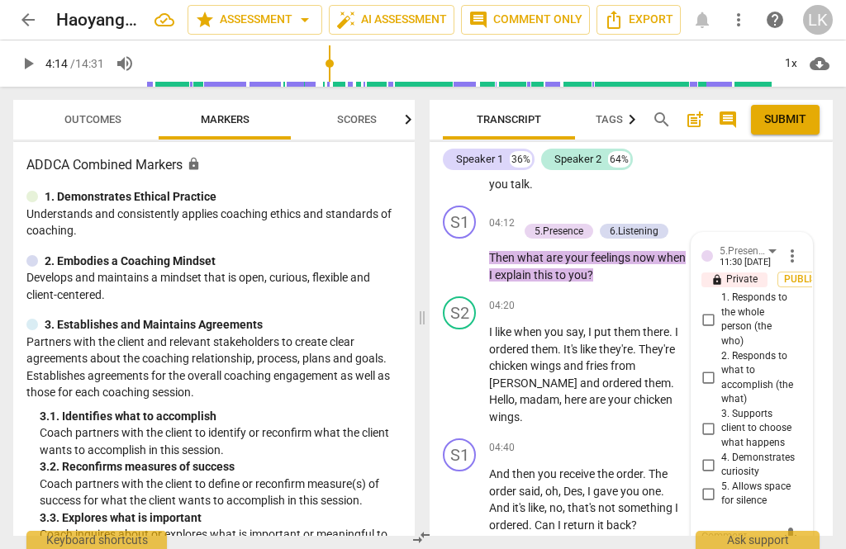
click at [718, 310] on input "1. Responds to the whole person (the who)" at bounding box center [707, 320] width 26 height 20
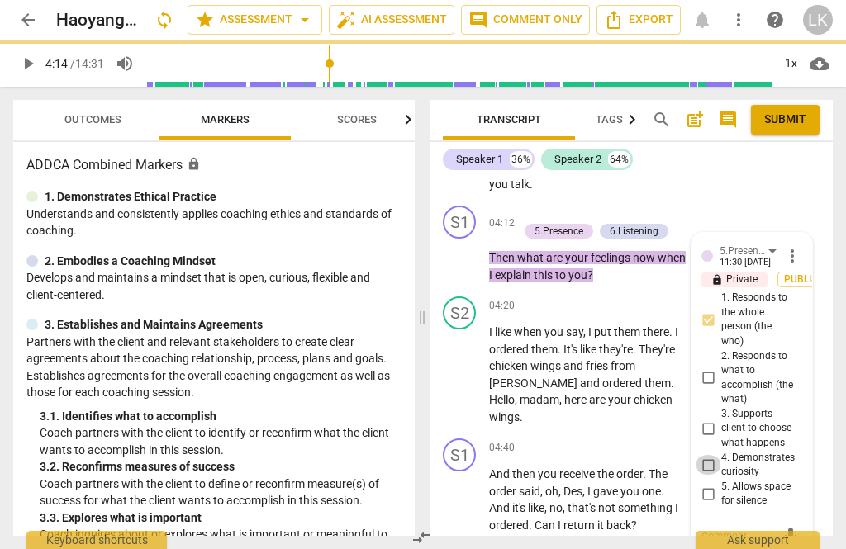
click at [718, 455] on input "4. Demonstrates curiosity" at bounding box center [707, 465] width 26 height 20
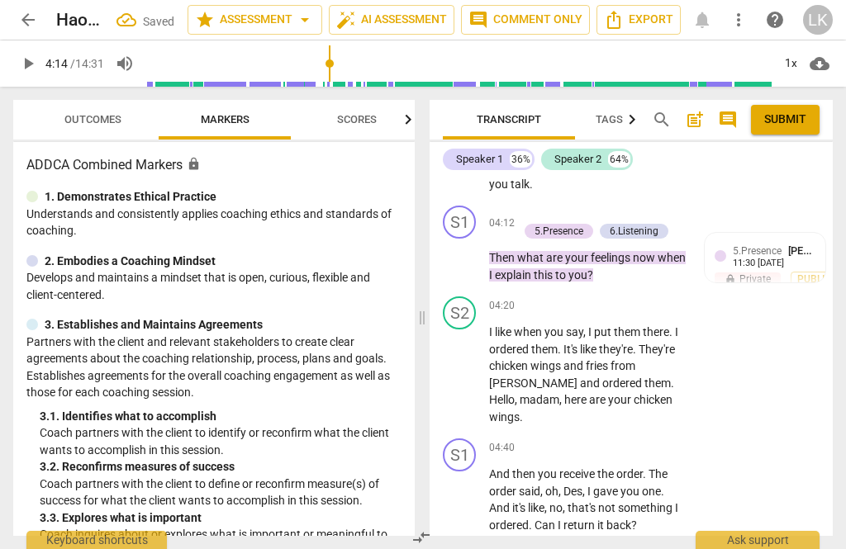
scroll to position [1843, 0]
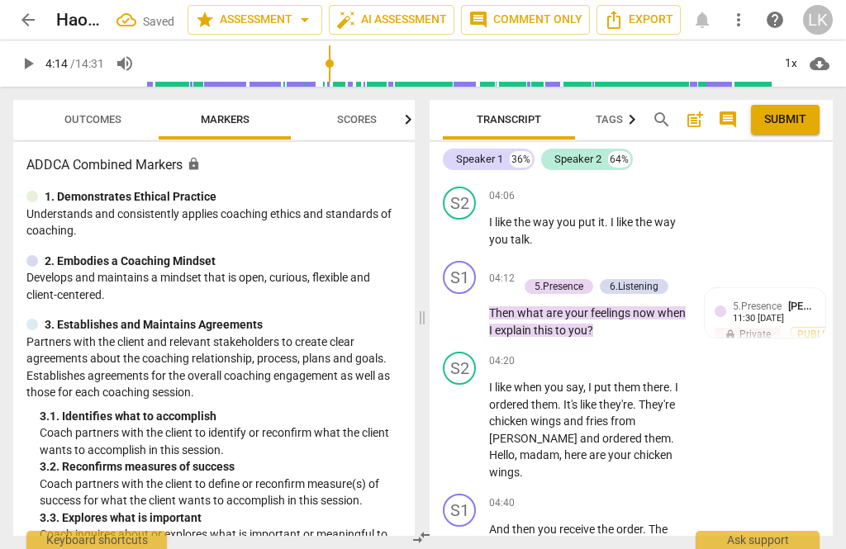
click at [462, 417] on button "play_arrow" at bounding box center [460, 430] width 26 height 26
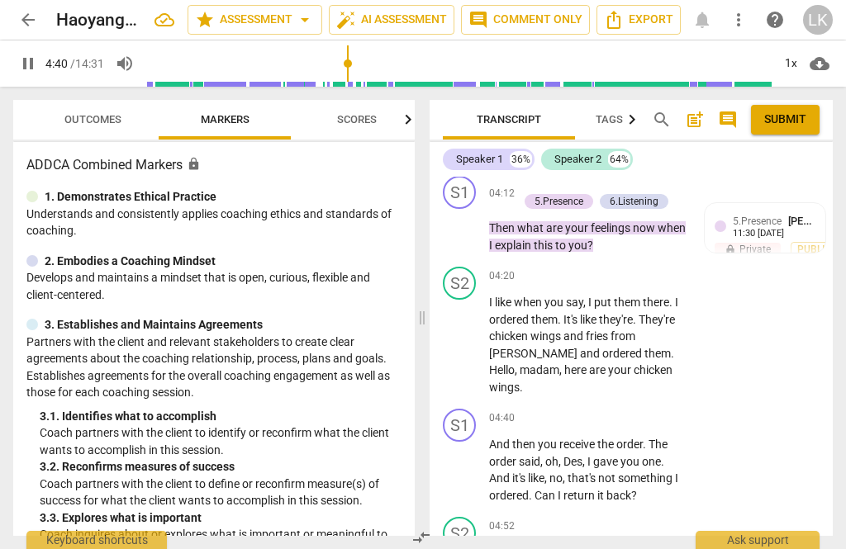
scroll to position [1934, 0]
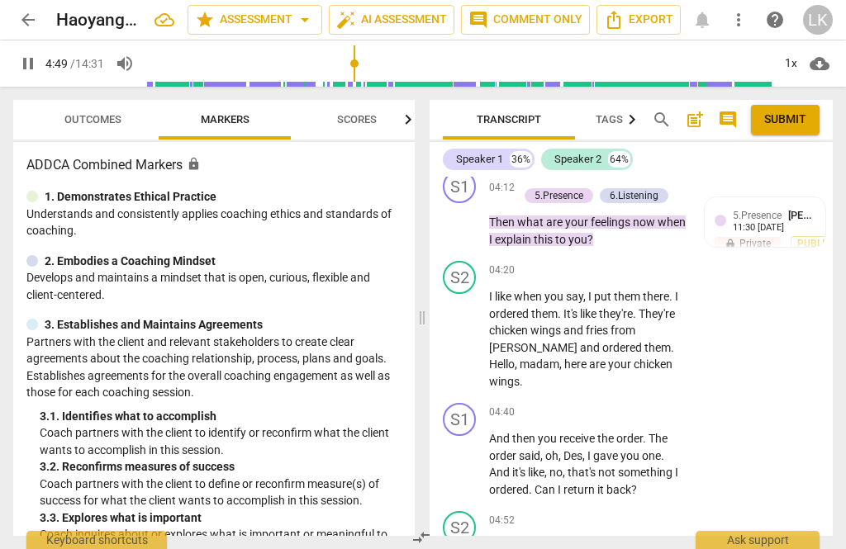
click at [473, 455] on span "pause" at bounding box center [460, 465] width 26 height 20
click at [597, 405] on p "Add competency" at bounding box center [635, 412] width 78 height 15
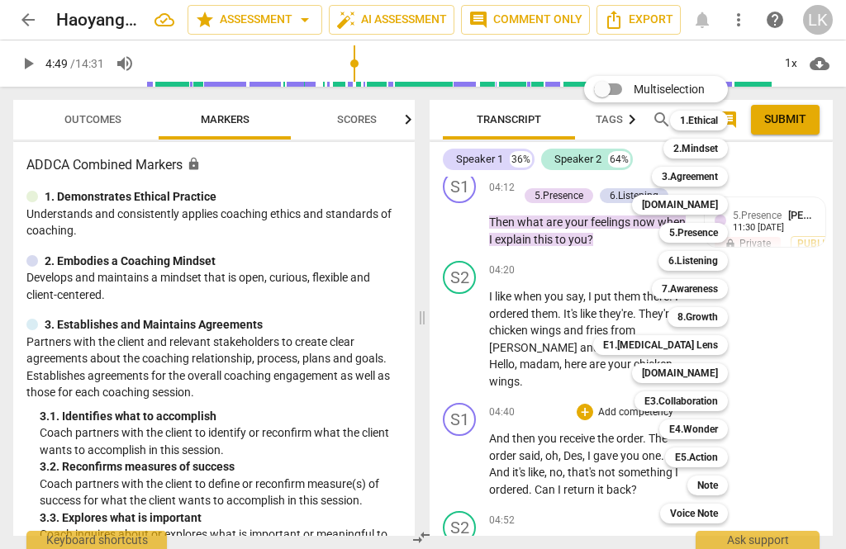
click at [727, 483] on div "Note" at bounding box center [707, 486] width 40 height 20
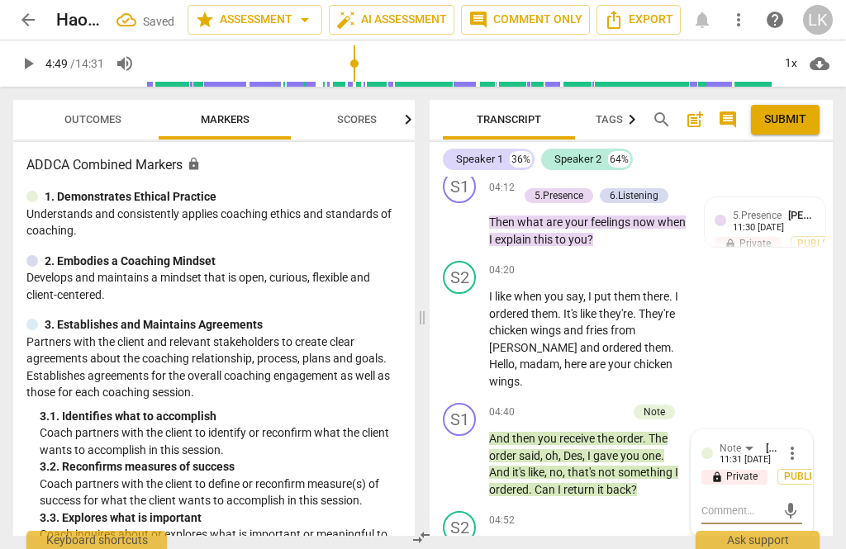
click at [757, 503] on textarea at bounding box center [738, 511] width 74 height 16
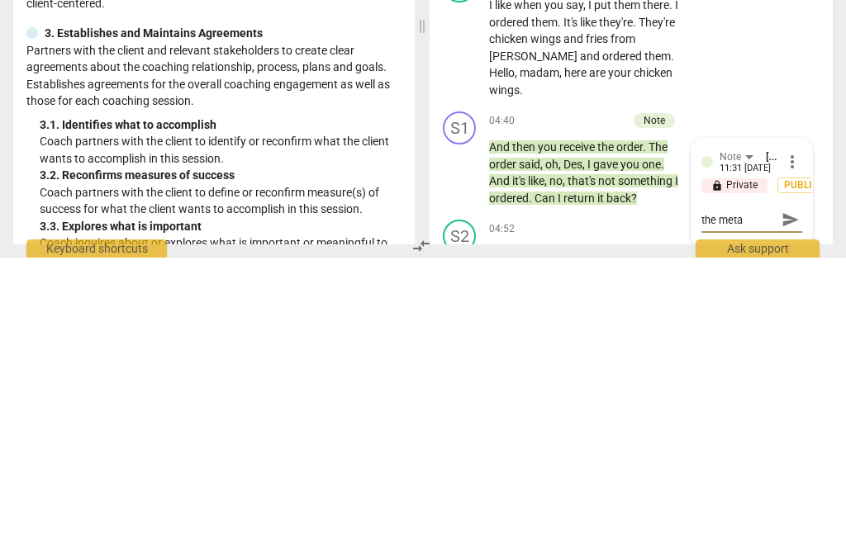
scroll to position [0, 0]
click at [801, 501] on span "mic" at bounding box center [790, 511] width 24 height 20
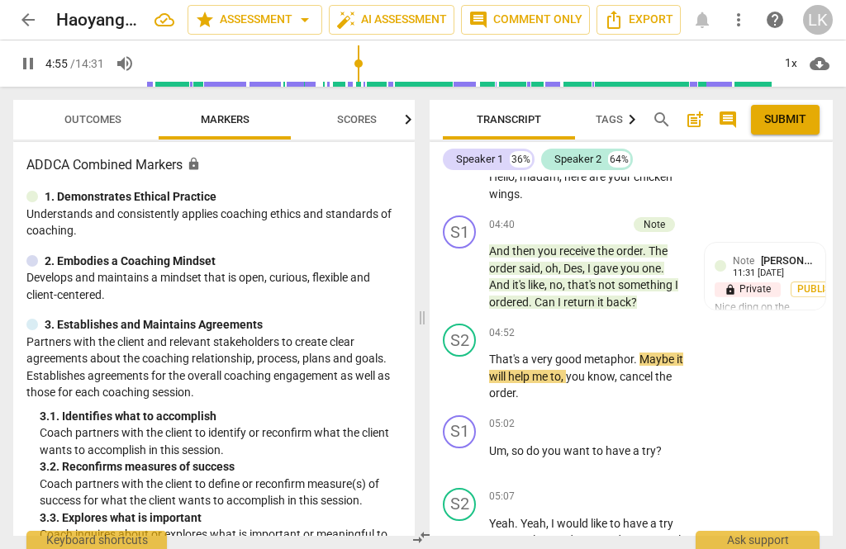
scroll to position [2129, 0]
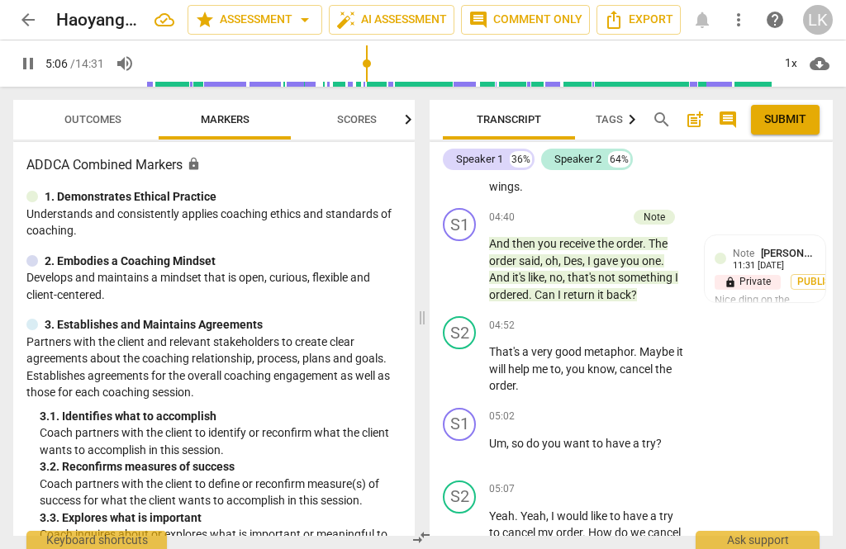
click at [471, 442] on span "pause" at bounding box center [460, 452] width 26 height 20
click at [595, 409] on div "+ Add competency" at bounding box center [625, 417] width 98 height 17
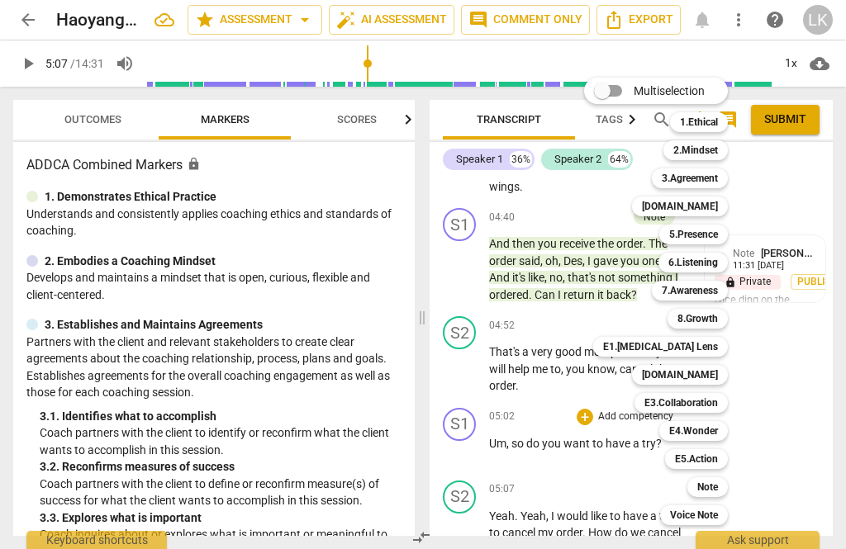
click at [717, 295] on b "7.Awareness" at bounding box center [689, 291] width 56 height 20
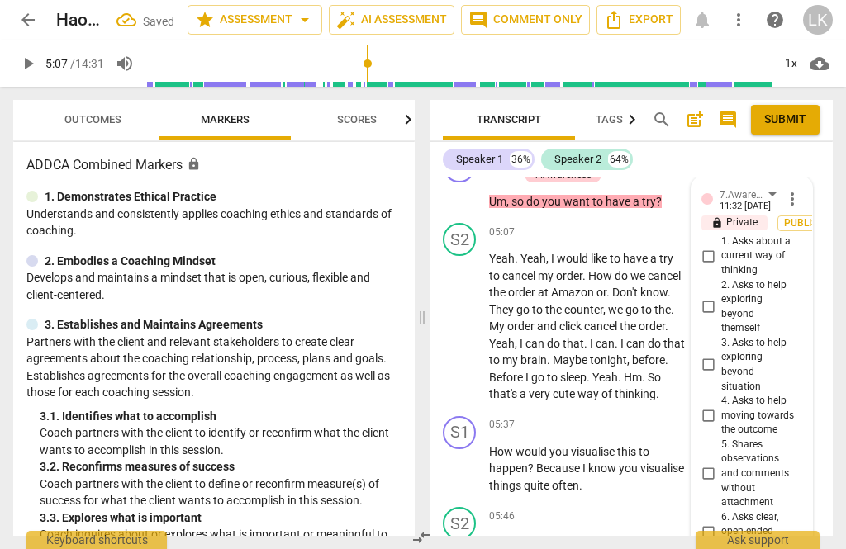
scroll to position [2385, 0]
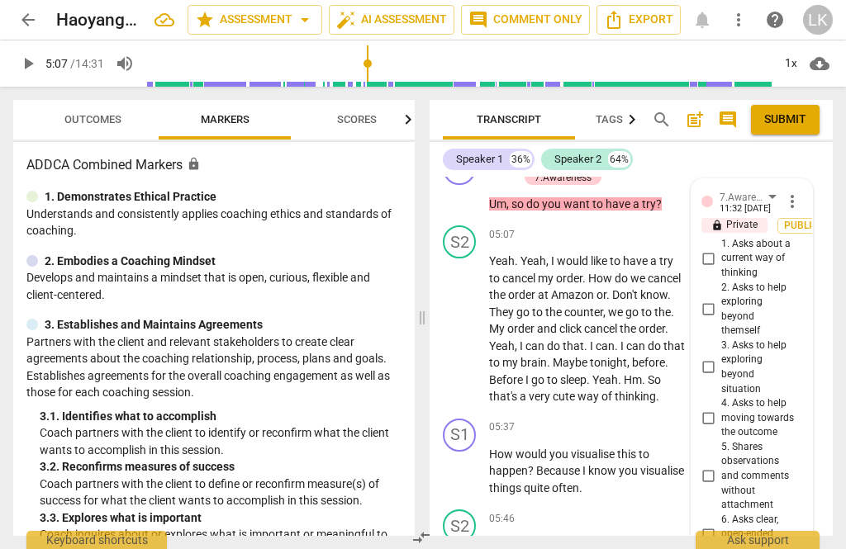
click at [717, 408] on input "4. Asks to help moving towards the outcome" at bounding box center [707, 418] width 26 height 20
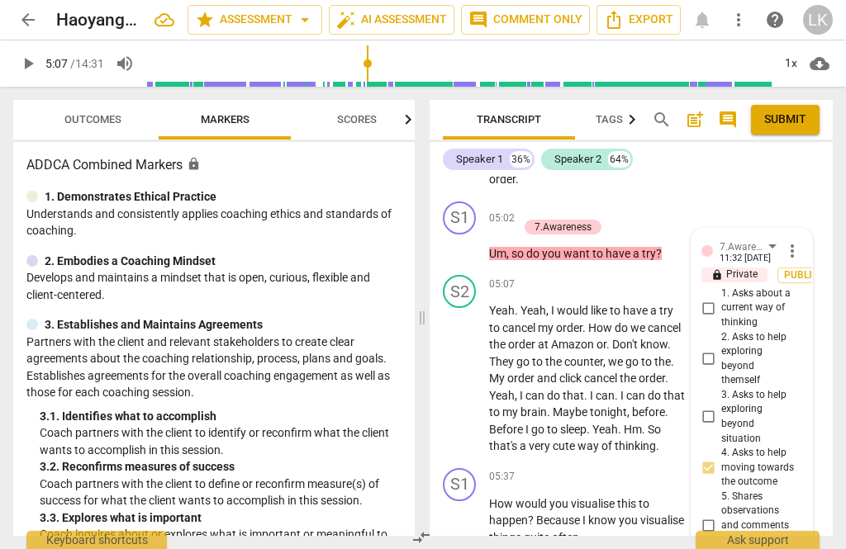
scroll to position [2329, 0]
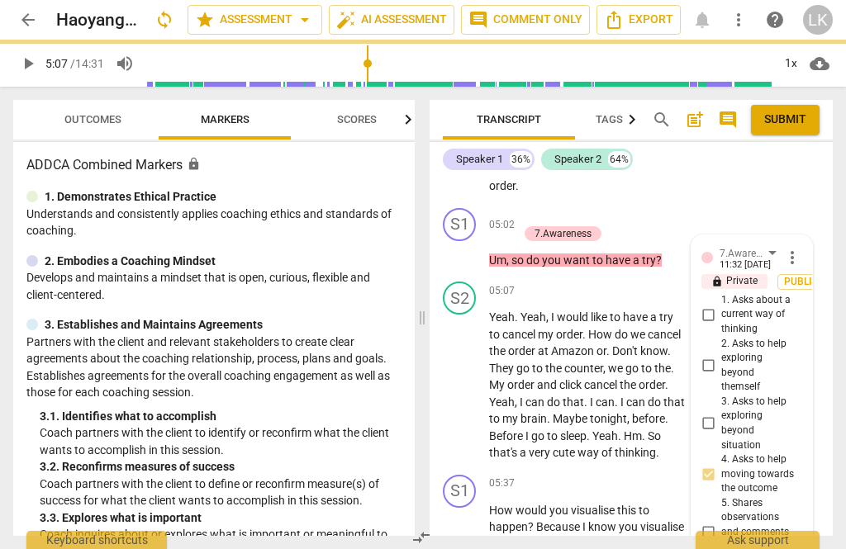
click at [718, 356] on input "2. Asks to help exploring beyond themself" at bounding box center [707, 366] width 26 height 20
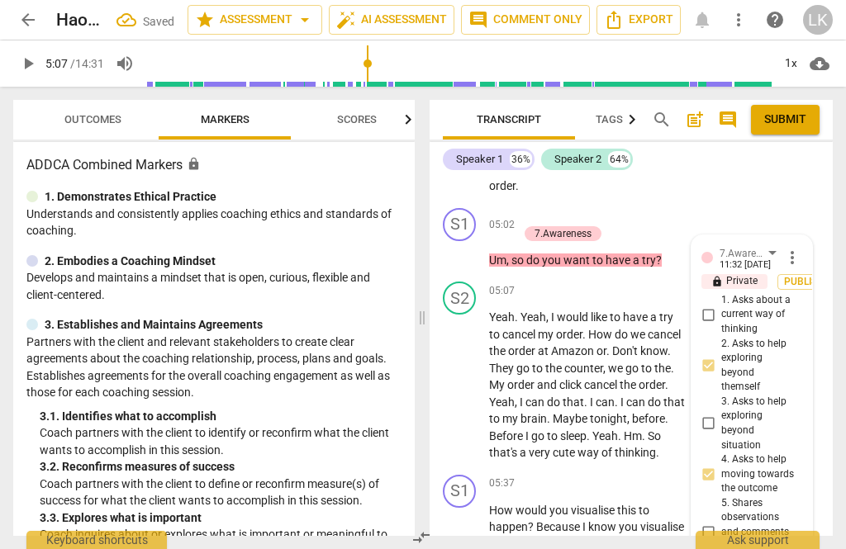
click at [711, 356] on input "2. Asks to help exploring beyond themself" at bounding box center [707, 366] width 26 height 20
click at [719, 356] on input "2. Asks to help exploring beyond themself" at bounding box center [707, 366] width 26 height 20
click at [717, 356] on input "2. Asks to help exploring beyond themself" at bounding box center [707, 366] width 26 height 20
click at [720, 414] on input "3. Asks to help exploring beyond situation" at bounding box center [707, 424] width 26 height 20
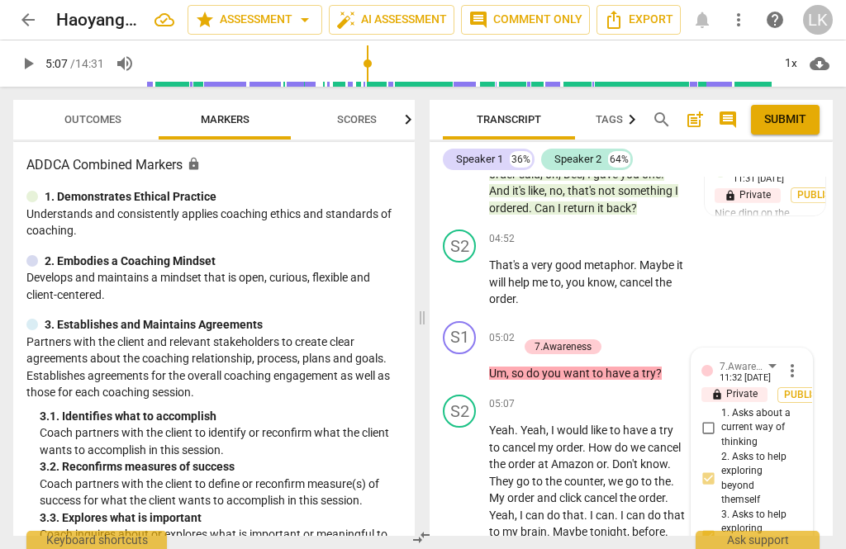
scroll to position [2212, 0]
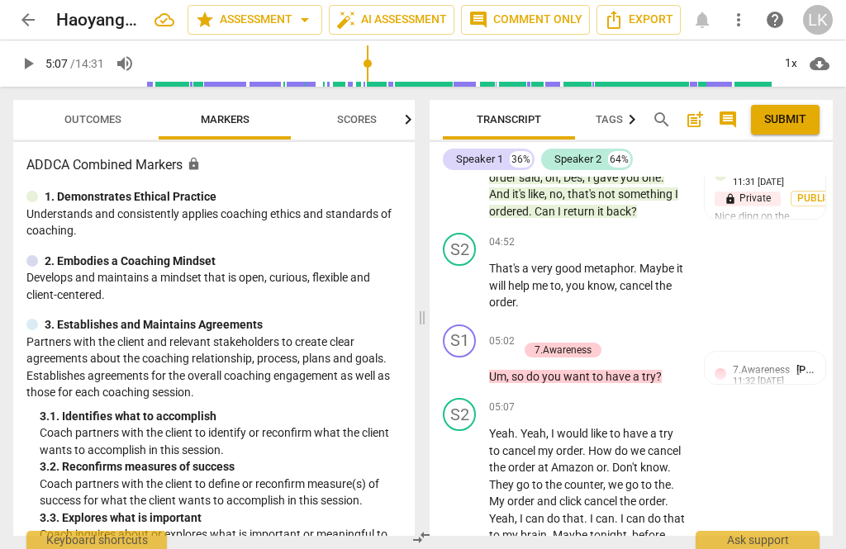
click at [661, 325] on div "+ Add competency 7.Awareness" at bounding box center [596, 342] width 157 height 35
click at [533, 325] on div "+ Add competency" at bounding box center [567, 333] width 98 height 17
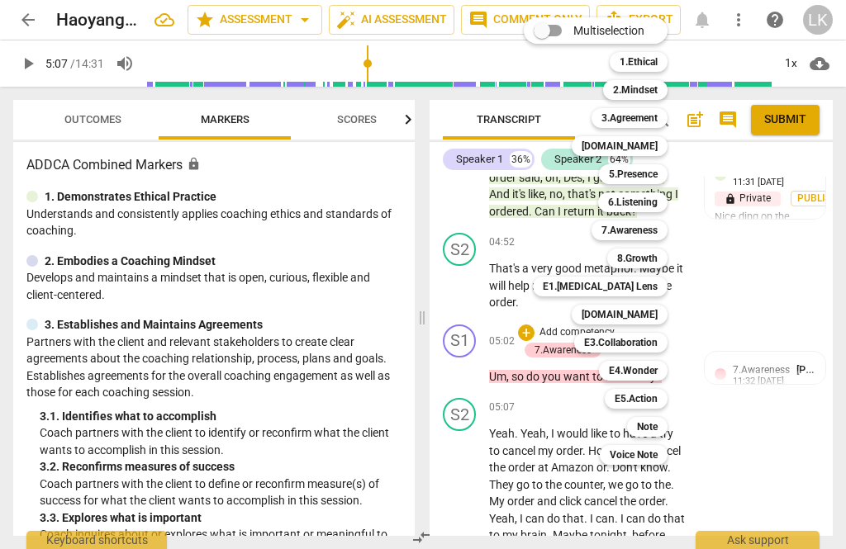
click at [659, 181] on div "5.Presence" at bounding box center [633, 174] width 69 height 20
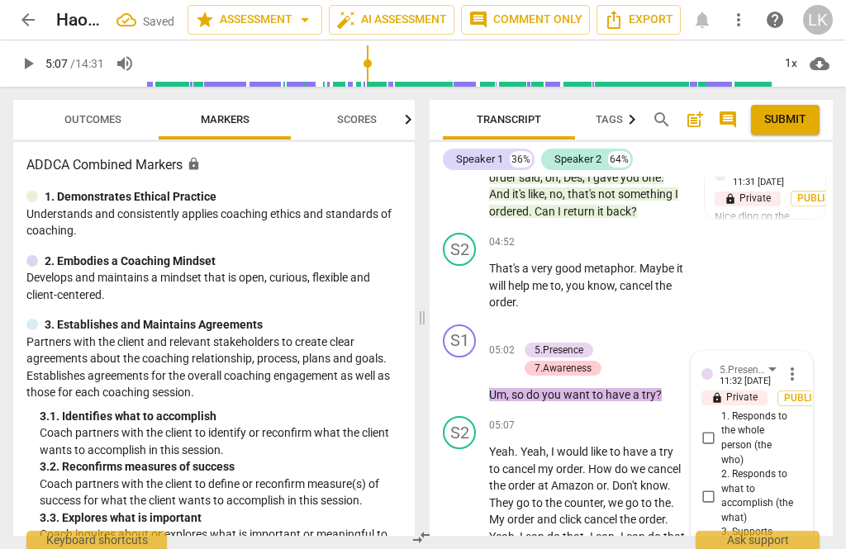
scroll to position [2215, 0]
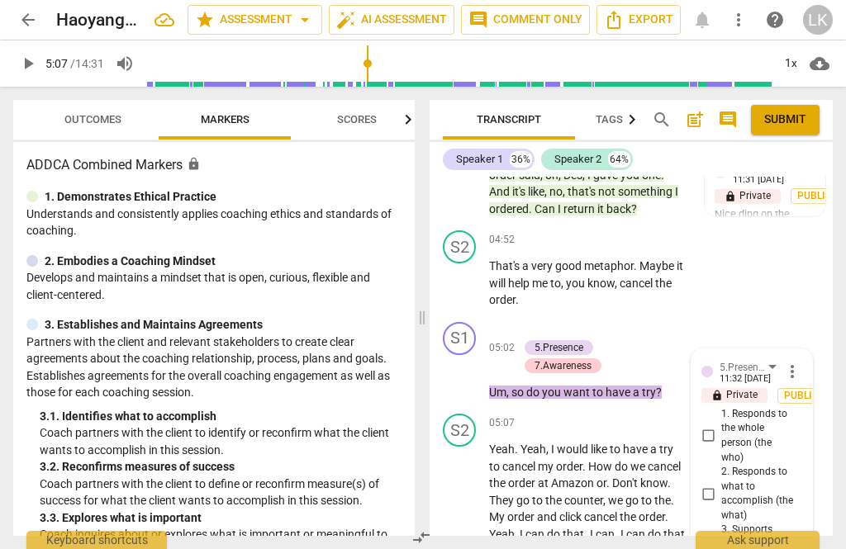
click at [720, 535] on input "3. Supports client to choose what happens" at bounding box center [707, 545] width 26 height 20
click at [718, 484] on input "2. Responds to what to accomplish (the what)" at bounding box center [707, 494] width 26 height 20
click at [470, 365] on span "play_arrow" at bounding box center [460, 375] width 20 height 20
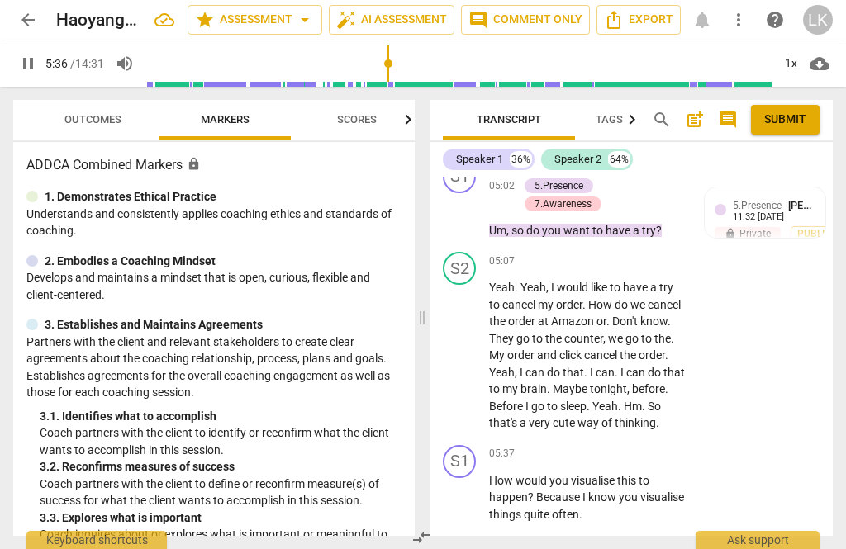
scroll to position [2377, 0]
click at [473, 487] on span "pause" at bounding box center [460, 497] width 26 height 20
click at [596, 446] on p "Add competency" at bounding box center [635, 453] width 78 height 15
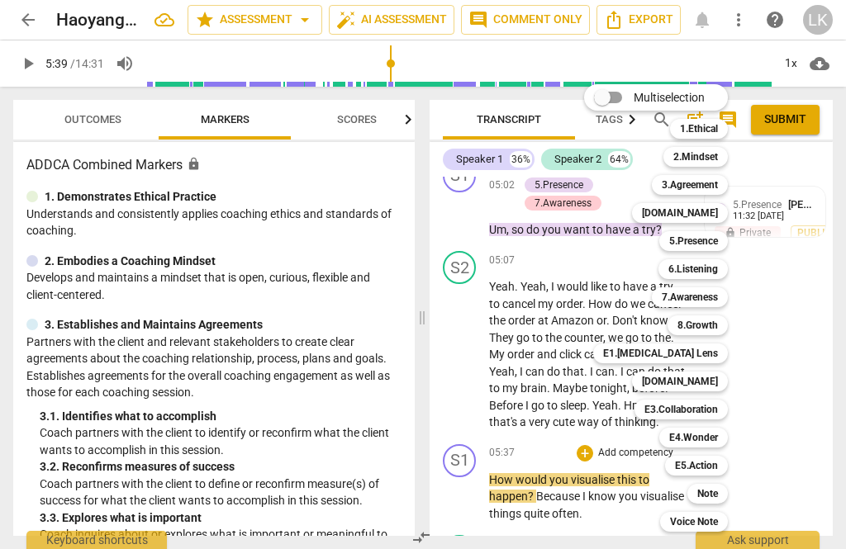
click at [726, 349] on div "E1.[MEDICAL_DATA] Lens" at bounding box center [660, 354] width 135 height 20
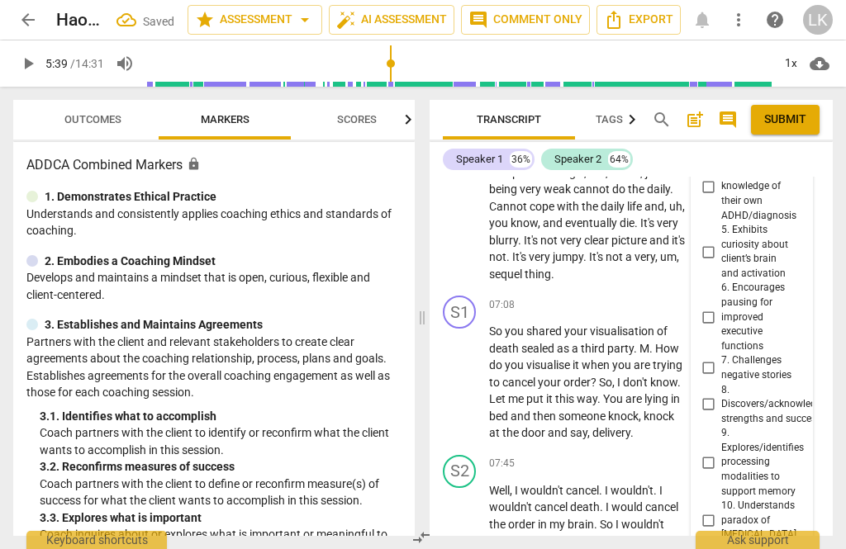
scroll to position [2936, 0]
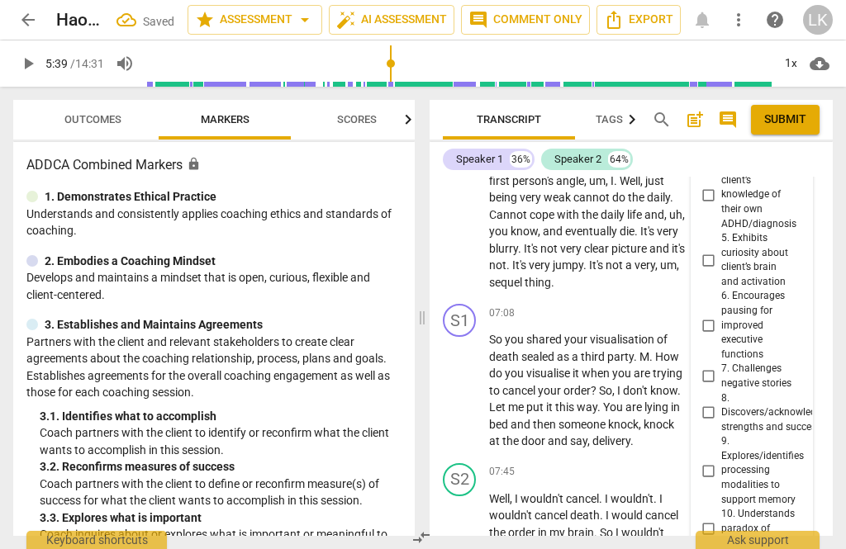
click at [718, 461] on input "9. Explores/identifies processing modalities to support memory" at bounding box center [707, 471] width 26 height 20
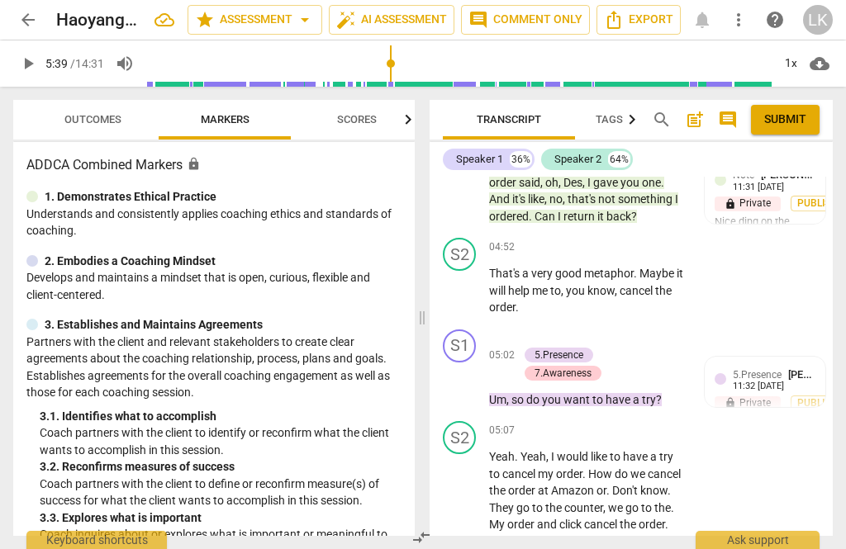
scroll to position [2207, 0]
click at [533, 329] on div "+ Add competency" at bounding box center [567, 337] width 98 height 17
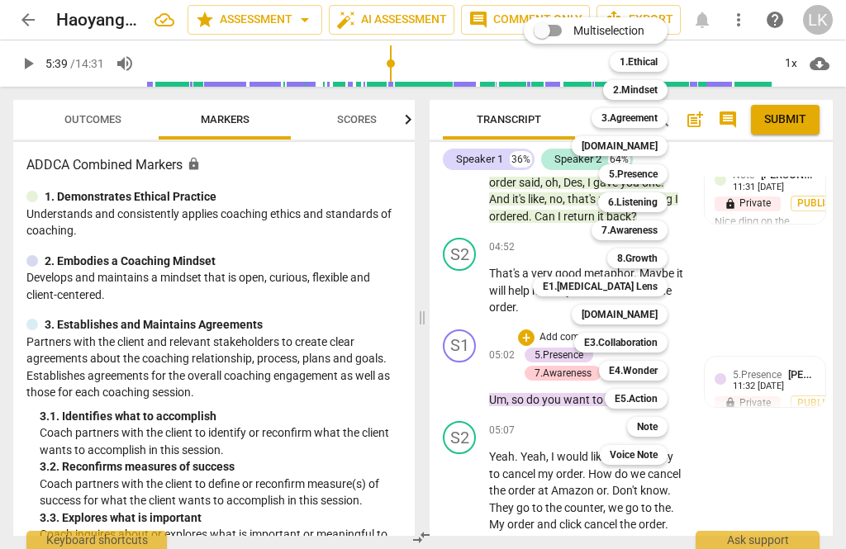
click at [667, 398] on div "E5.Action" at bounding box center [635, 399] width 63 height 20
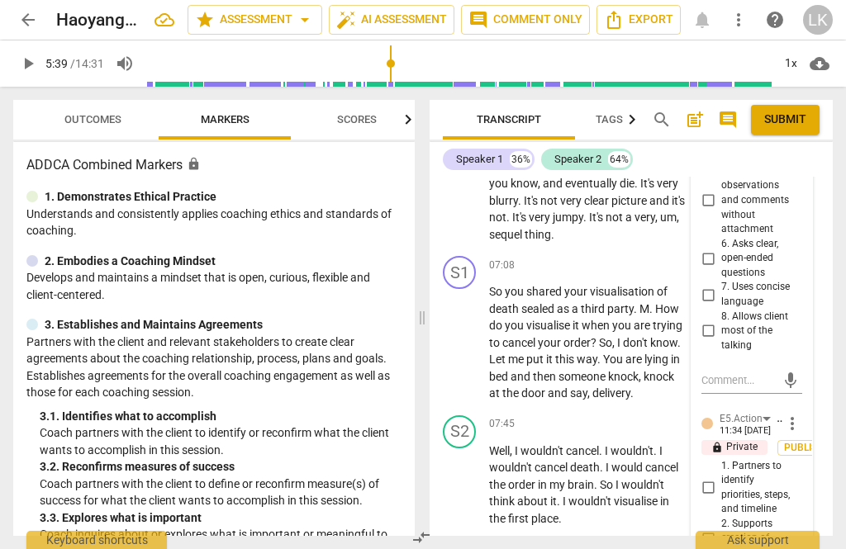
scroll to position [2992, 0]
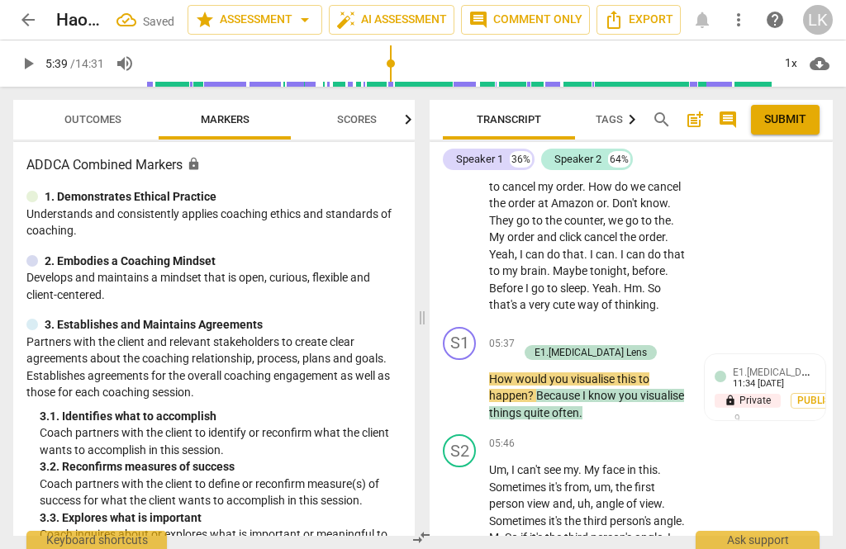
scroll to position [2492, 0]
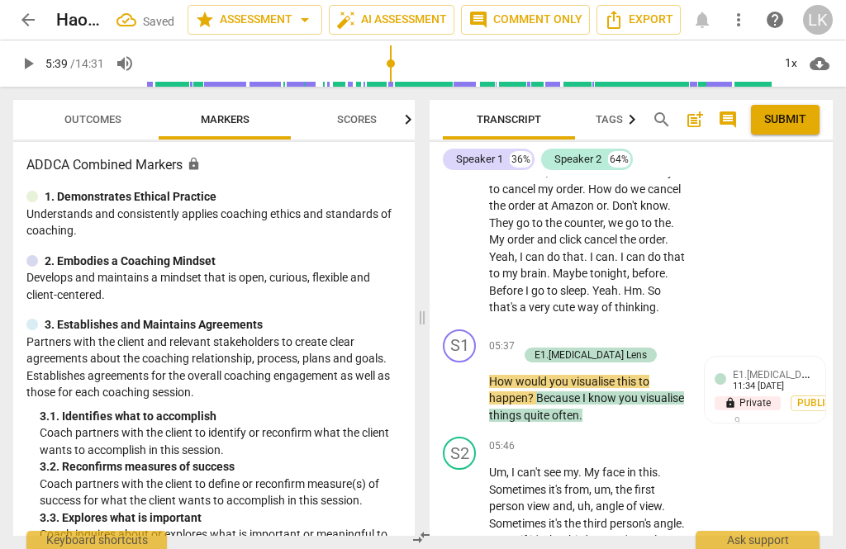
click at [534, 329] on div "+ Add competency" at bounding box center [567, 337] width 98 height 17
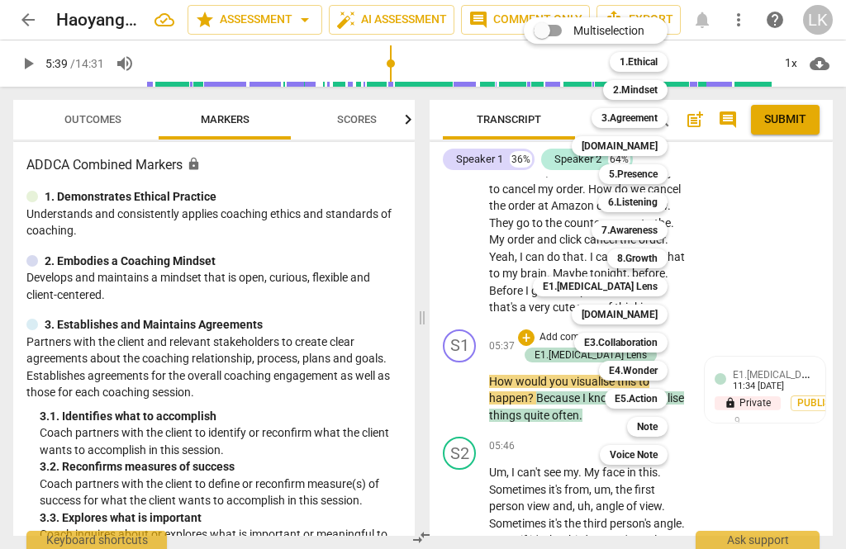
click at [666, 429] on div "Note" at bounding box center [647, 427] width 40 height 20
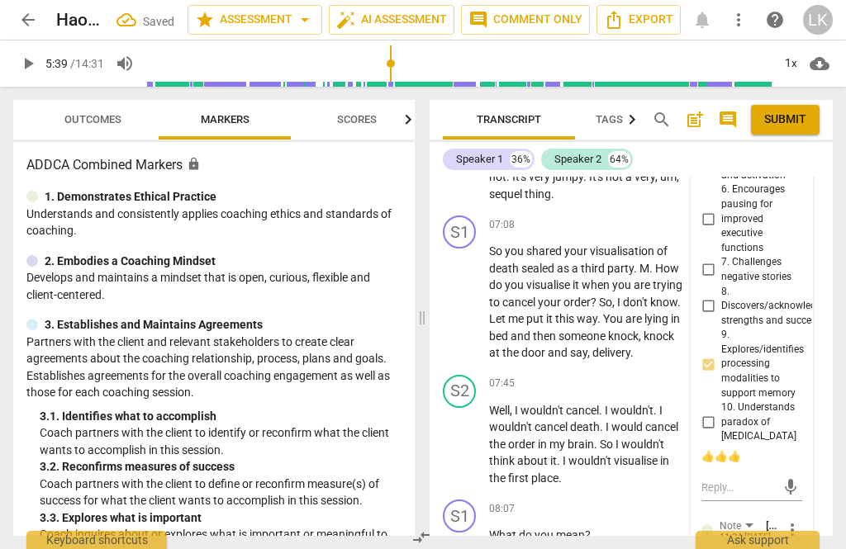
scroll to position [3043, 0]
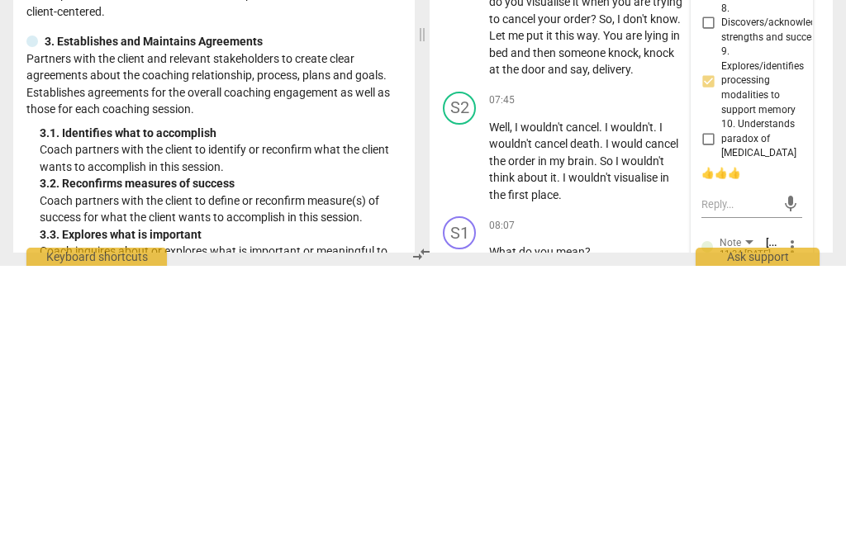
scroll to position [15, 0]
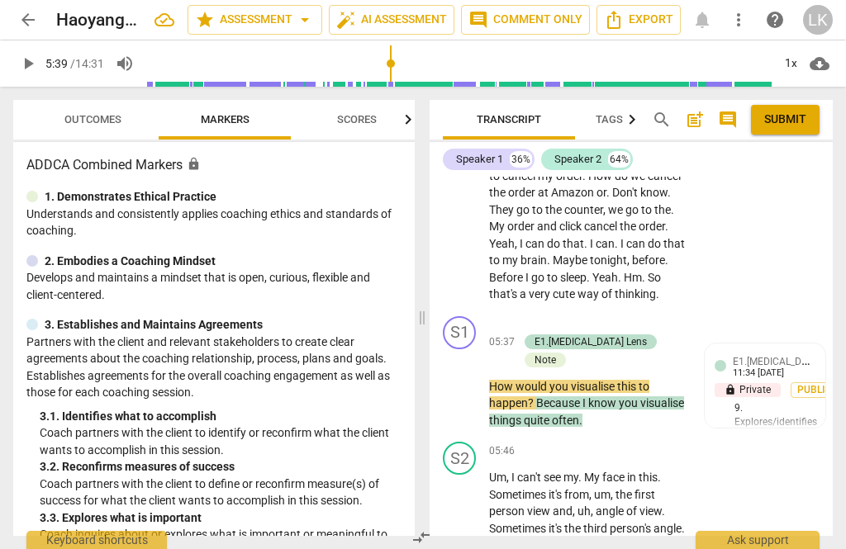
scroll to position [2502, 0]
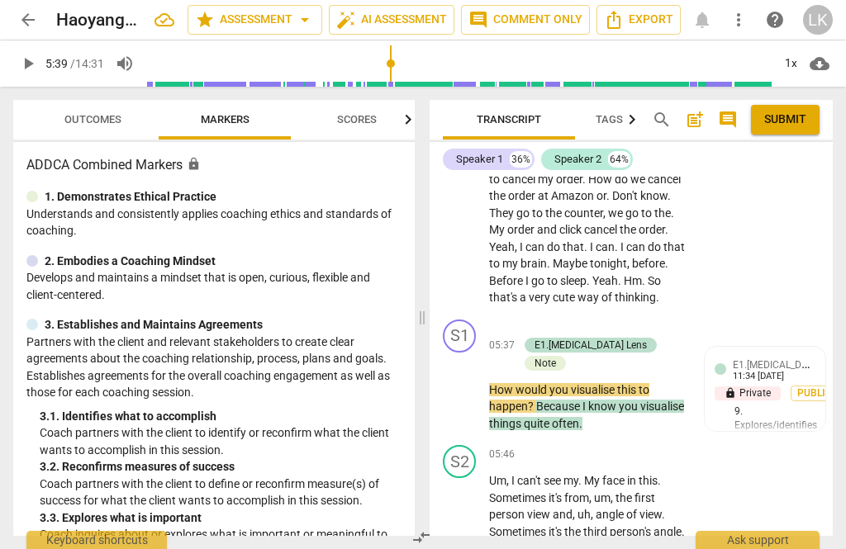
click at [539, 320] on p "Add competency" at bounding box center [577, 327] width 78 height 15
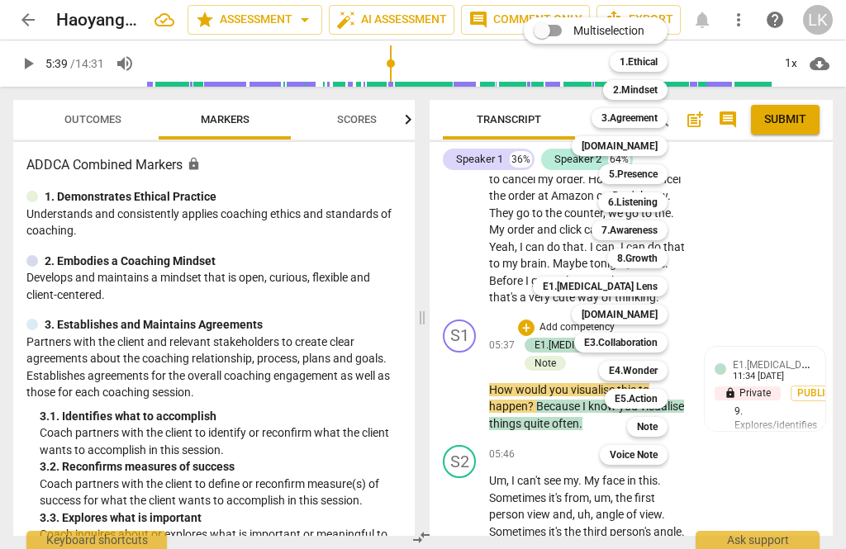
click at [675, 370] on div "E4.Wonder w" at bounding box center [642, 371] width 100 height 28
click at [652, 235] on b "7.Awareness" at bounding box center [629, 230] width 56 height 20
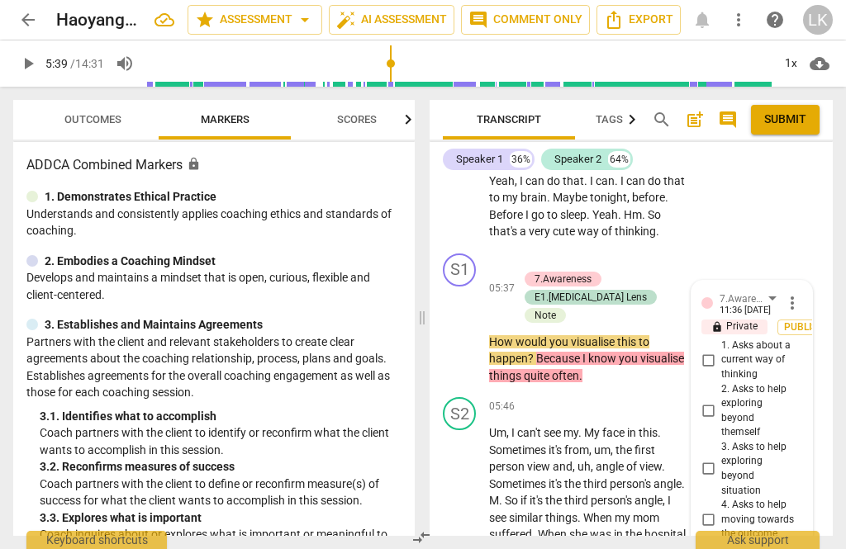
scroll to position [2568, 0]
click at [718, 401] on input "2. Asks to help exploring beyond themself" at bounding box center [707, 411] width 26 height 20
click at [718, 459] on input "3. Asks to help exploring beyond situation" at bounding box center [707, 469] width 26 height 20
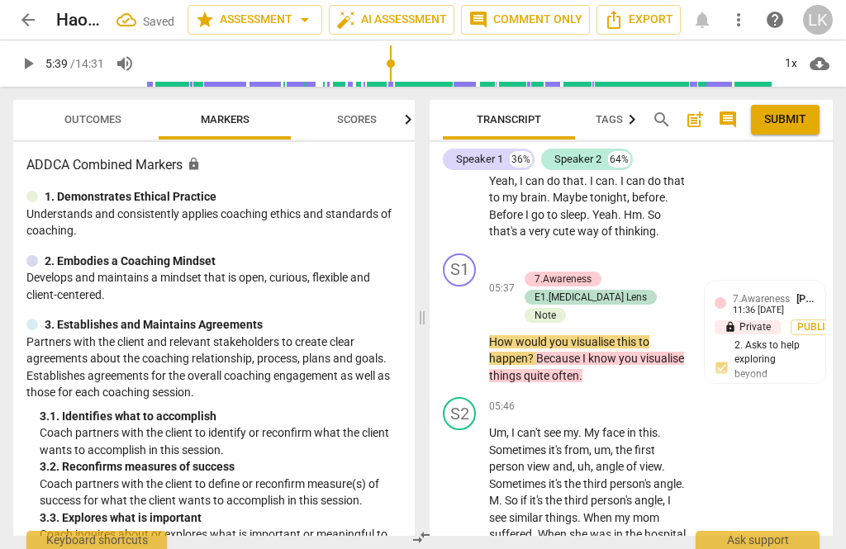
click at [471, 323] on span "play_arrow" at bounding box center [460, 333] width 26 height 20
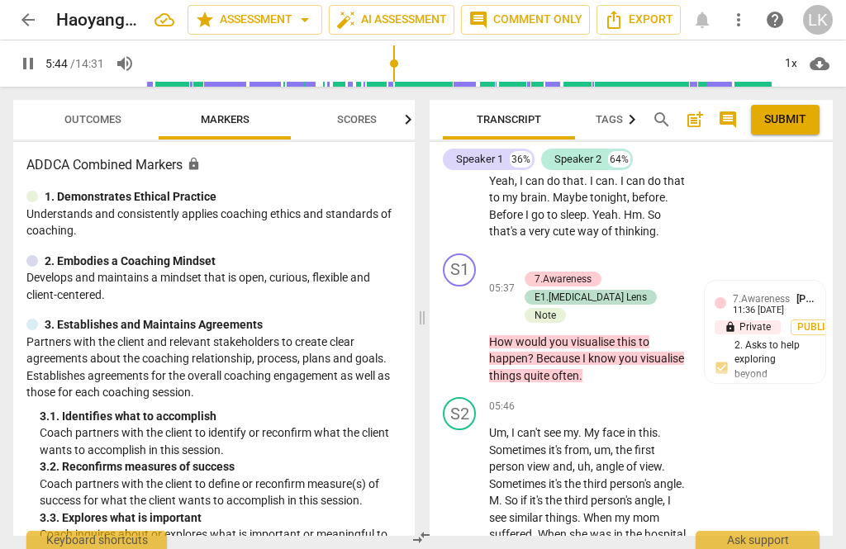
scroll to position [2675, 0]
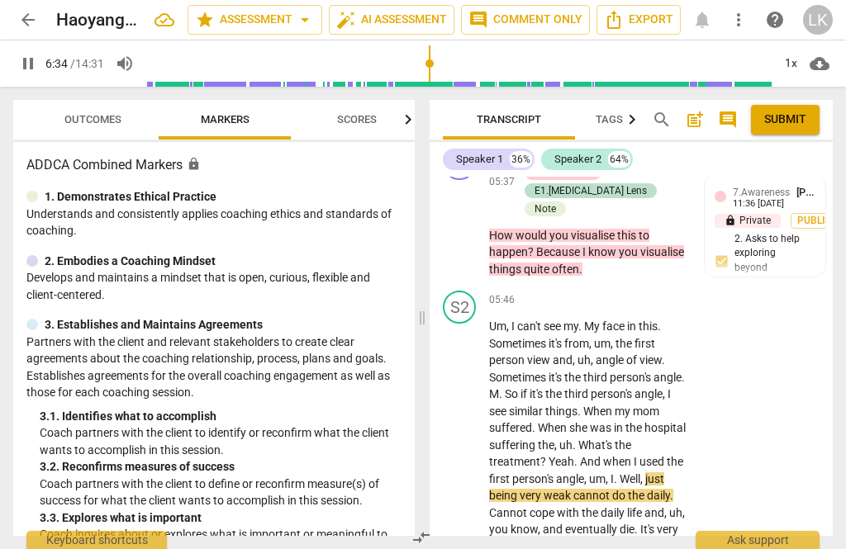
click at [472, 444] on span "pause" at bounding box center [460, 454] width 26 height 20
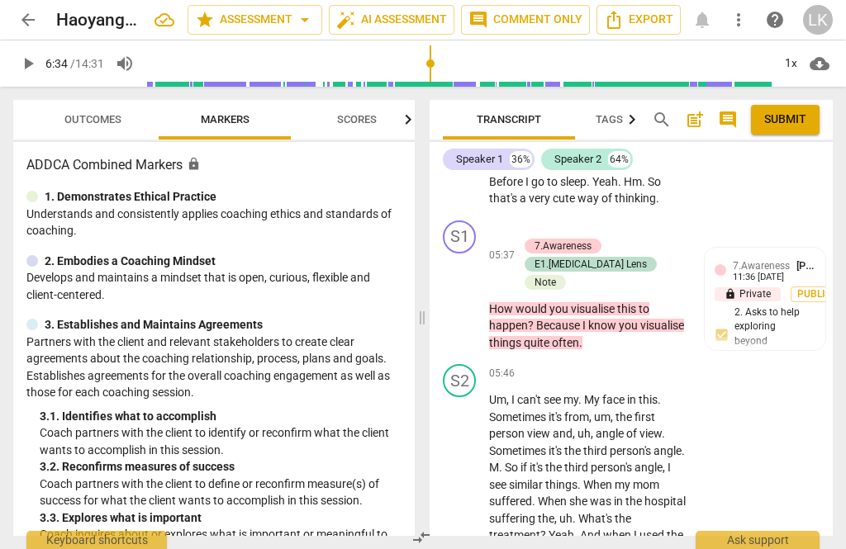
scroll to position [2600, 0]
click at [594, 366] on div "+ Add competency" at bounding box center [625, 374] width 98 height 17
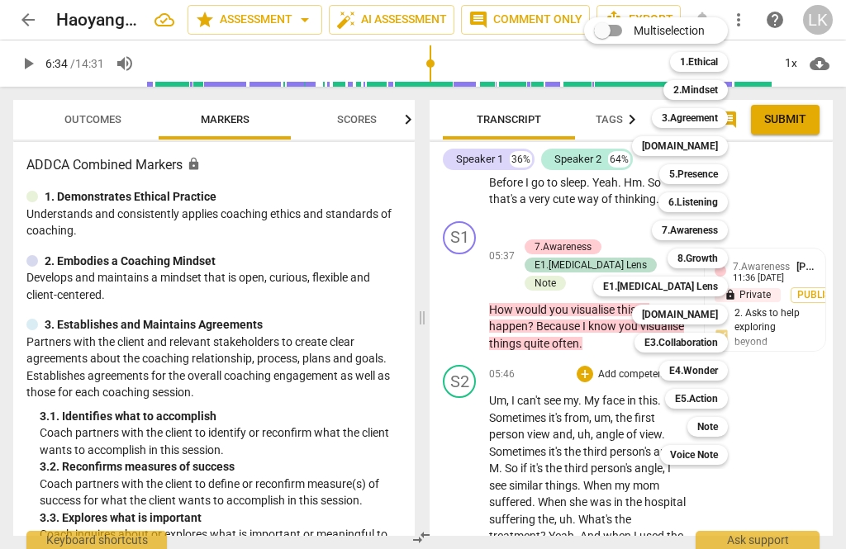
click at [719, 172] on div "5.Presence" at bounding box center [693, 174] width 69 height 20
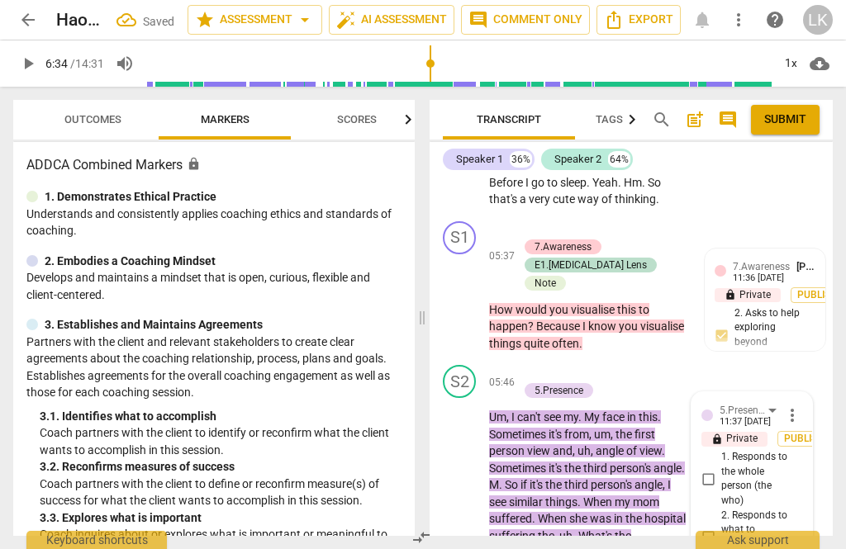
scroll to position [2793, 0]
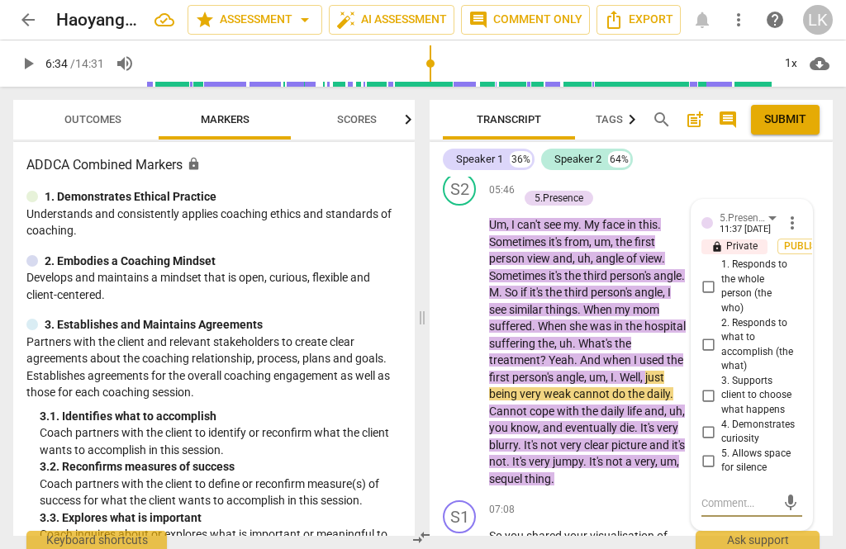
click at [718, 451] on input "5. Allows space for silence" at bounding box center [707, 461] width 26 height 20
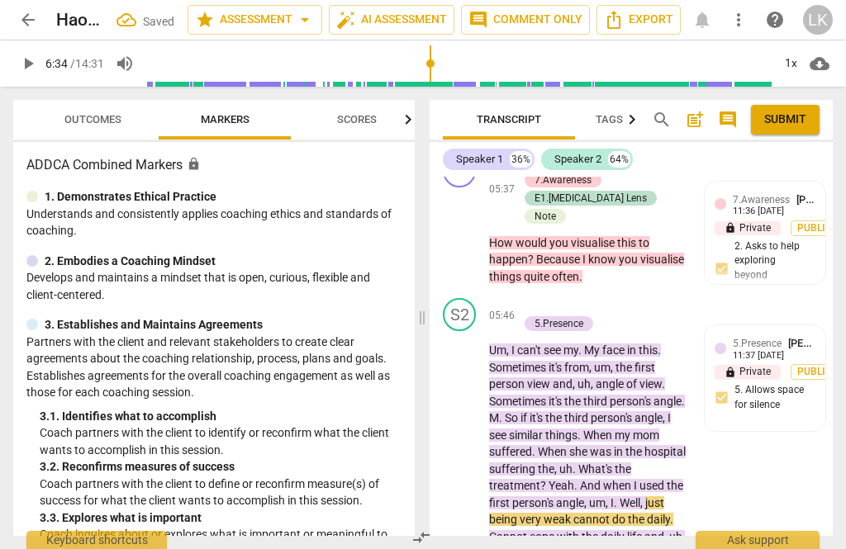
scroll to position [2629, 0]
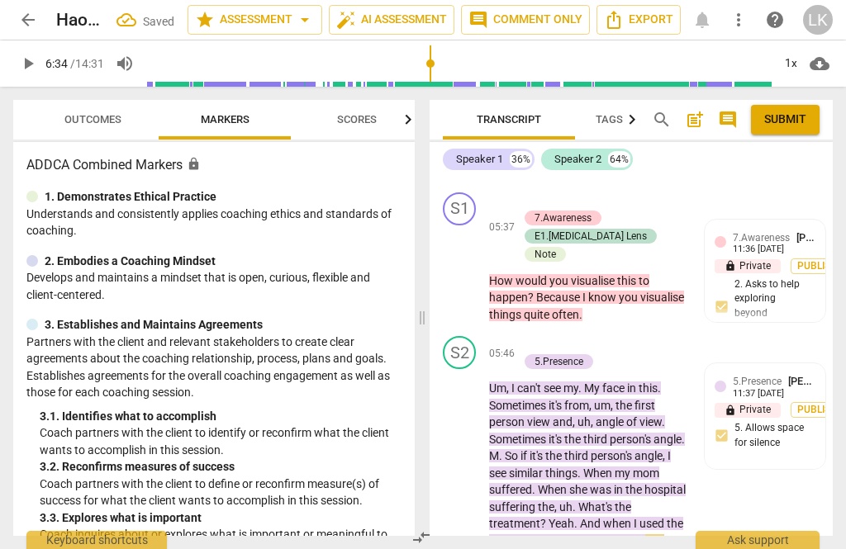
click at [533, 336] on div "+" at bounding box center [526, 344] width 17 height 17
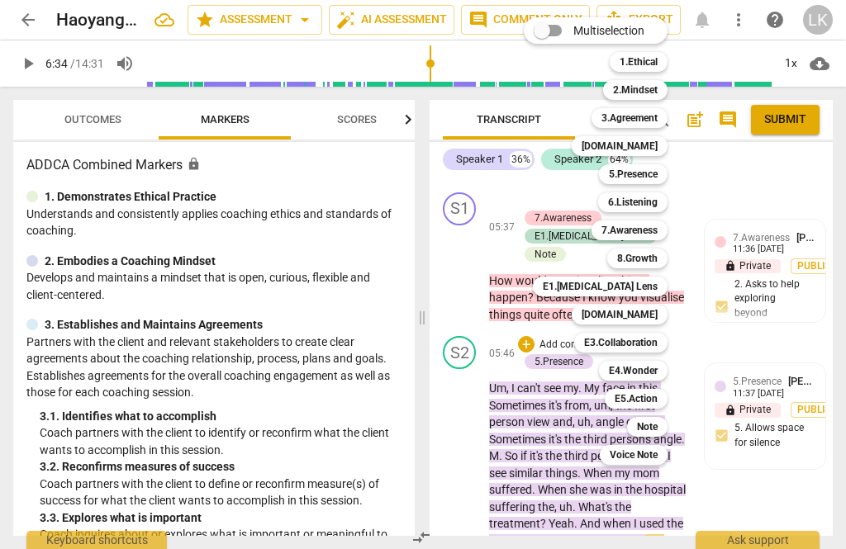
click at [662, 201] on div "6.Listening" at bounding box center [632, 202] width 69 height 20
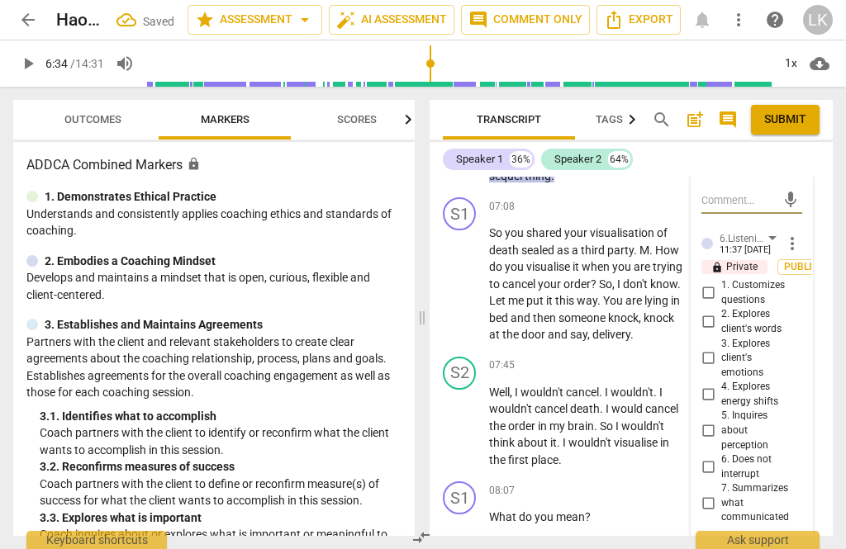
scroll to position [3089, 0]
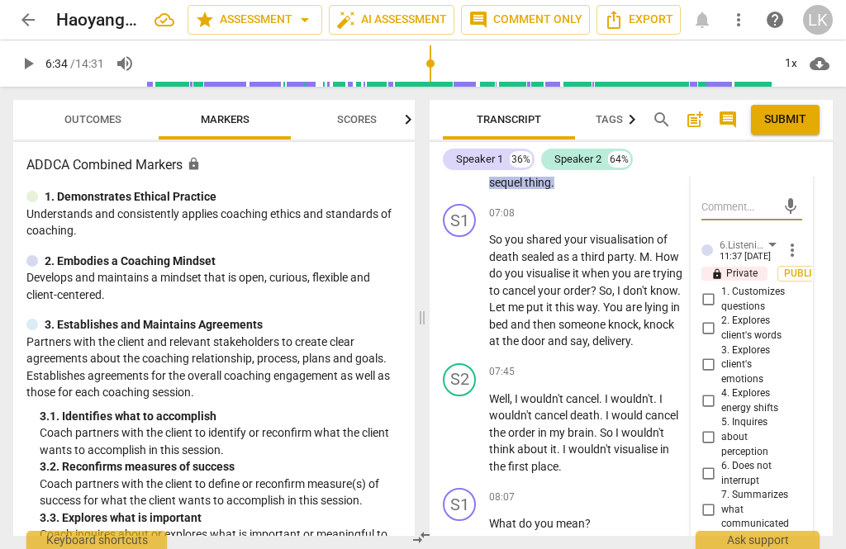
click at [721, 464] on input "6. Does not interrupt" at bounding box center [707, 474] width 26 height 20
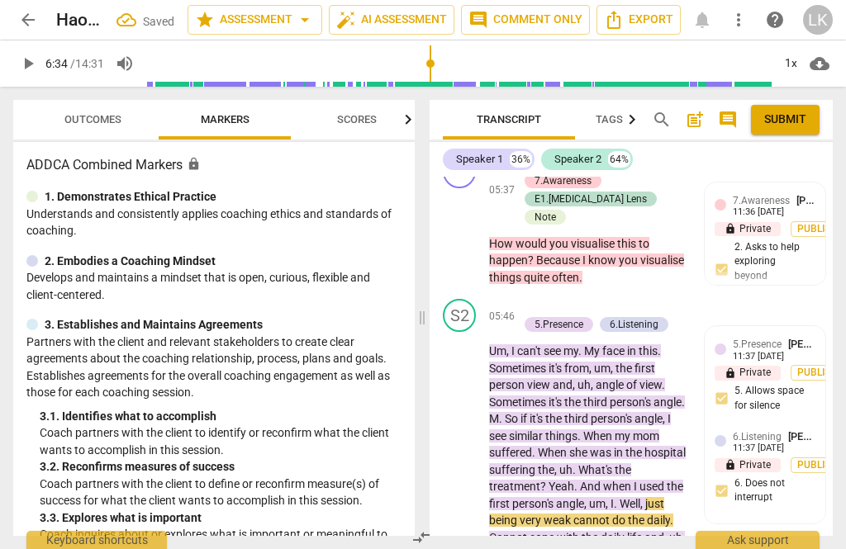
scroll to position [2573, 0]
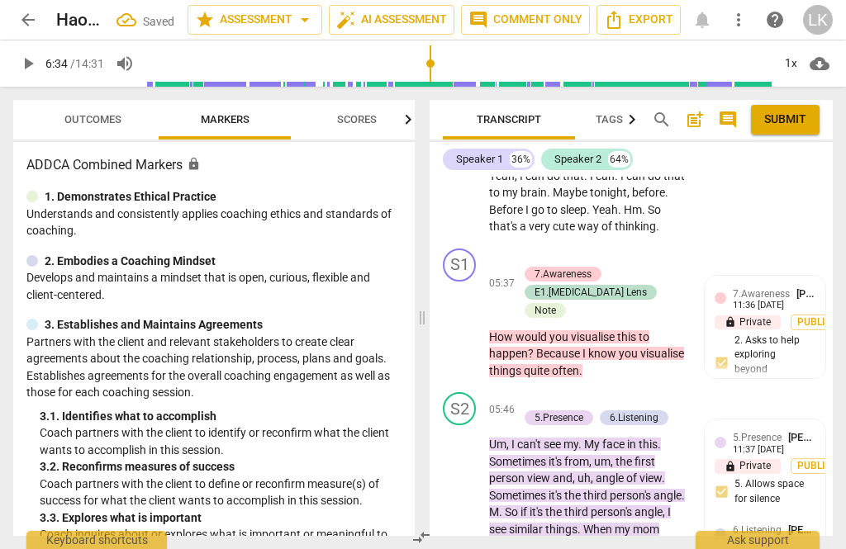
click at [538, 394] on p "Add competency" at bounding box center [577, 401] width 78 height 15
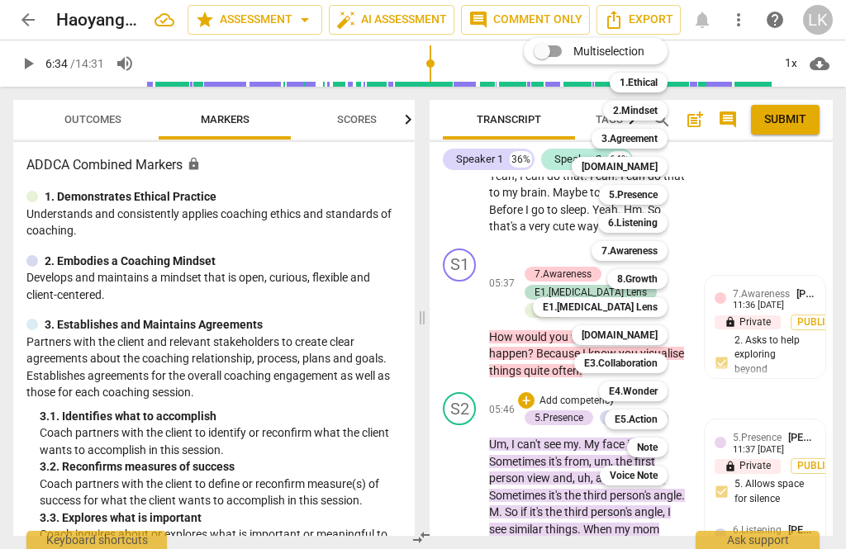
click at [666, 337] on div "[DOMAIN_NAME]" at bounding box center [619, 335] width 96 height 20
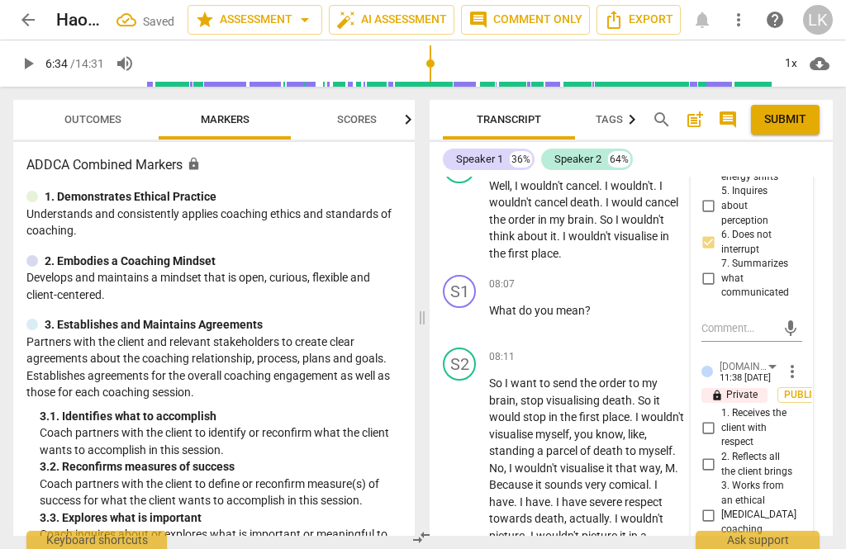
scroll to position [3320, 0]
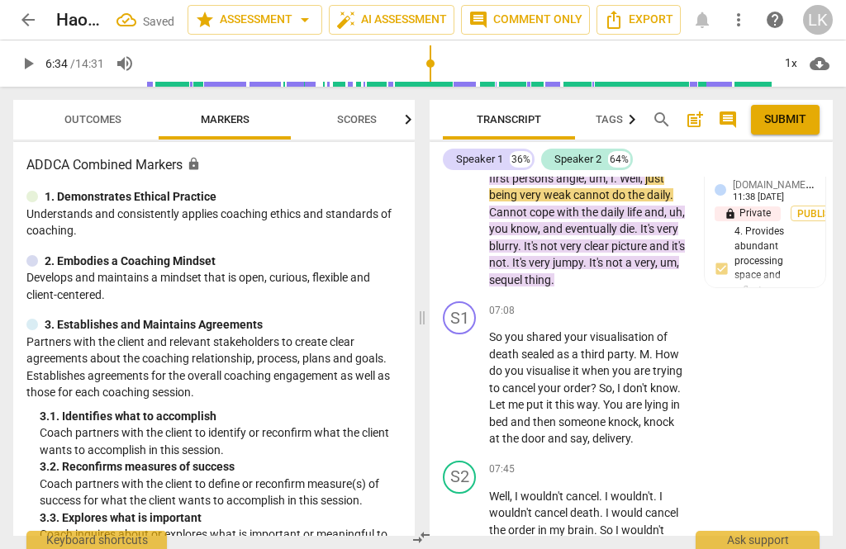
scroll to position [2767, 0]
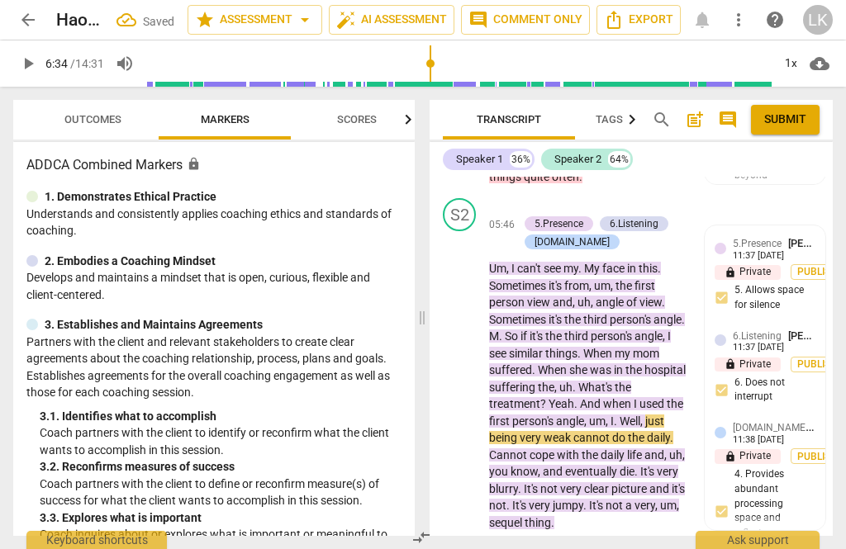
click at [459, 366] on button "play_arrow" at bounding box center [460, 379] width 26 height 26
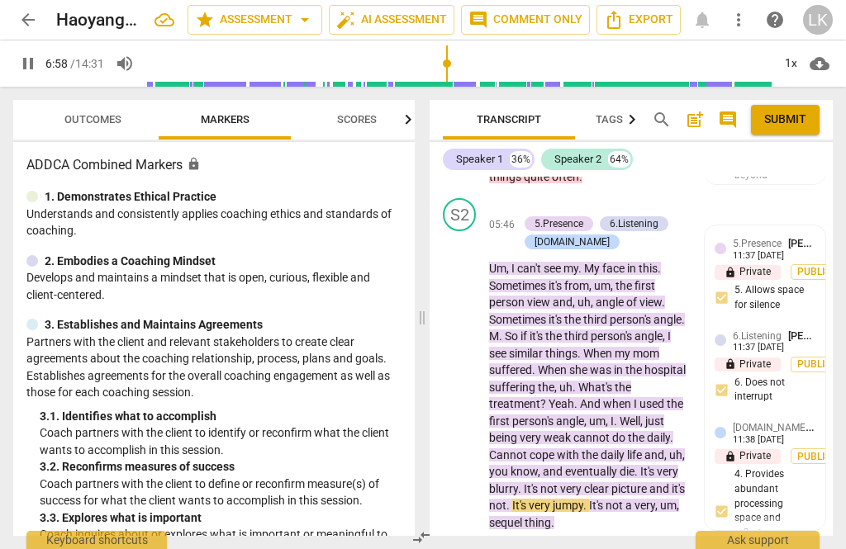
scroll to position [2945, 0]
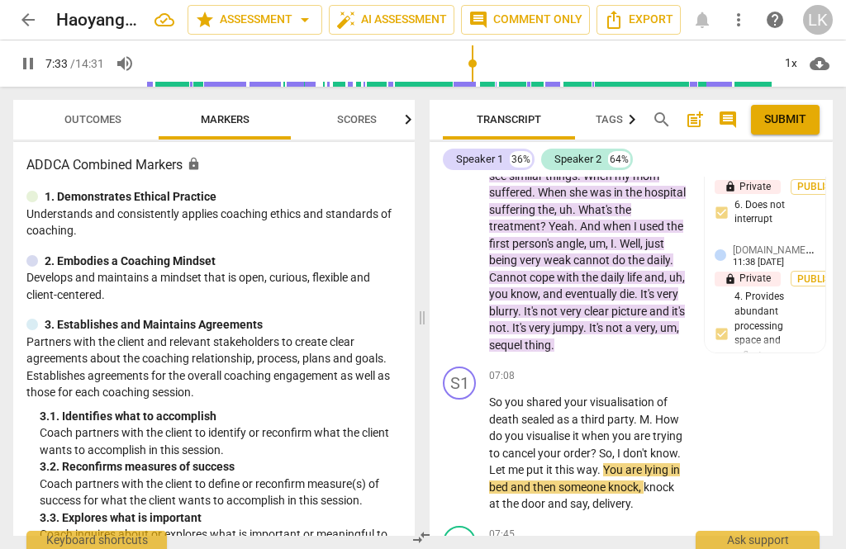
click at [471, 443] on span "pause" at bounding box center [460, 453] width 26 height 20
click at [585, 367] on div "+" at bounding box center [584, 375] width 17 height 17
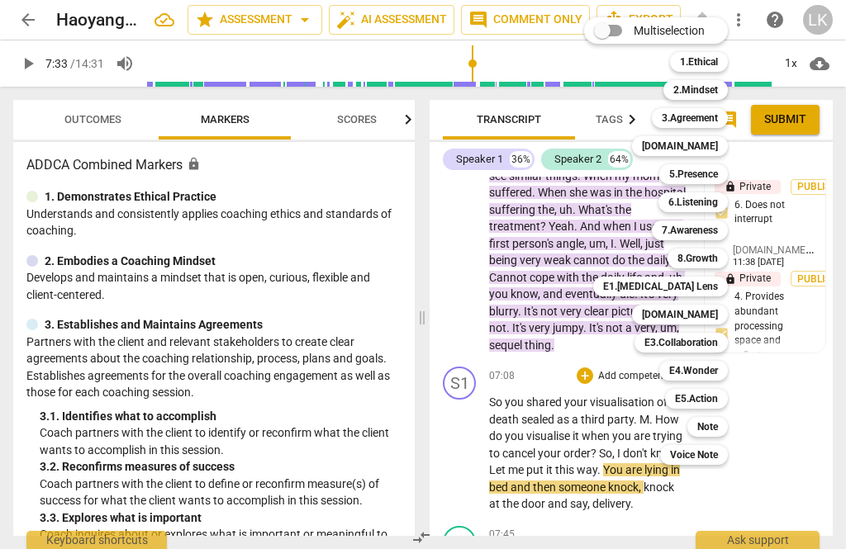
click at [723, 429] on div "Note" at bounding box center [707, 427] width 40 height 20
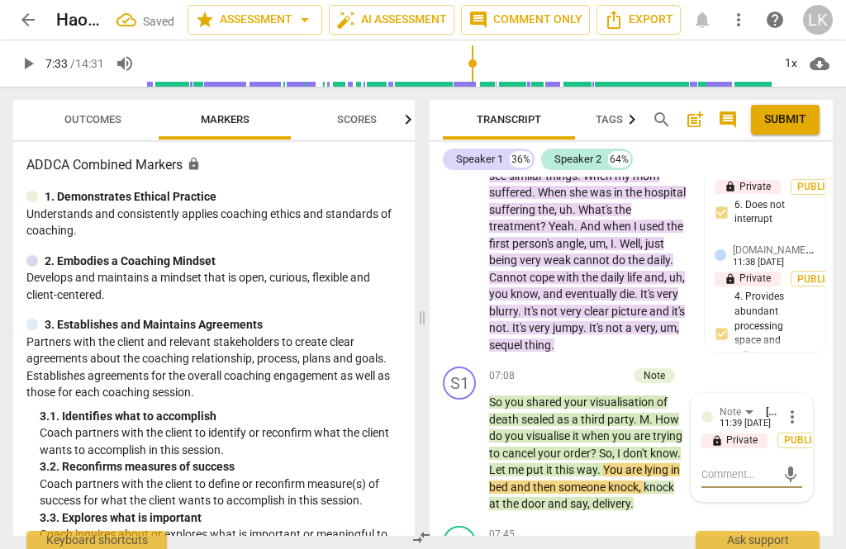
click at [751, 467] on textarea at bounding box center [738, 475] width 74 height 16
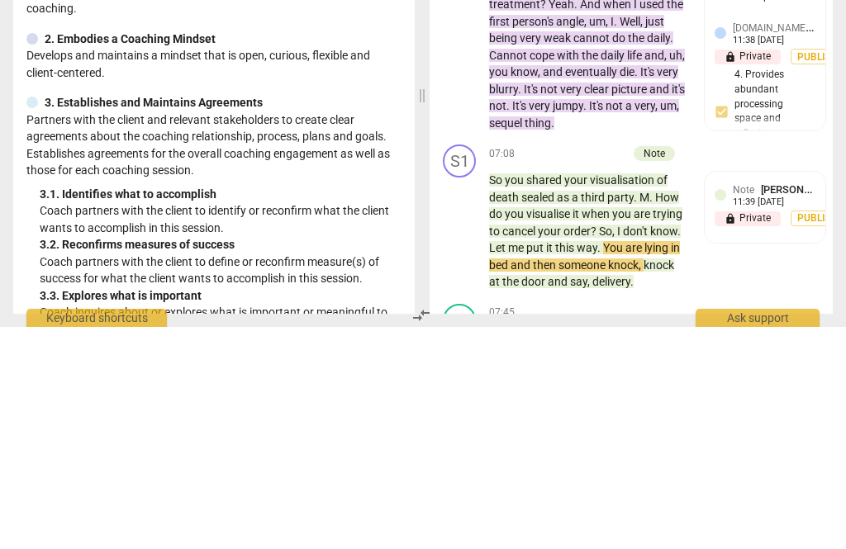
click at [662, 413] on span "How" at bounding box center [667, 419] width 24 height 13
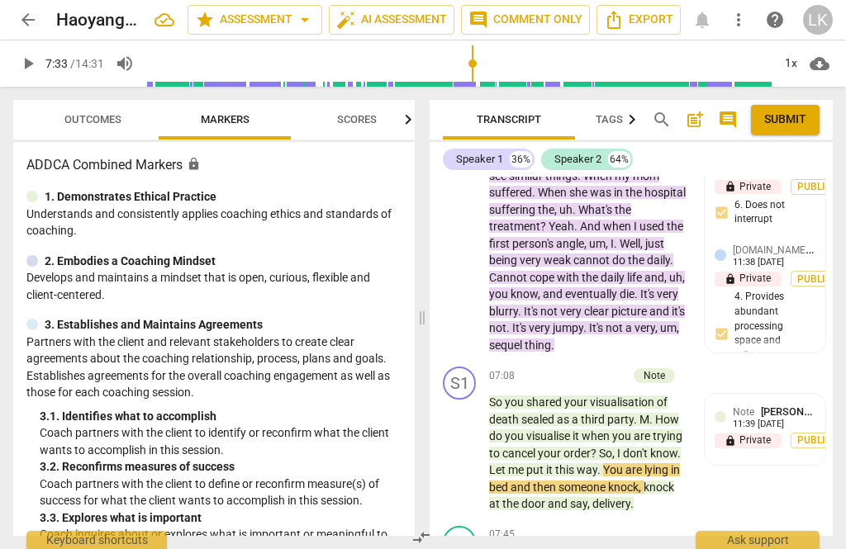
scroll to position [2924, 0]
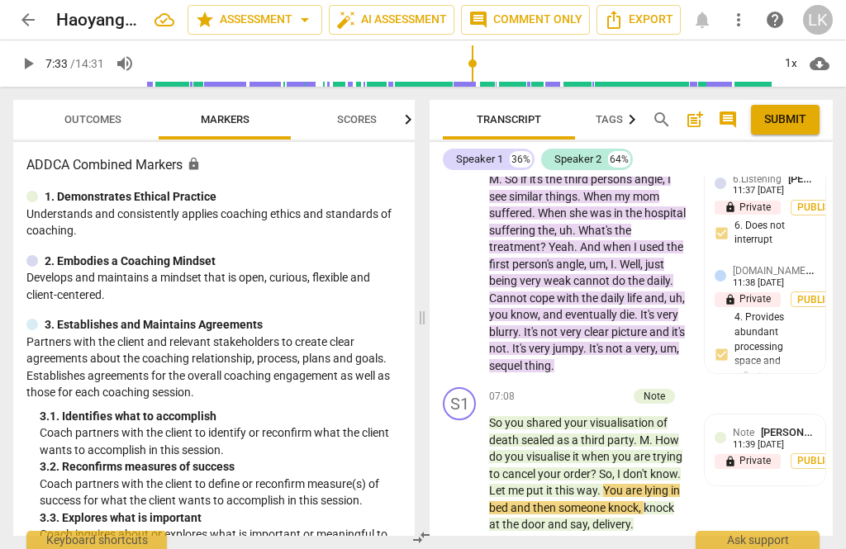
click at [665, 450] on span "trying" at bounding box center [667, 456] width 30 height 13
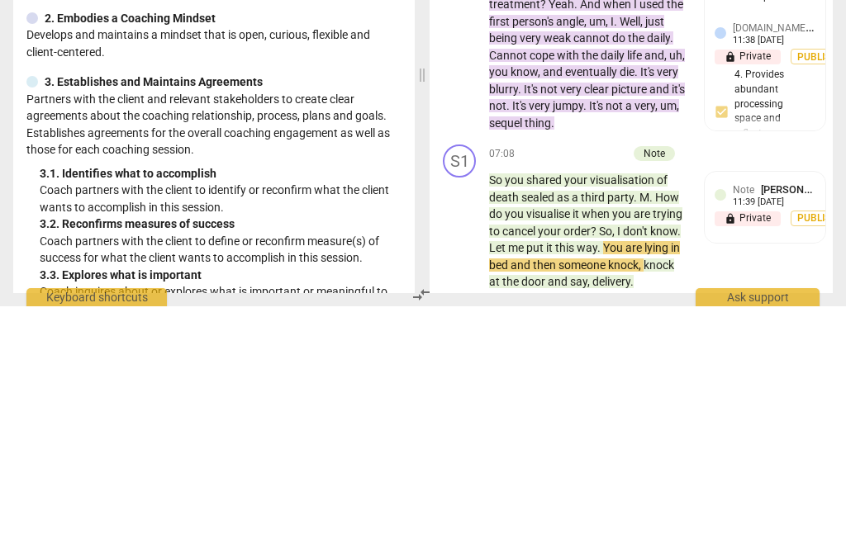
click at [664, 538] on div "Transcript Tags & Speakers Analytics search post_add comment Submit Speaker 1 3…" at bounding box center [634, 318] width 423 height 462
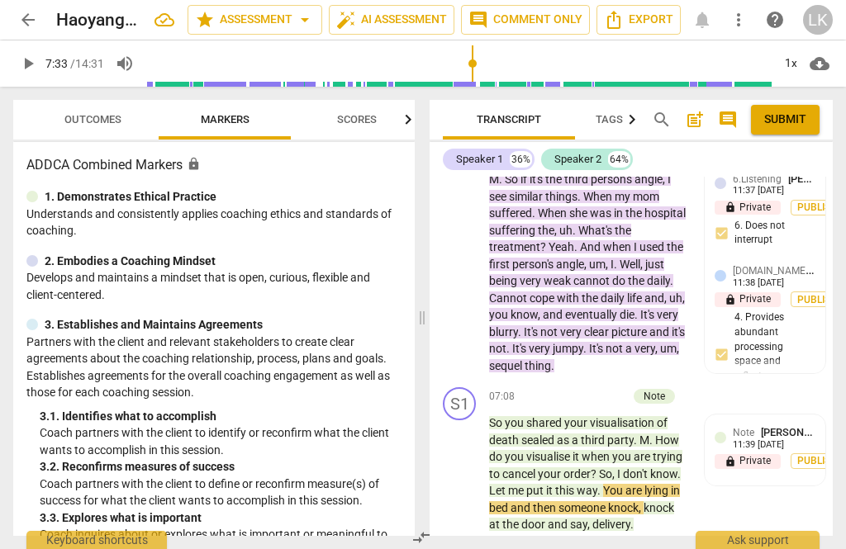
click at [638, 450] on span "are" at bounding box center [642, 456] width 19 height 13
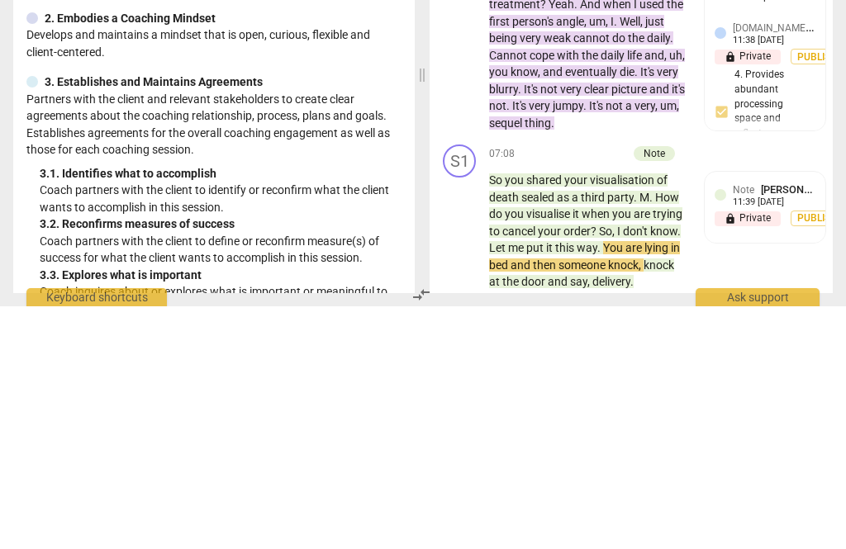
click at [666, 540] on div "Transcript Tags & Speakers Analytics search post_add comment Submit Speaker 1 3…" at bounding box center [634, 318] width 423 height 462
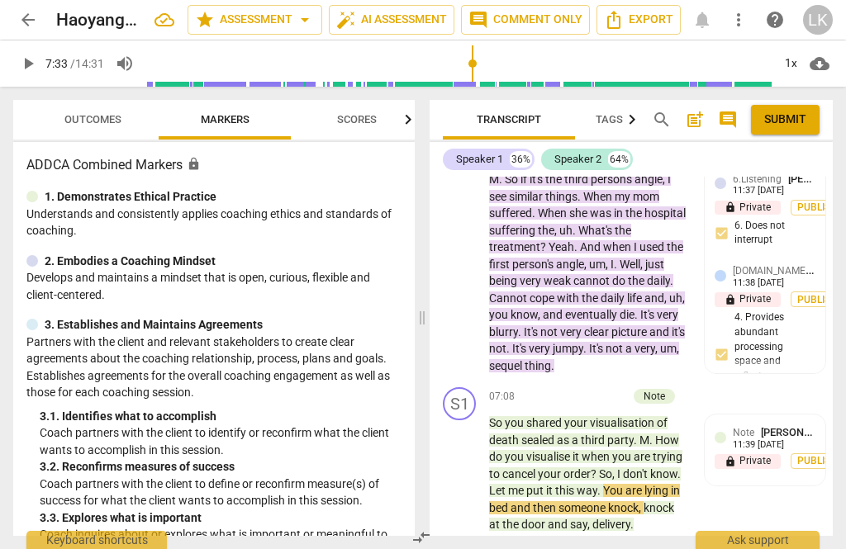
click at [779, 424] on div "Note [PERSON_NAME] 11:39 [DATE] lock Private Publish" at bounding box center [764, 449] width 101 height 51
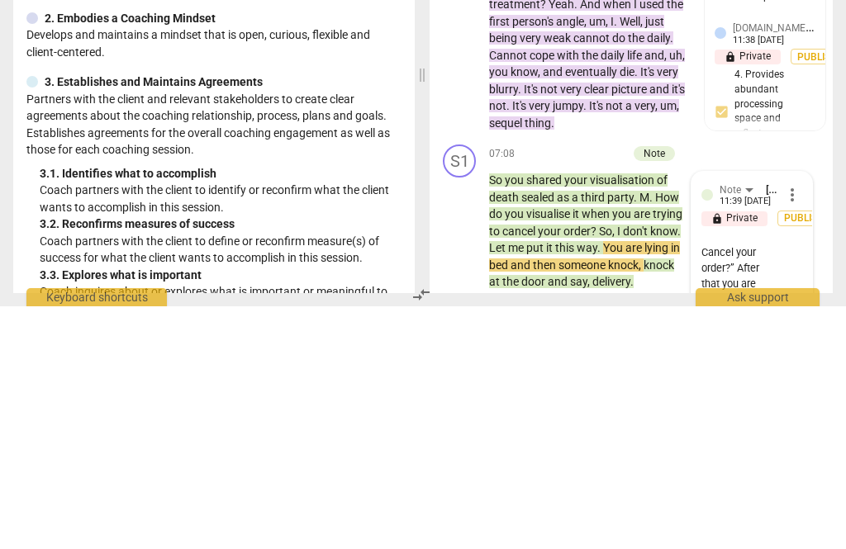
scroll to position [47, 0]
click at [794, 533] on span "send" at bounding box center [790, 542] width 18 height 18
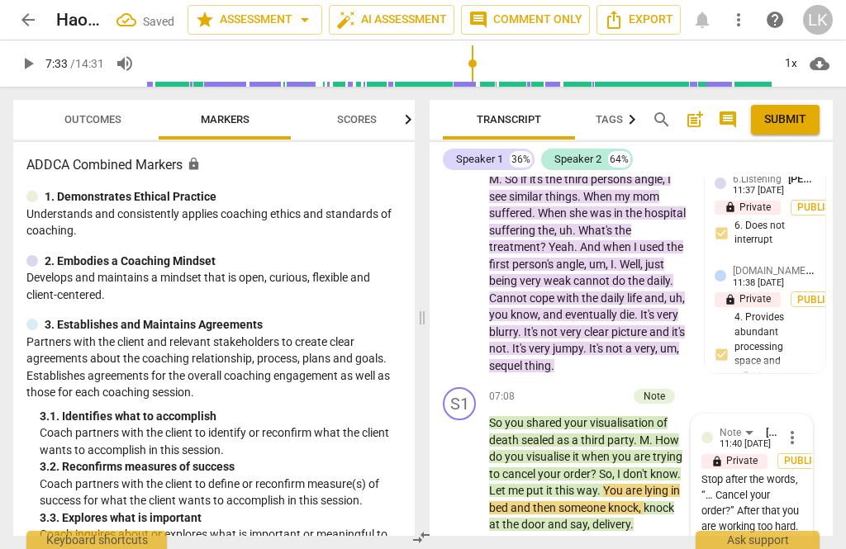
scroll to position [0, 0]
click at [467, 464] on span "play_arrow" at bounding box center [460, 474] width 20 height 20
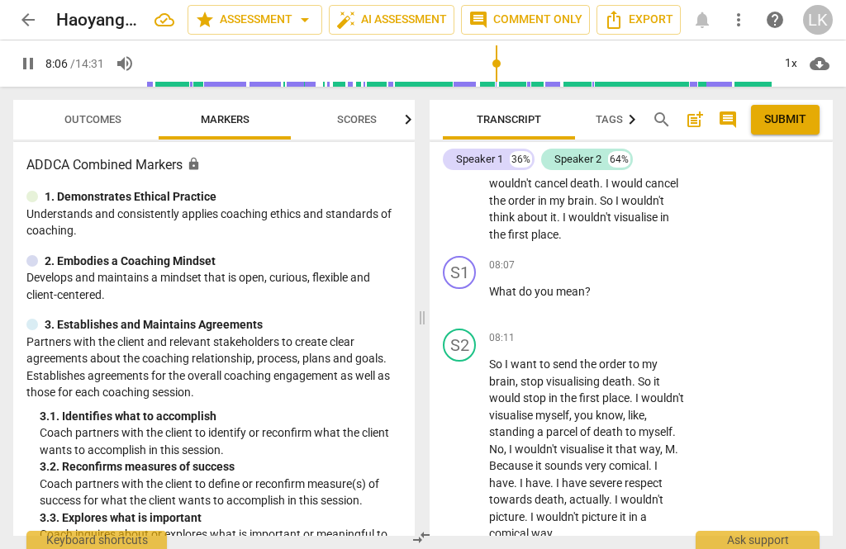
scroll to position [3339, 0]
click at [472, 439] on span "pause" at bounding box center [460, 449] width 26 height 20
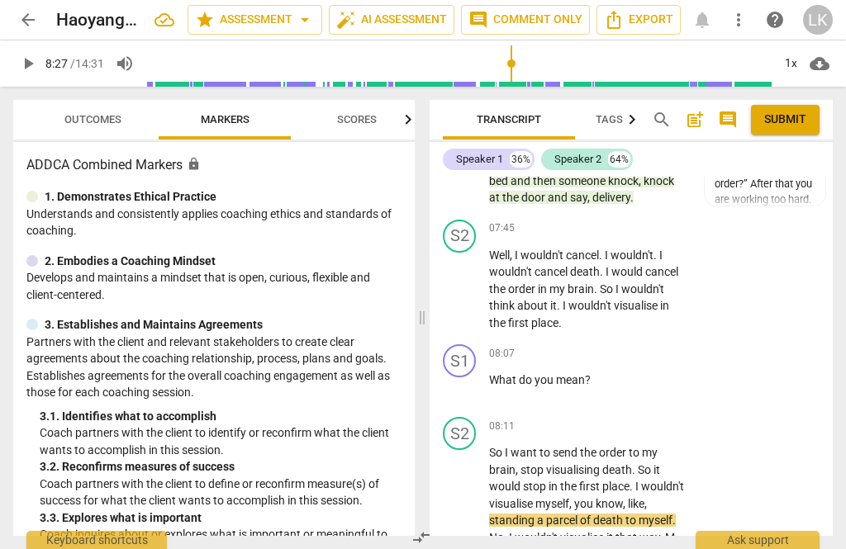
scroll to position [3246, 0]
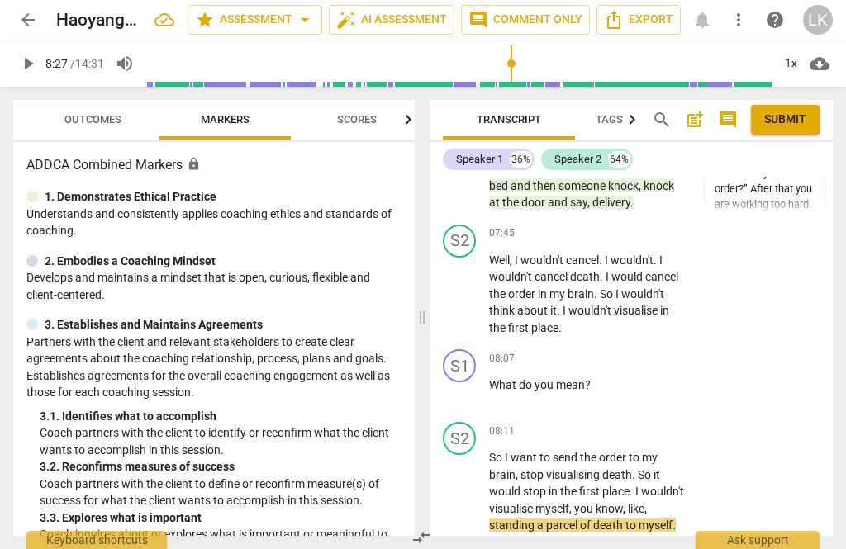
click at [472, 383] on span "play_arrow" at bounding box center [460, 393] width 26 height 20
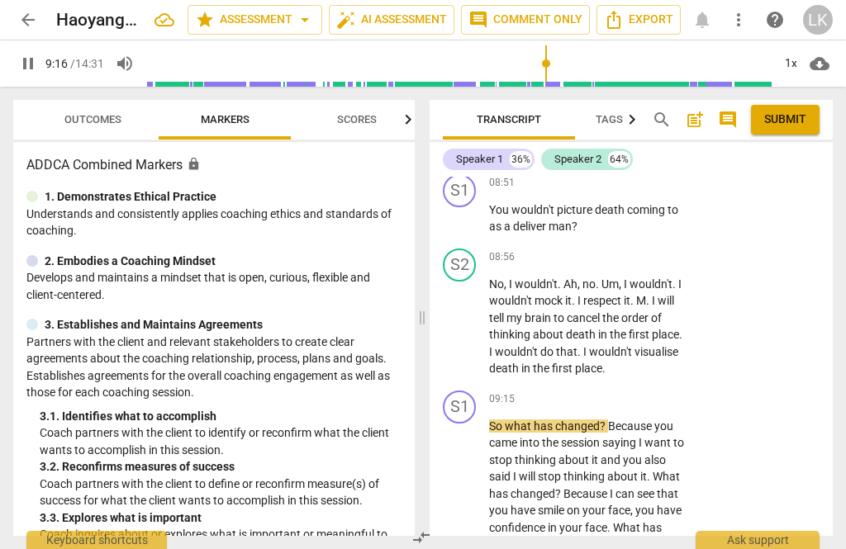
scroll to position [3721, 0]
click at [471, 476] on span "pause" at bounding box center [460, 486] width 26 height 20
click at [589, 391] on div "+" at bounding box center [584, 399] width 17 height 17
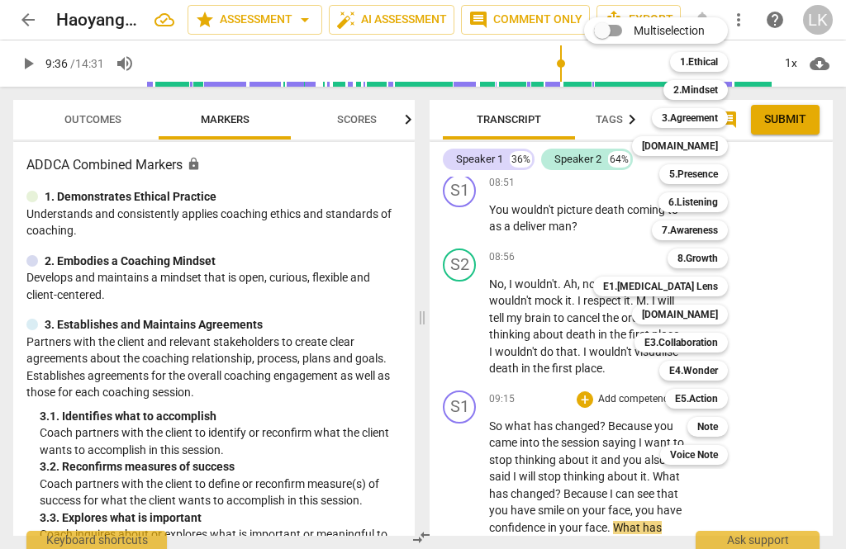
click at [725, 419] on div "Note" at bounding box center [707, 427] width 40 height 20
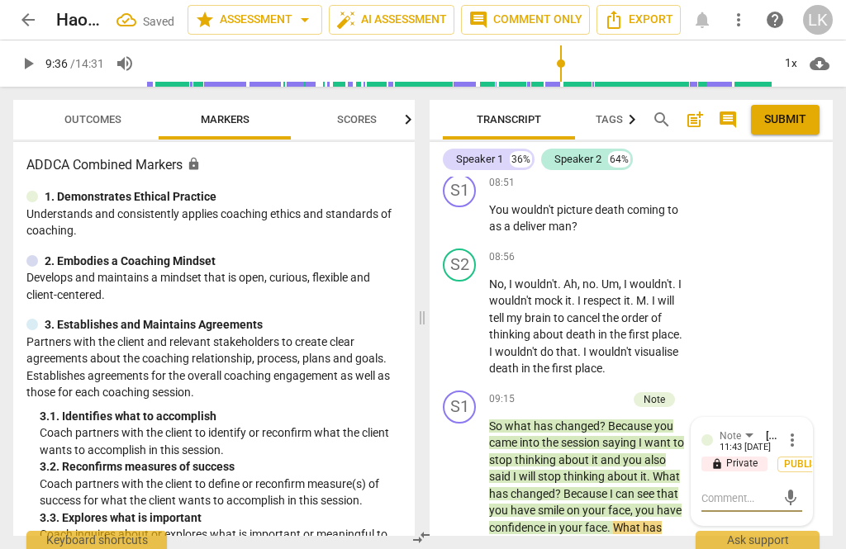
click at [751, 490] on textarea at bounding box center [738, 498] width 74 height 16
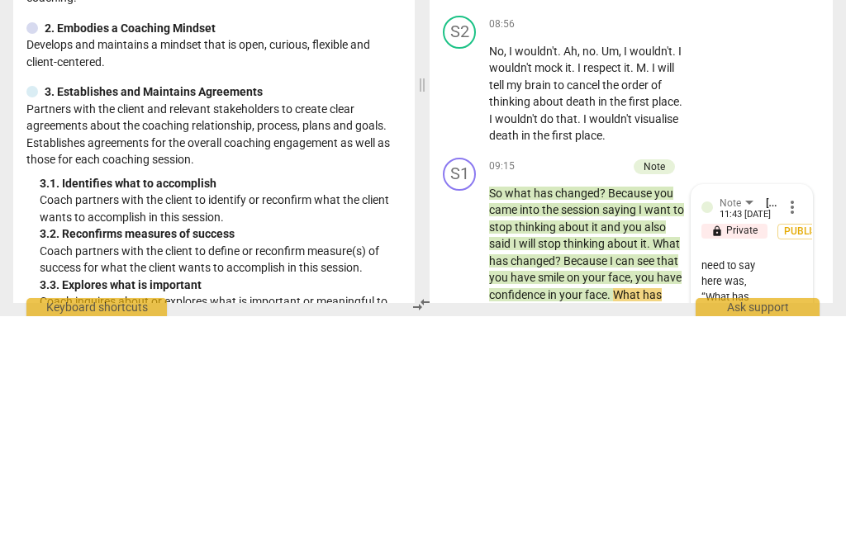
scroll to position [78, 0]
click at [798, 543] on span "send" at bounding box center [790, 553] width 24 height 20
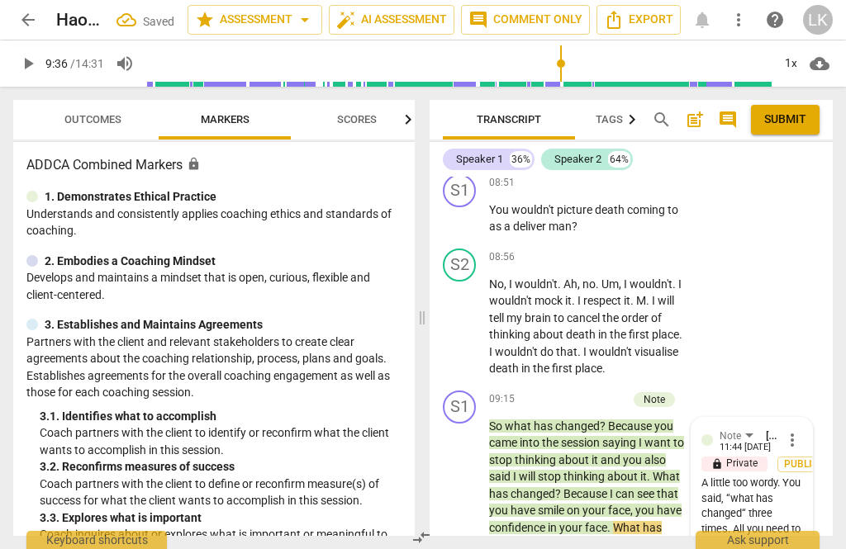
scroll to position [0, 0]
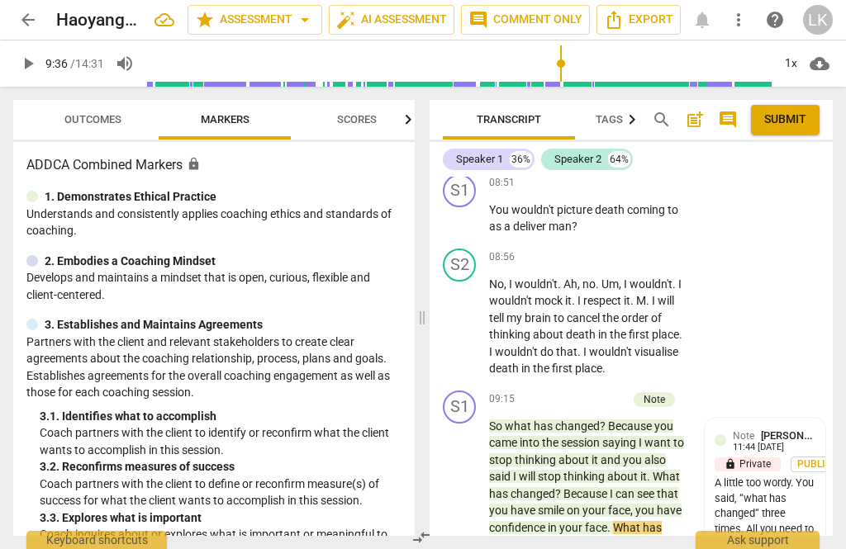
click at [540, 391] on div "+" at bounding box center [536, 399] width 17 height 17
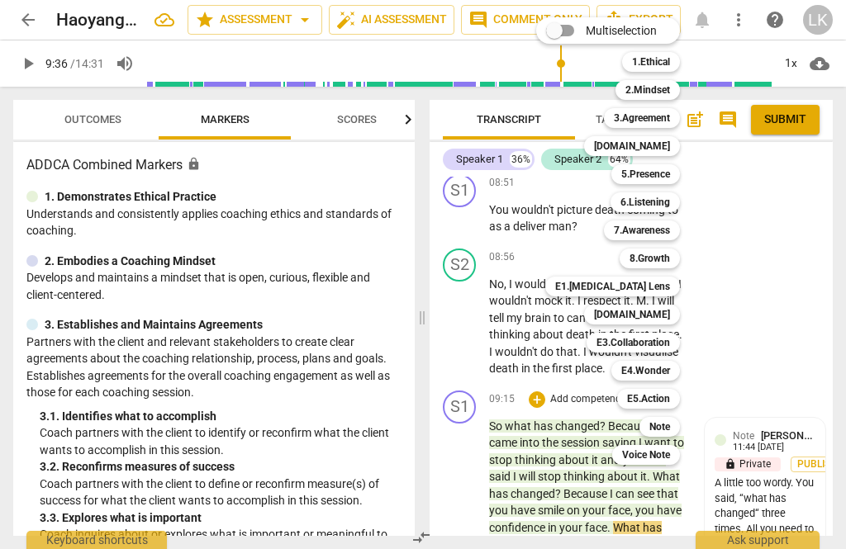
click at [673, 202] on div "6.Listening" at bounding box center [644, 202] width 69 height 20
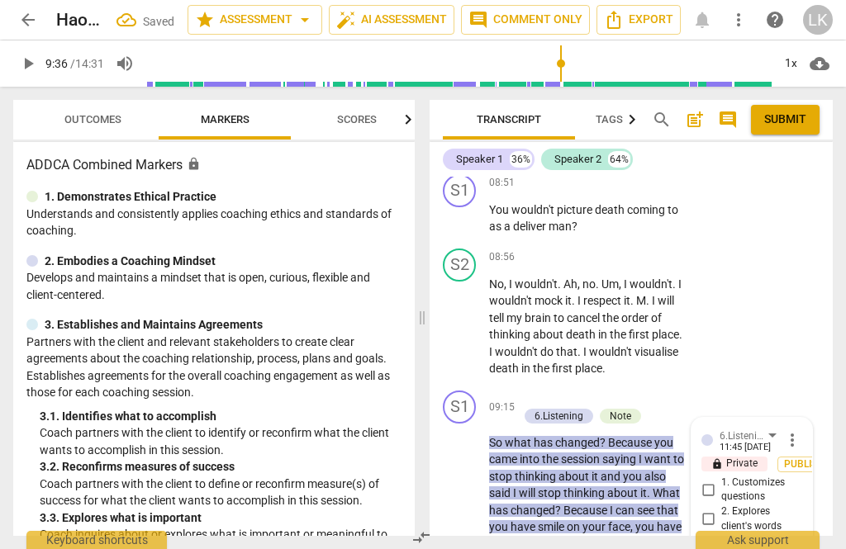
scroll to position [3933, 0]
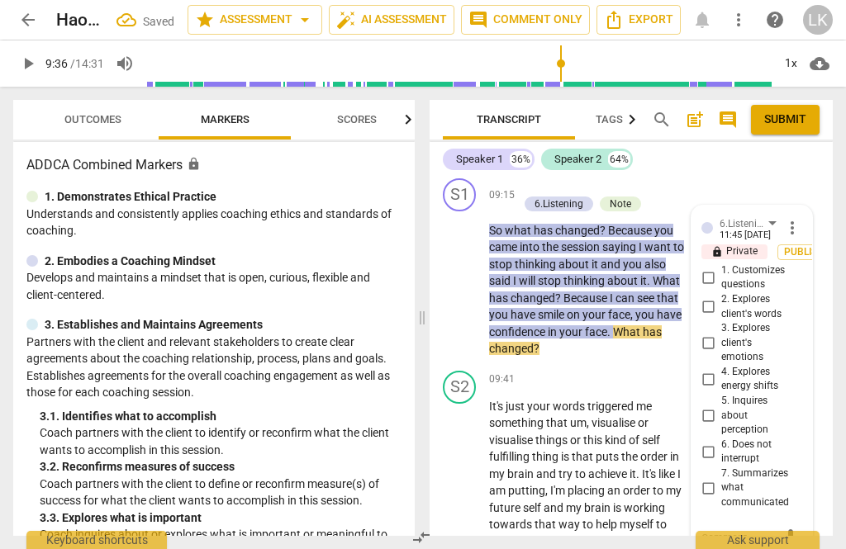
click at [717, 369] on input "4. Explores energy shifts" at bounding box center [707, 379] width 26 height 20
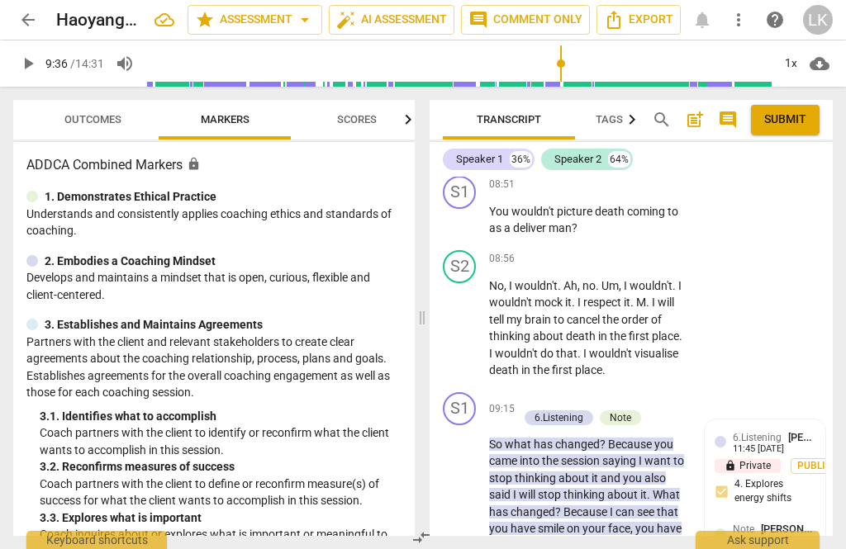
scroll to position [3719, 0]
click at [538, 393] on p "Add competency" at bounding box center [577, 400] width 78 height 15
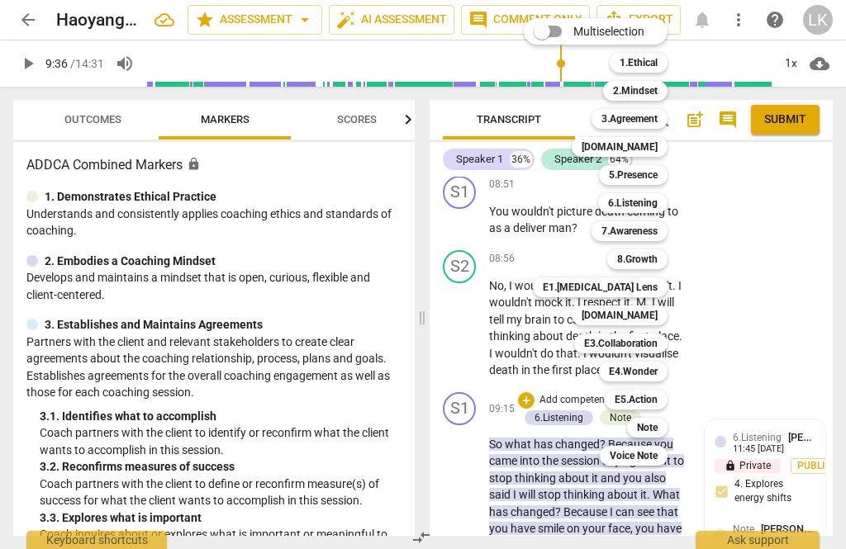
click at [661, 176] on div "5.Presence" at bounding box center [633, 175] width 69 height 20
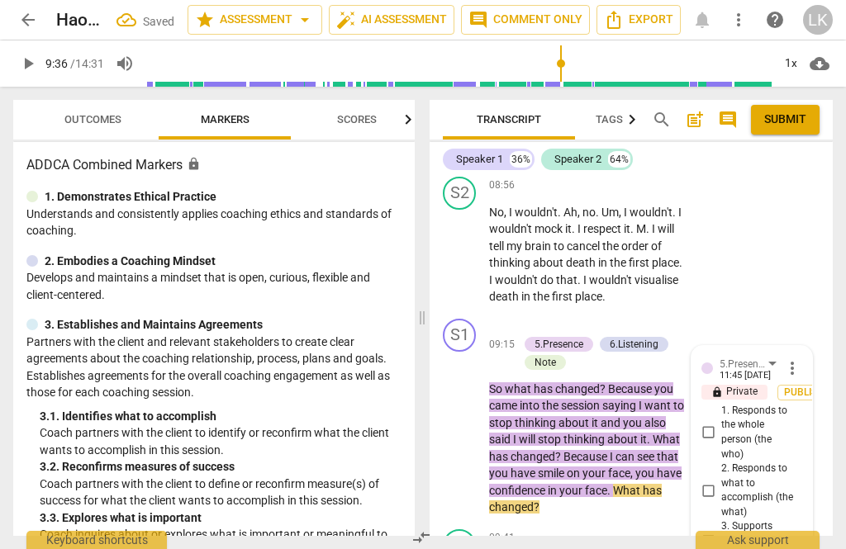
scroll to position [3785, 0]
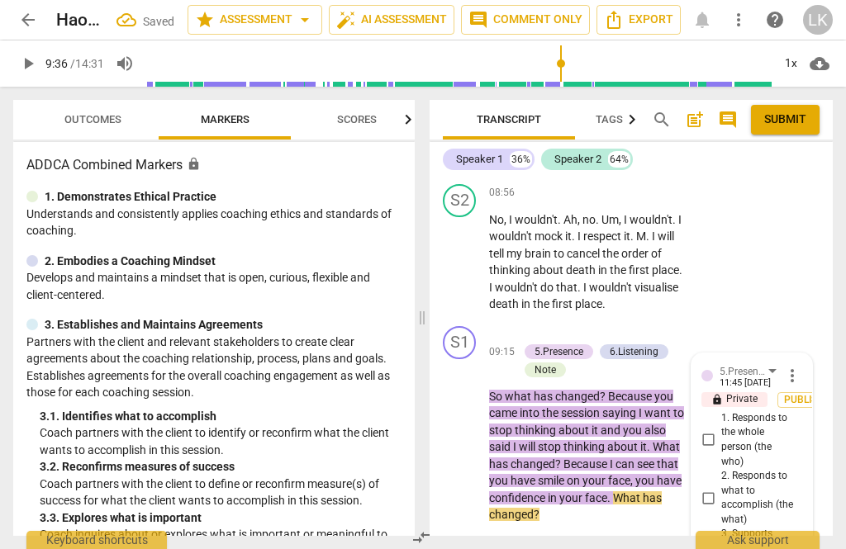
click at [721, 430] on input "1. Responds to the whole person (the who)" at bounding box center [707, 440] width 26 height 20
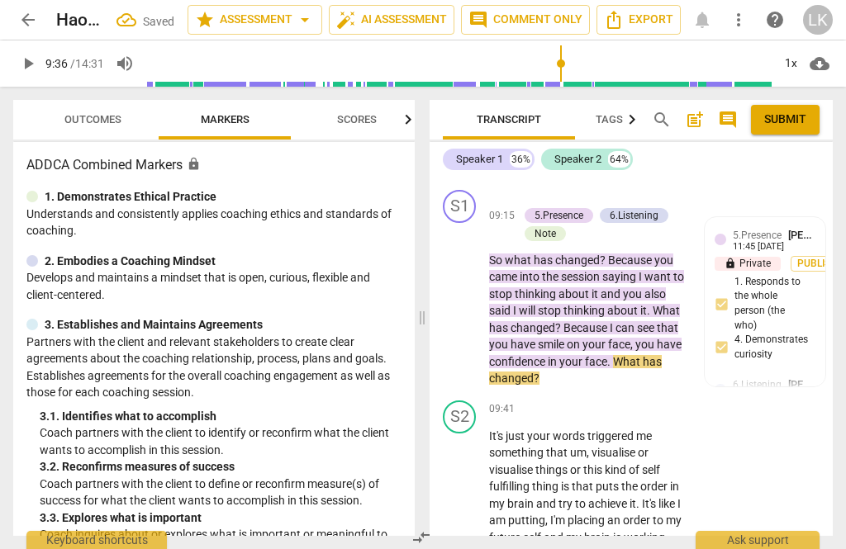
click at [465, 490] on button "play_arrow" at bounding box center [460, 503] width 26 height 26
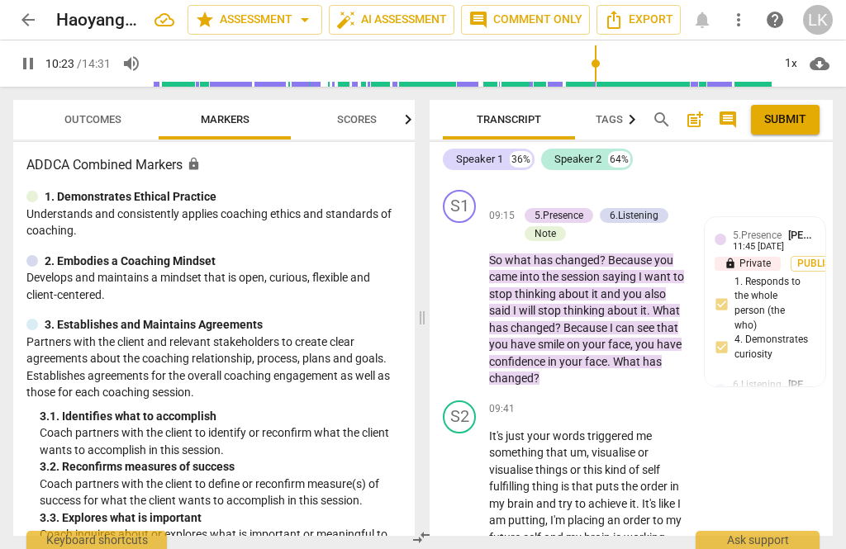
click at [473, 494] on span "pause" at bounding box center [460, 504] width 26 height 20
click at [467, 494] on span "play_arrow" at bounding box center [460, 504] width 20 height 20
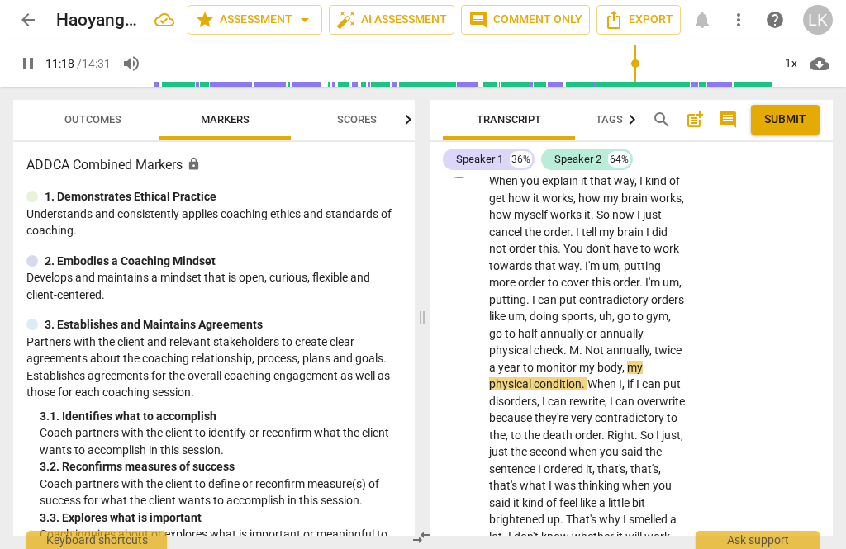
scroll to position [4442, 0]
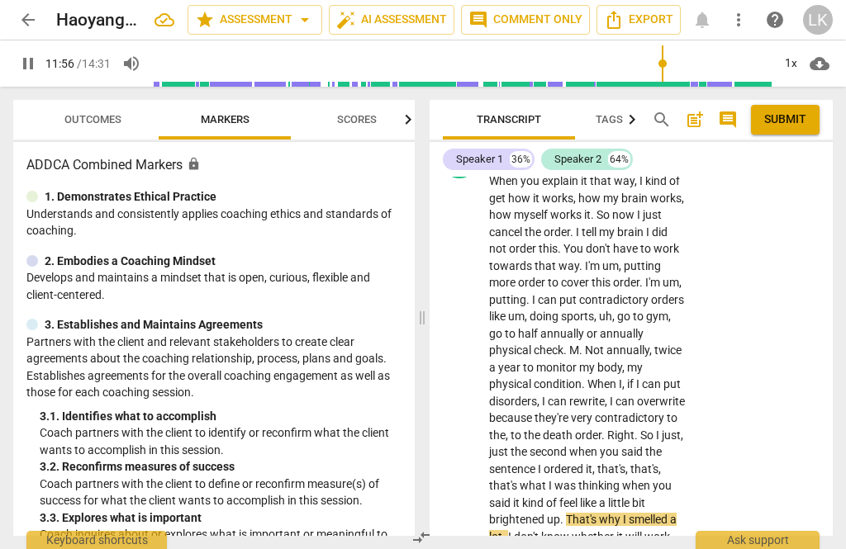
click at [473, 425] on span "pause" at bounding box center [460, 435] width 26 height 20
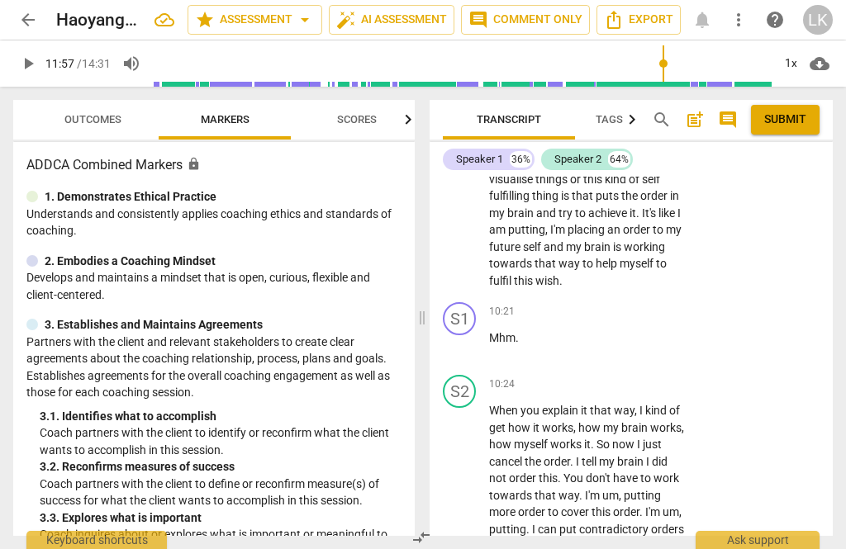
scroll to position [4214, 0]
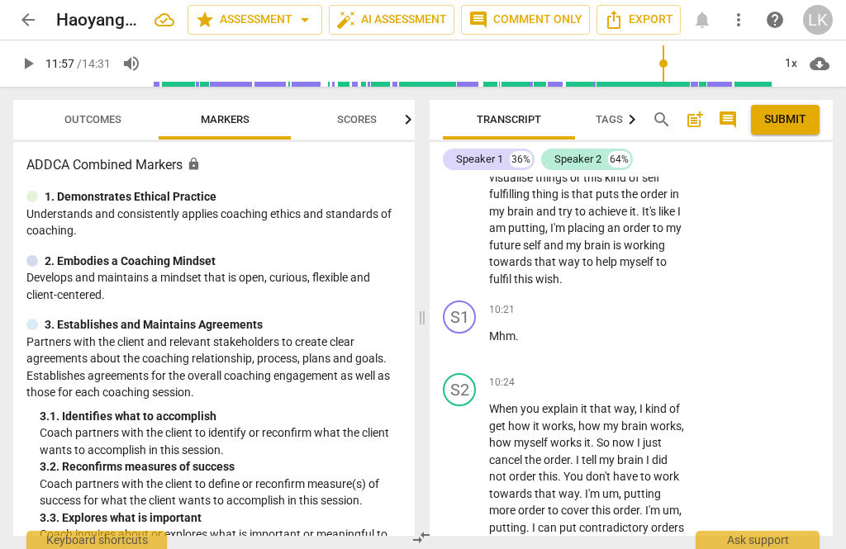
click at [589, 374] on div "+" at bounding box center [584, 382] width 17 height 17
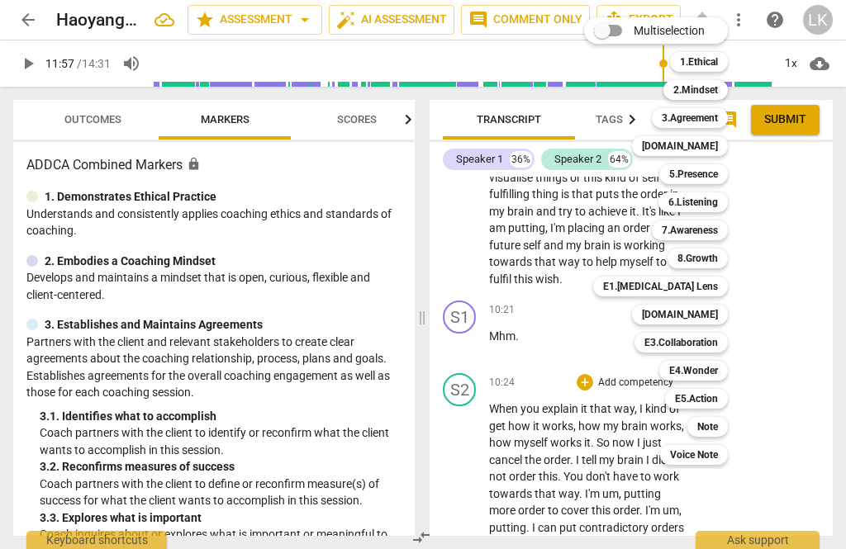
click at [727, 177] on div "5.Presence" at bounding box center [693, 174] width 69 height 20
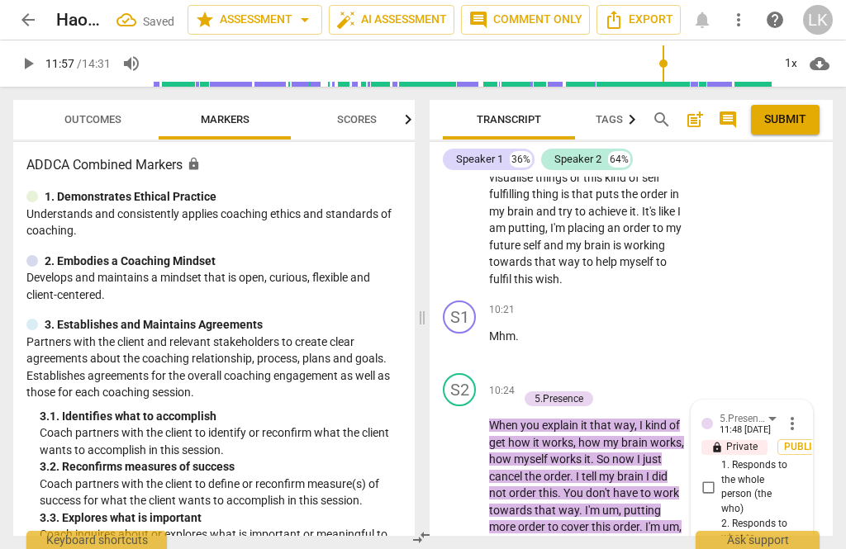
scroll to position [4343, 0]
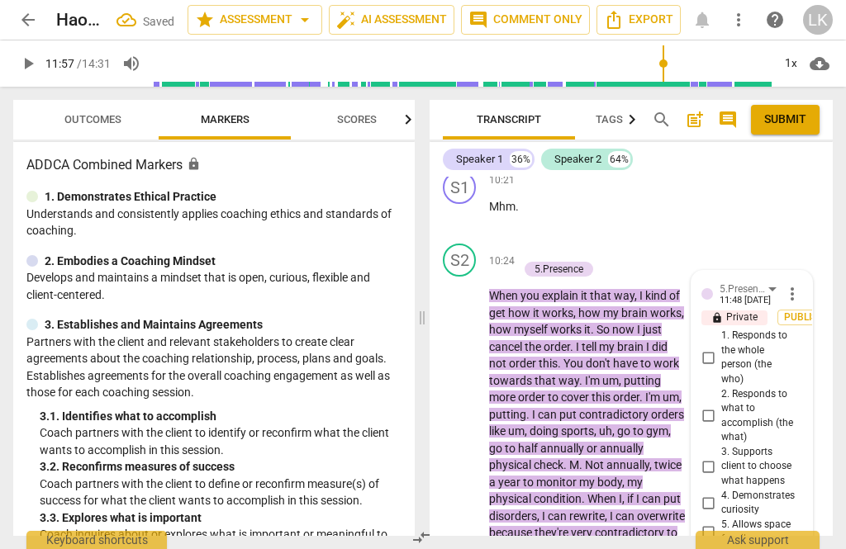
click at [719, 522] on input "5. Allows space for silence" at bounding box center [707, 532] width 26 height 20
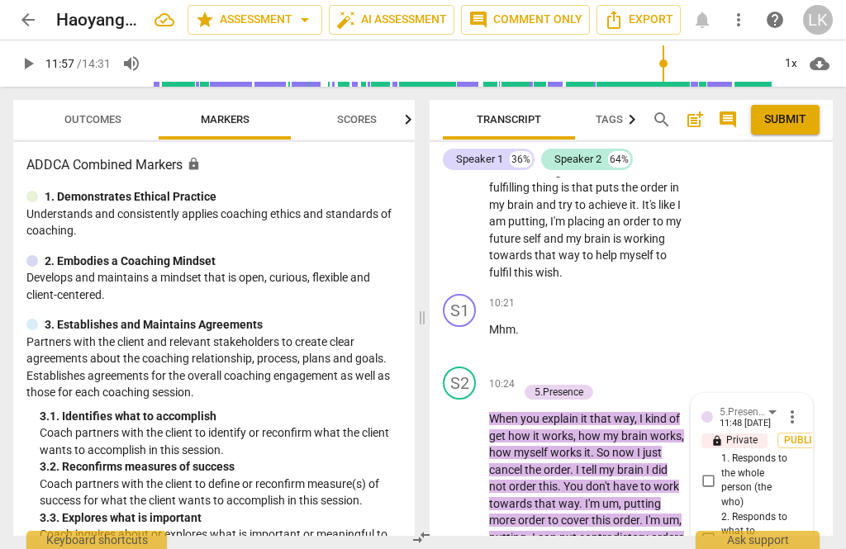
scroll to position [4223, 0]
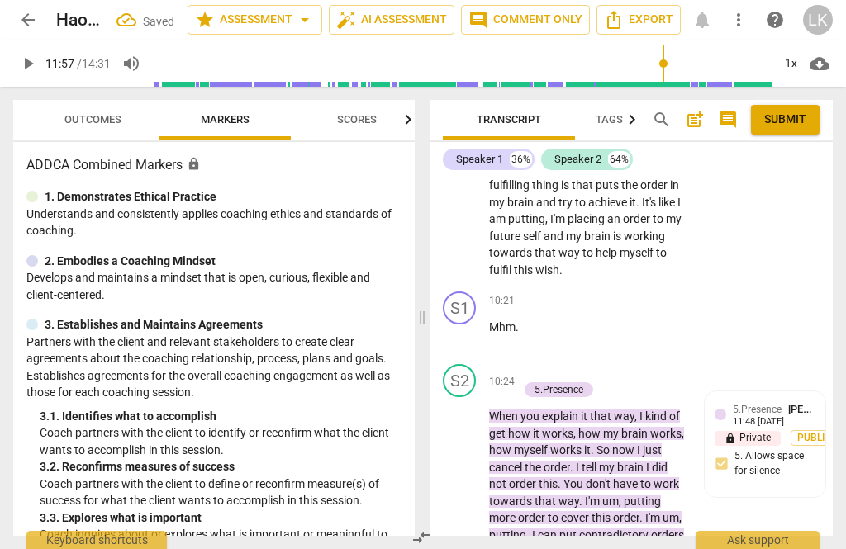
click at [805, 401] on div "5.Presence [PERSON_NAME]" at bounding box center [773, 409] width 83 height 16
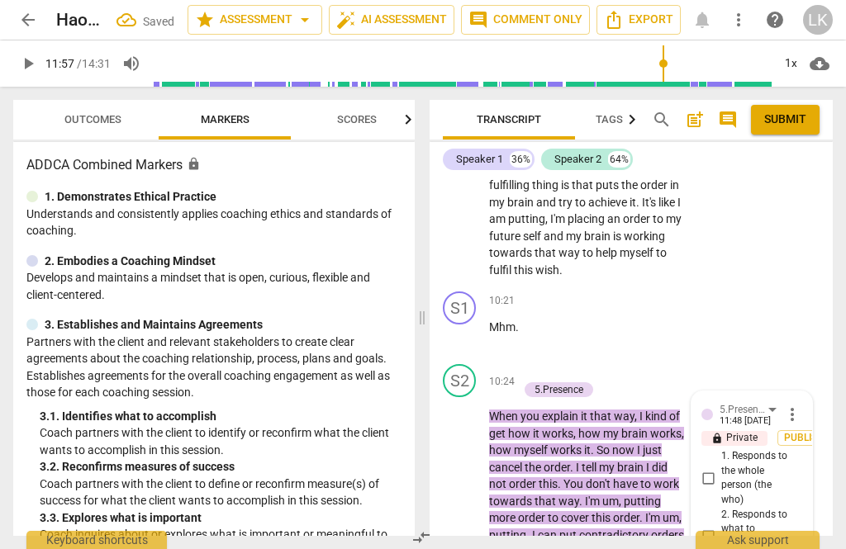
scroll to position [4388, 0]
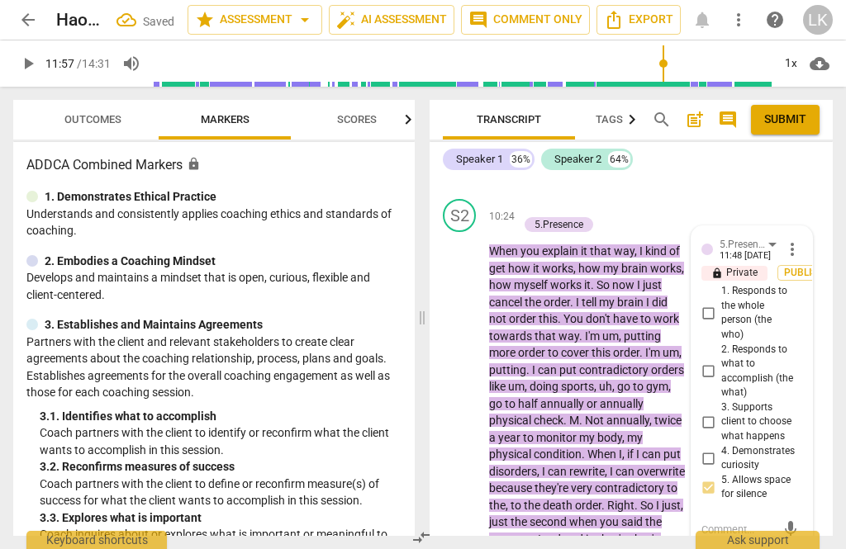
click at [792, 473] on span "5. Allows space for silence" at bounding box center [758, 487] width 74 height 29
click at [721, 477] on input "5. Allows space for silence" at bounding box center [707, 487] width 26 height 20
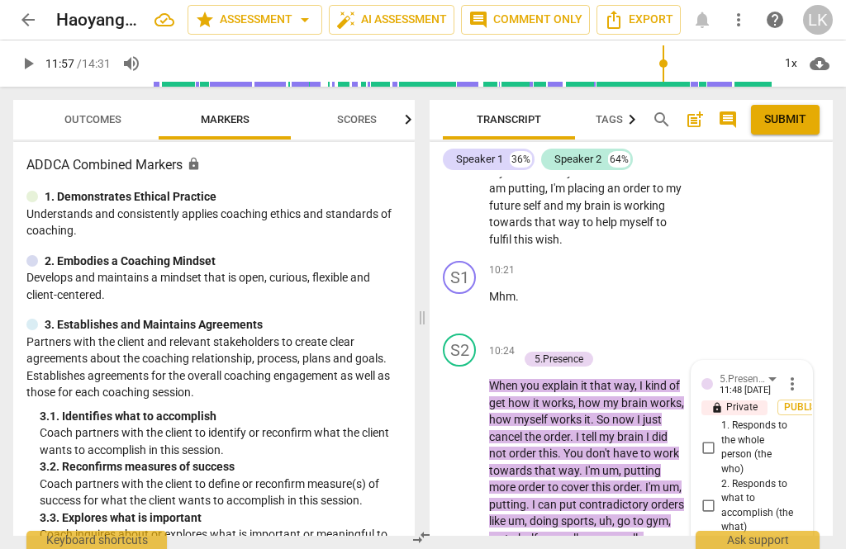
scroll to position [4234, 0]
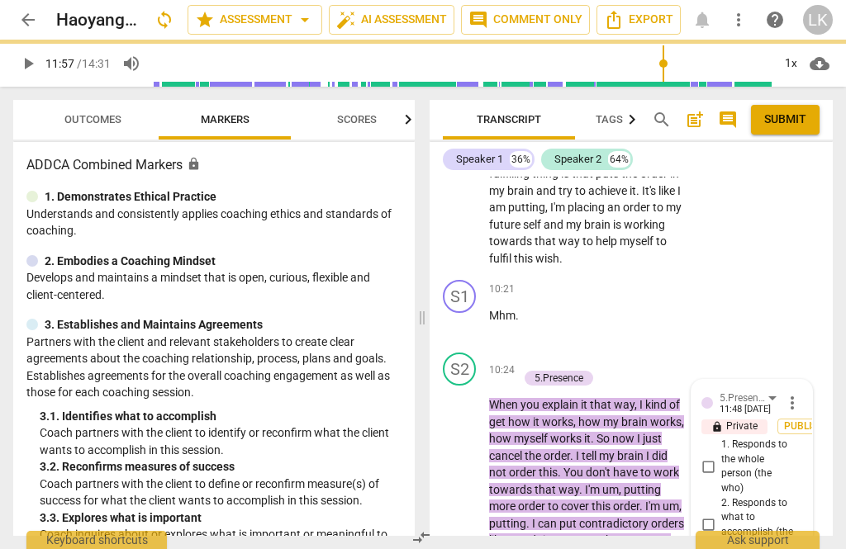
click at [106, 120] on span "Outcomes" at bounding box center [92, 119] width 57 height 12
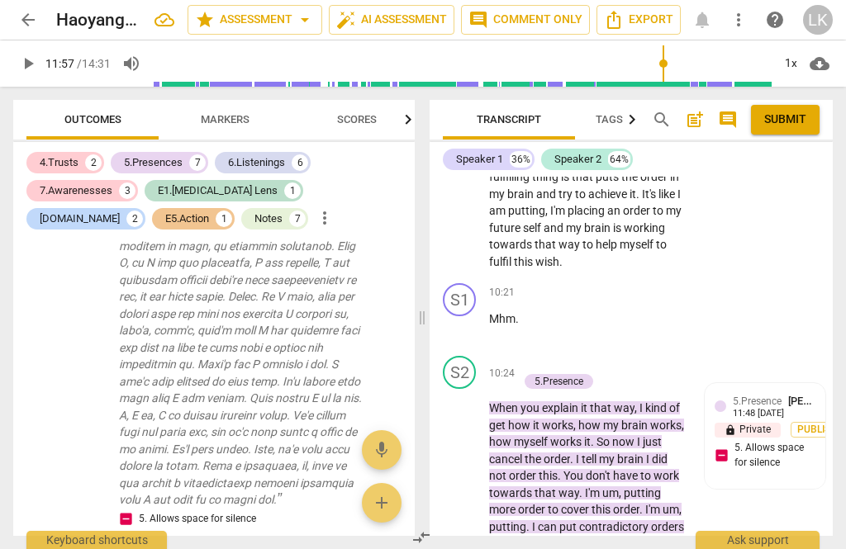
scroll to position [4939, 0]
click at [812, 395] on span "[PERSON_NAME]" at bounding box center [827, 401] width 79 height 12
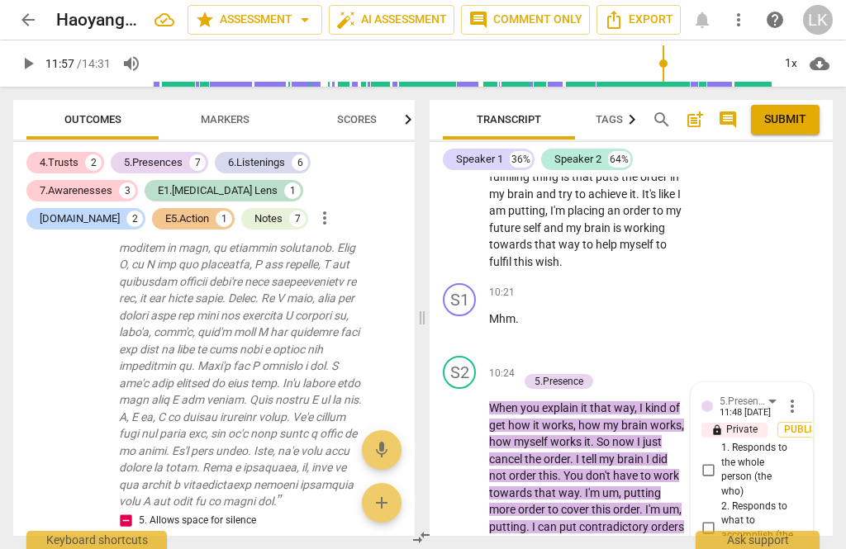
click at [798, 396] on span "more_vert" at bounding box center [792, 406] width 20 height 20
click at [817, 273] on li "Delete" at bounding box center [802, 271] width 57 height 31
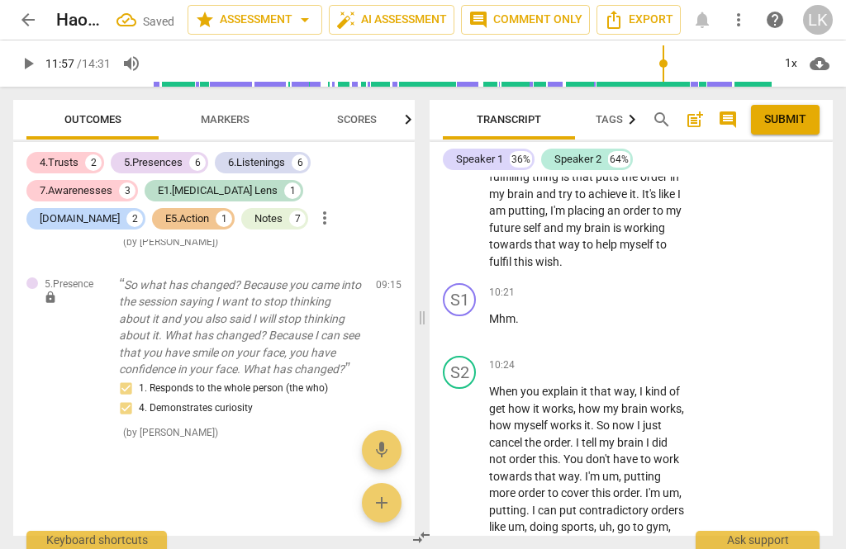
scroll to position [4458, 0]
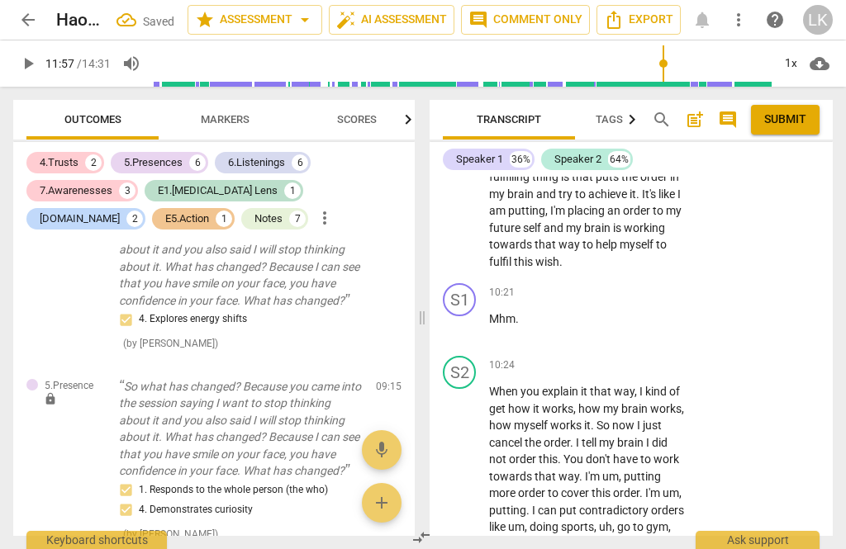
click at [585, 357] on div "+" at bounding box center [584, 365] width 17 height 17
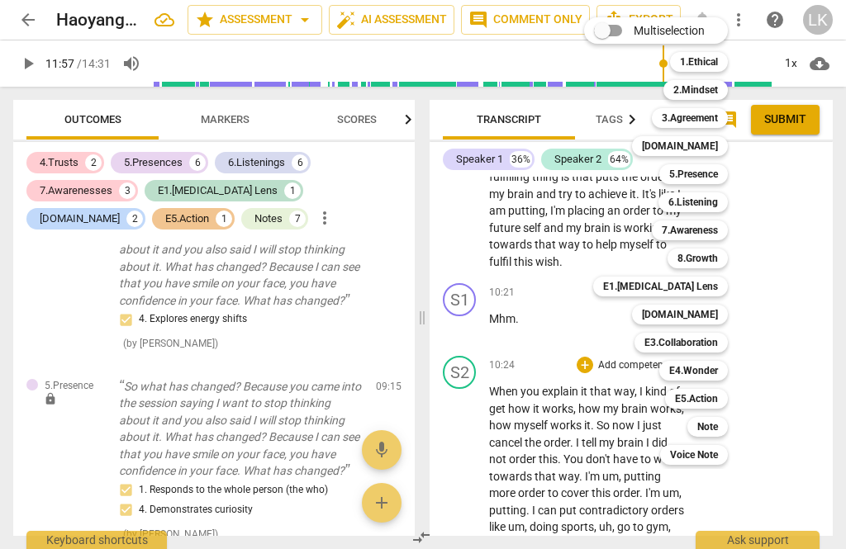
click at [727, 205] on div "6.Listening" at bounding box center [692, 202] width 69 height 20
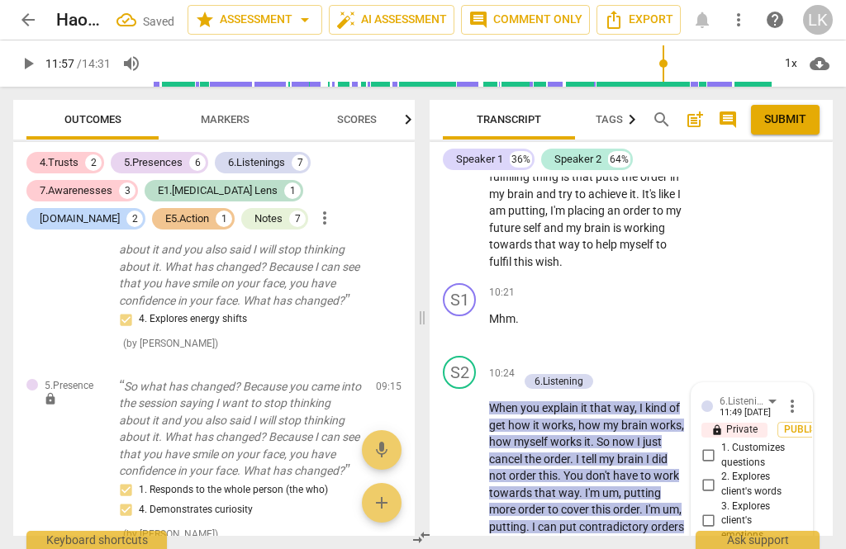
scroll to position [4343, 0]
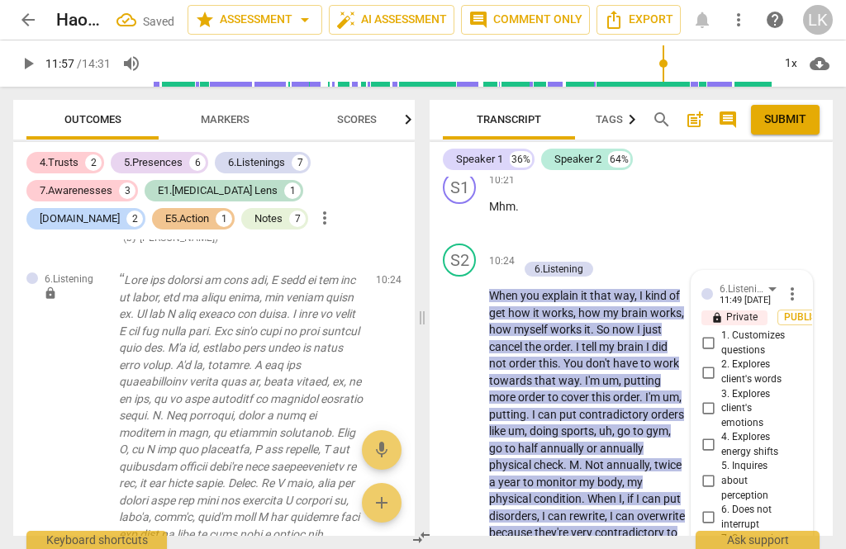
click at [720, 508] on input "6. Does not interrupt" at bounding box center [707, 518] width 26 height 20
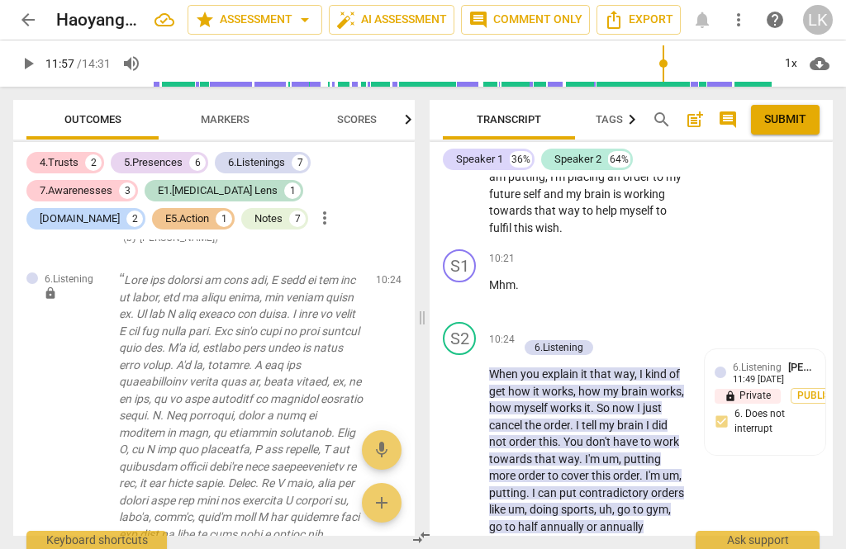
scroll to position [4115, 0]
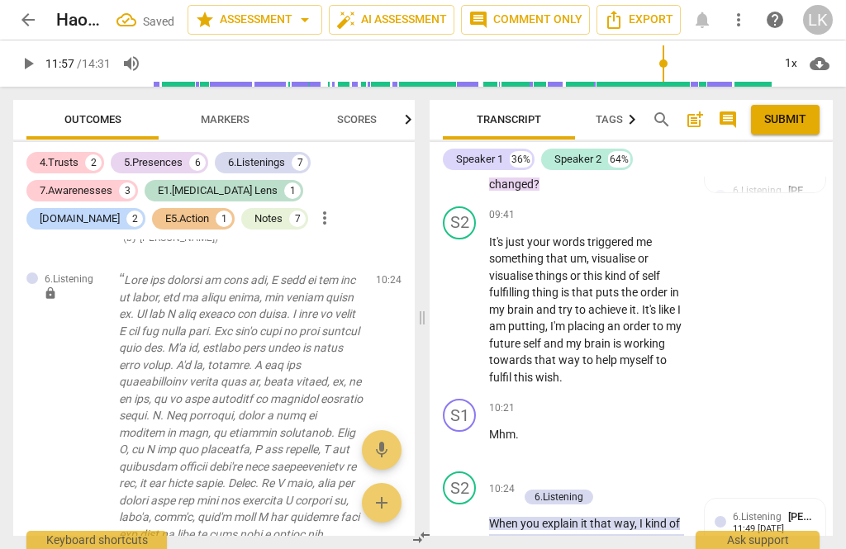
click at [538, 473] on p "Add competency" at bounding box center [577, 480] width 78 height 15
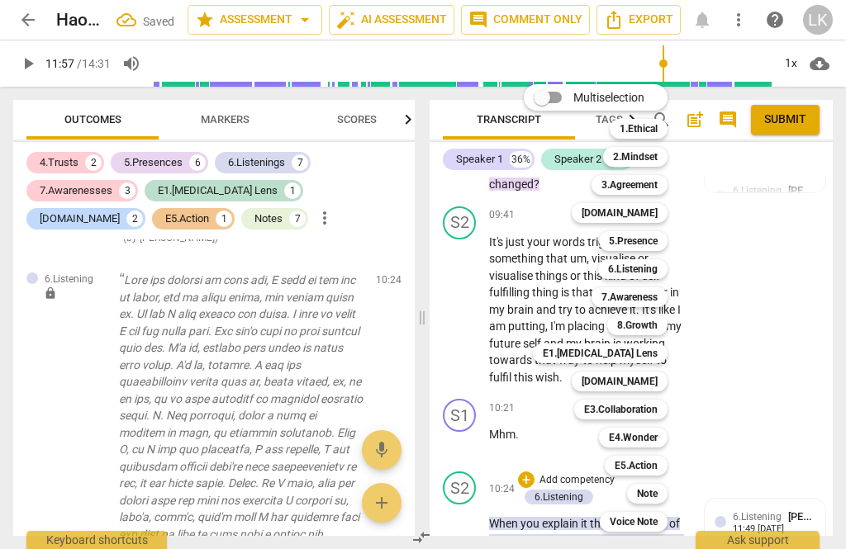
click at [665, 385] on div "[DOMAIN_NAME]" at bounding box center [619, 382] width 96 height 20
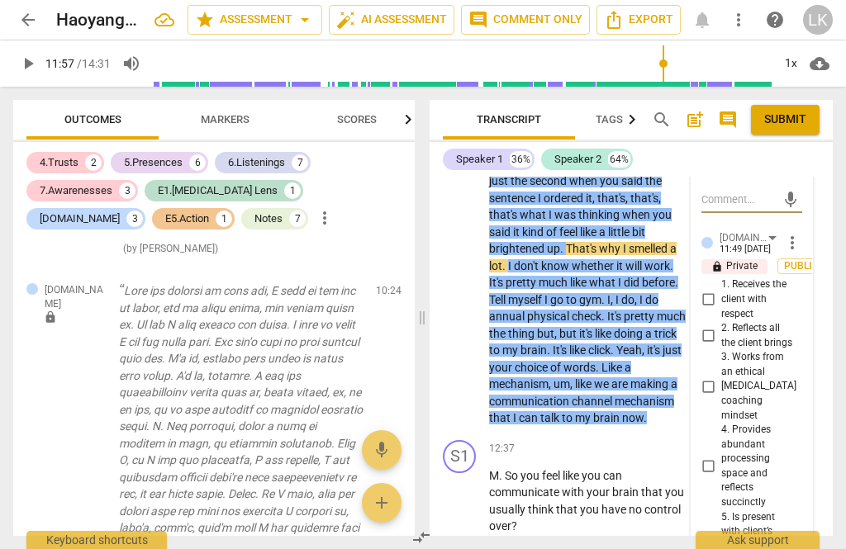
scroll to position [4744, 0]
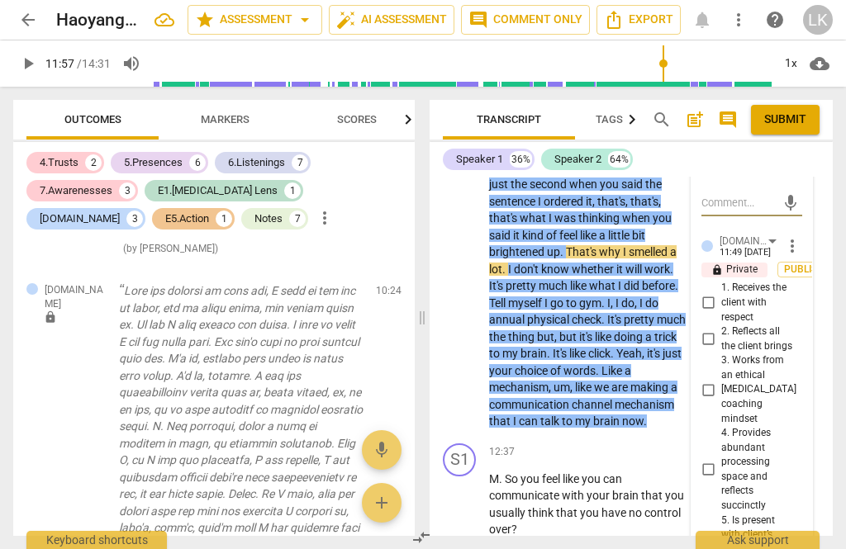
click at [721, 460] on input "4. Provides abundant processing space and reflects succinctly" at bounding box center [707, 470] width 26 height 20
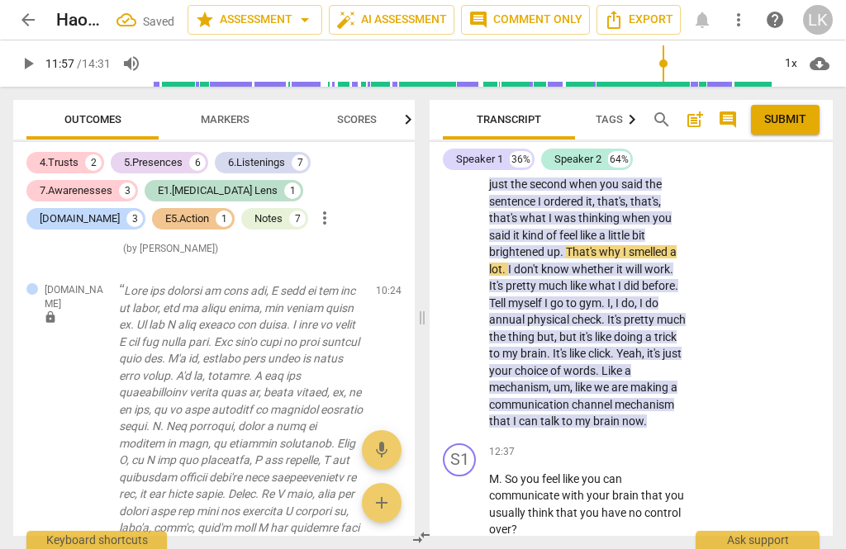
scroll to position [4484, 0]
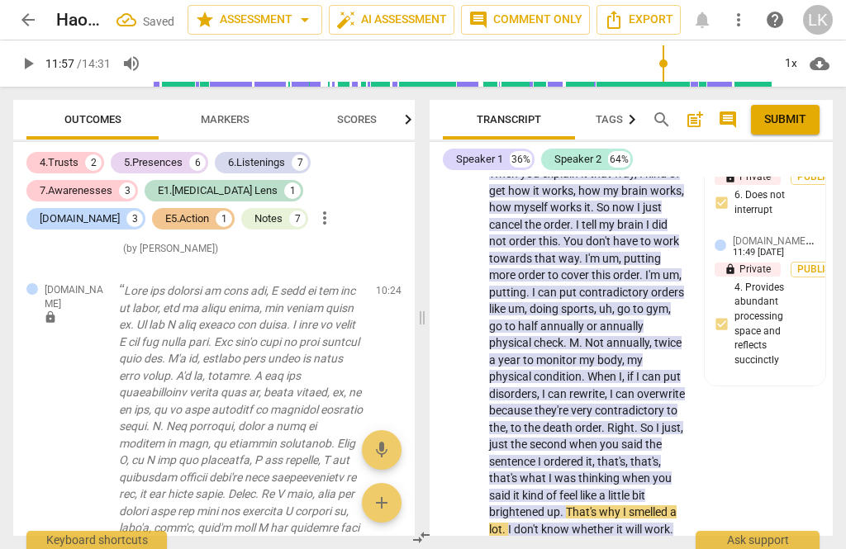
click at [466, 397] on button "play_arrow" at bounding box center [460, 410] width 26 height 26
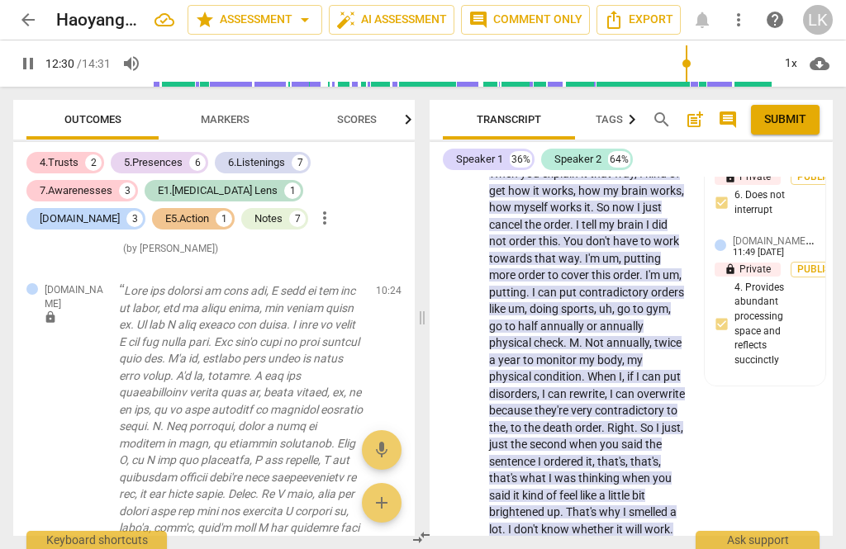
click at [468, 400] on span "pause" at bounding box center [460, 410] width 20 height 20
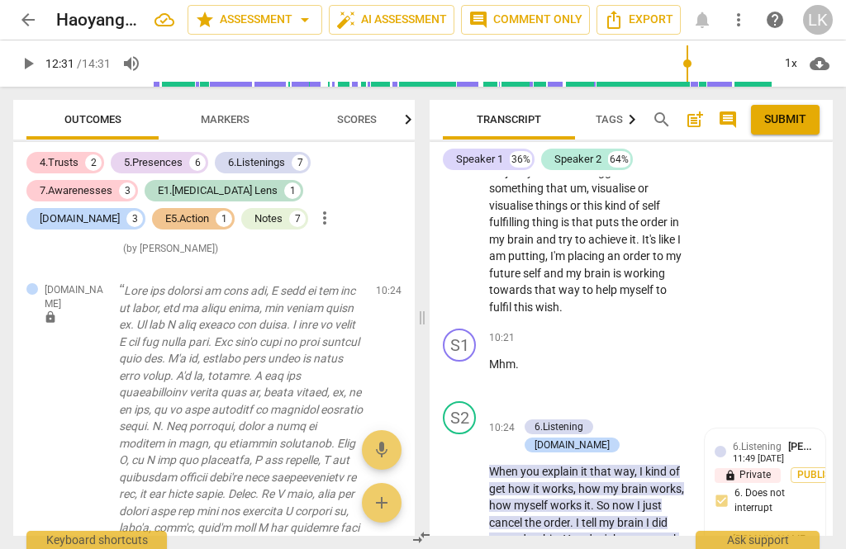
scroll to position [4186, 0]
click at [665, 401] on div "+ Add competency 6.Listening [DOMAIN_NAME]" at bounding box center [596, 427] width 157 height 53
click at [538, 403] on p "Add competency" at bounding box center [577, 410] width 78 height 15
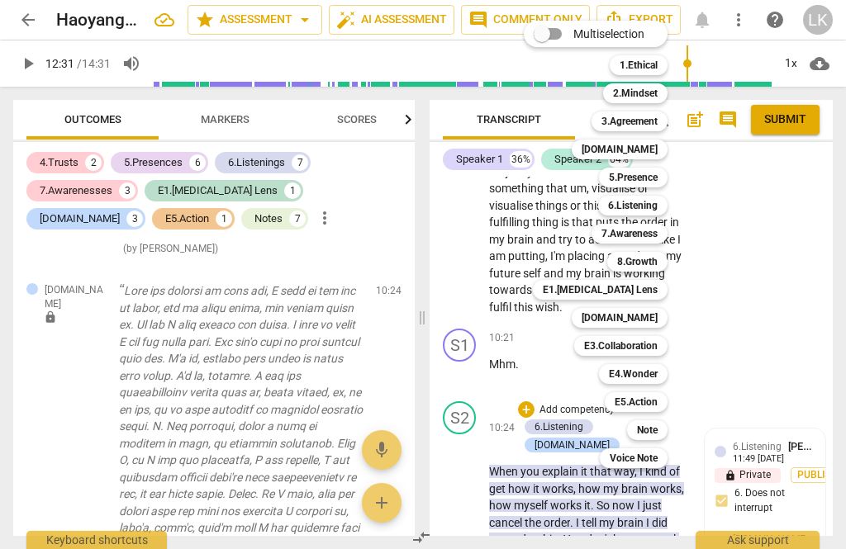
click at [664, 438] on div "Note" at bounding box center [647, 430] width 40 height 20
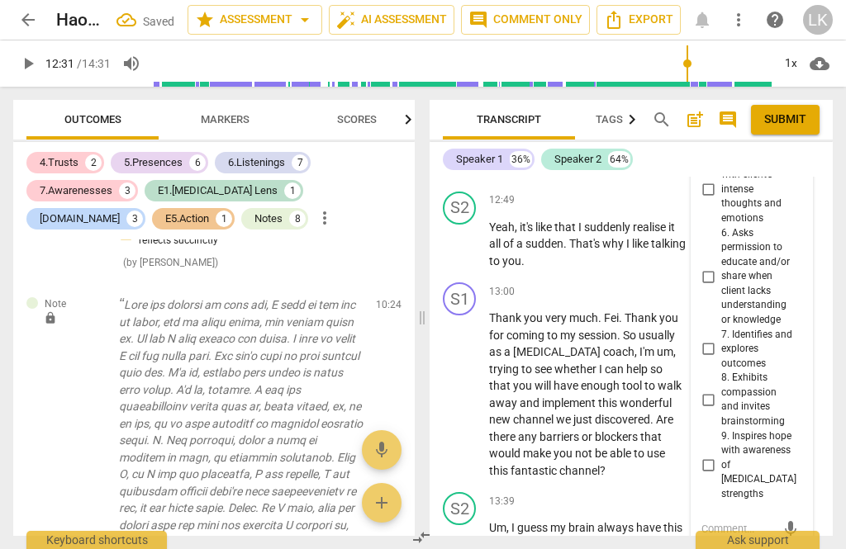
scroll to position [5131, 0]
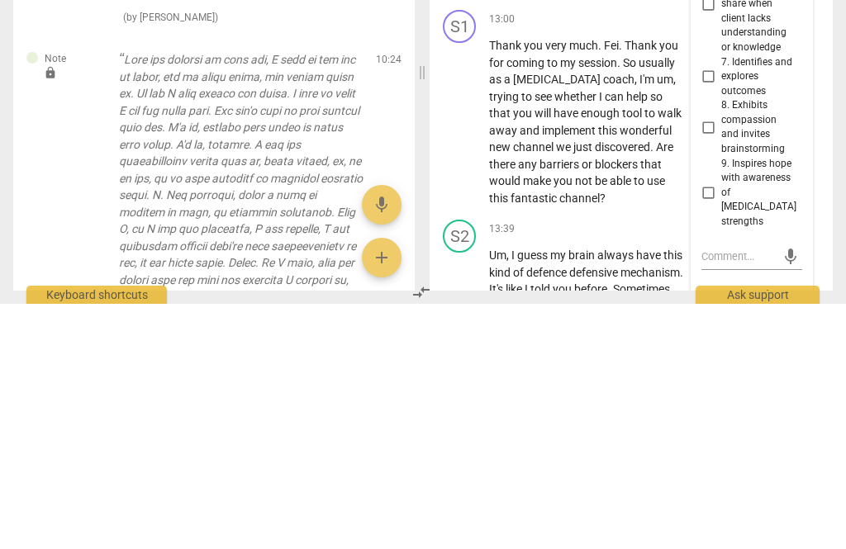
scroll to position [15, 0]
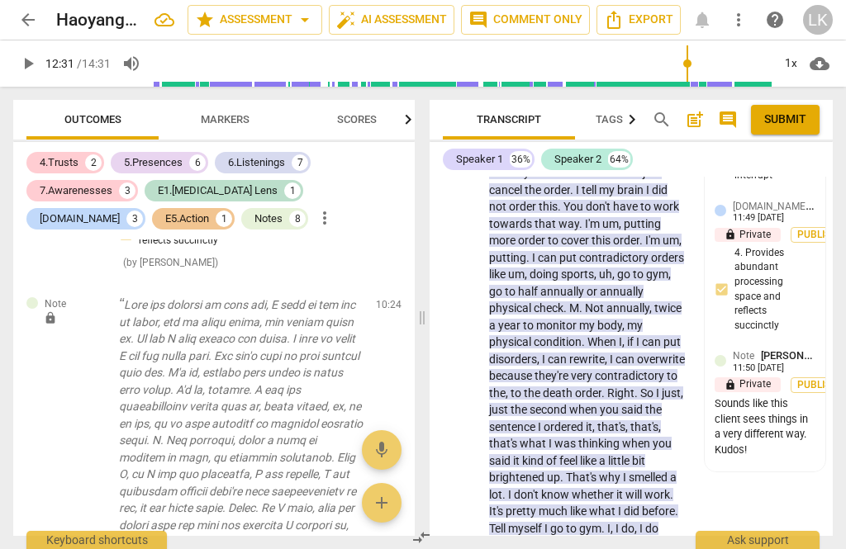
scroll to position [4518, 0]
click at [471, 366] on span "play_arrow" at bounding box center [460, 376] width 26 height 20
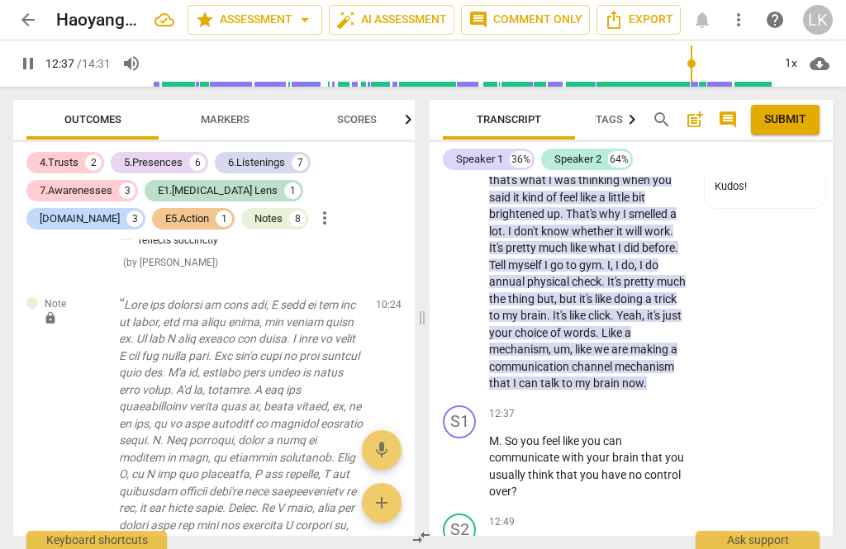
scroll to position [4782, 0]
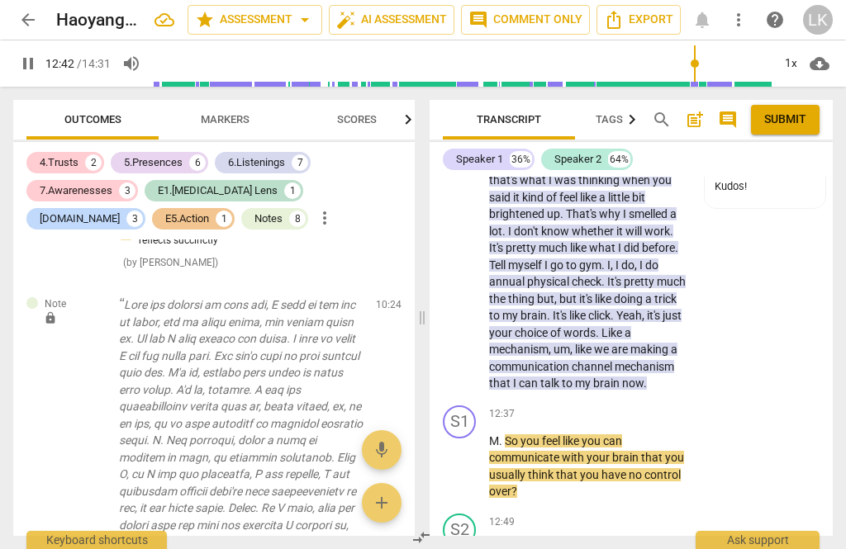
click at [465, 457] on span "pause" at bounding box center [460, 467] width 20 height 20
click at [597, 407] on p "Add competency" at bounding box center [635, 414] width 78 height 15
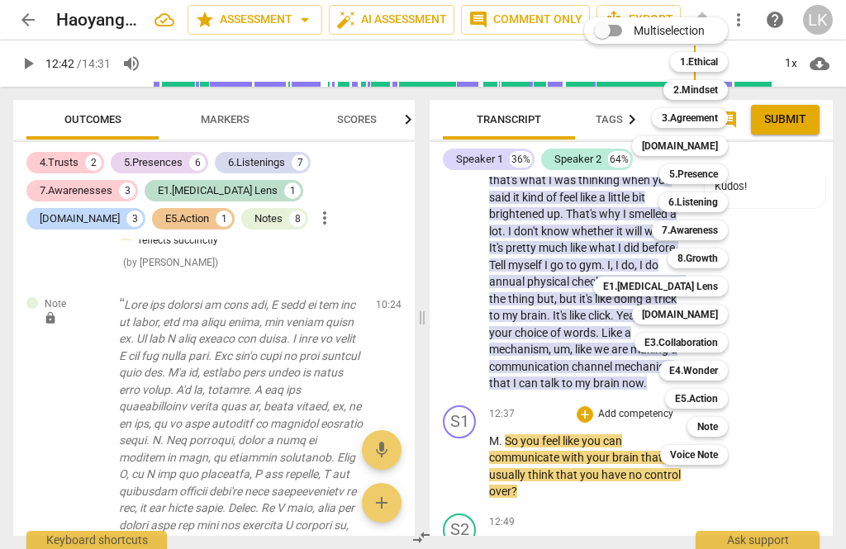
click at [727, 201] on div "6.Listening" at bounding box center [692, 202] width 69 height 20
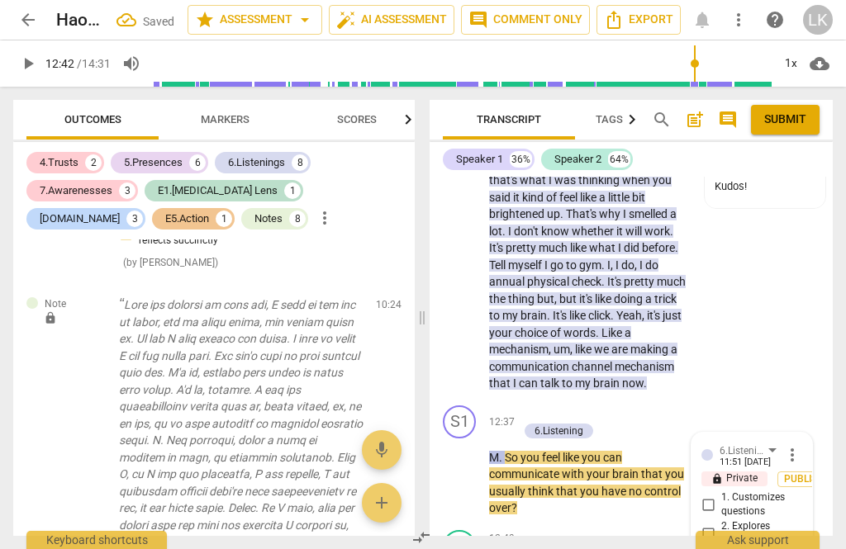
scroll to position [4989, 0]
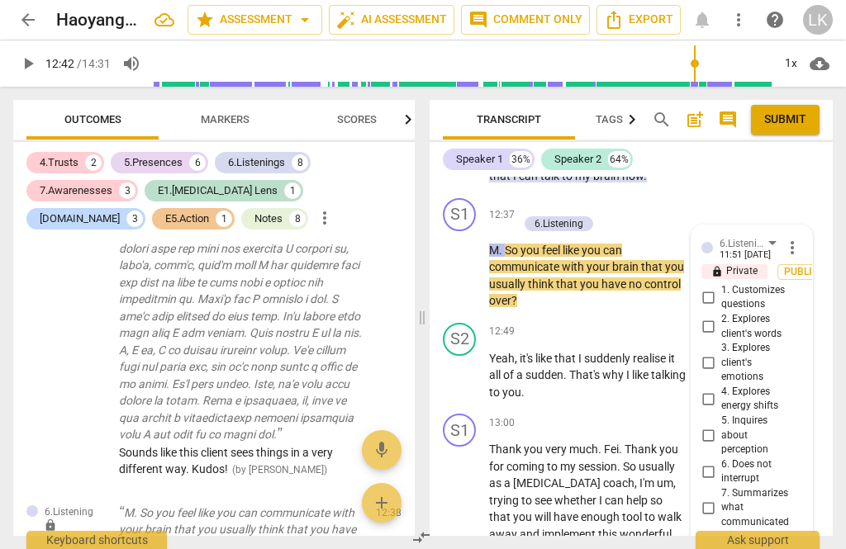
click at [719, 498] on input "7. Summarizes what communicated" at bounding box center [707, 508] width 26 height 20
click at [751, 548] on textarea at bounding box center [738, 558] width 74 height 16
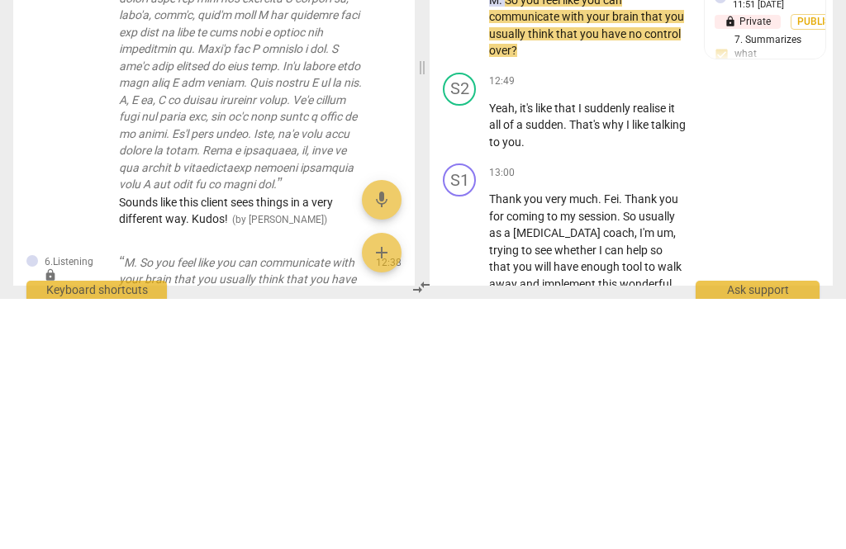
scroll to position [4701, 0]
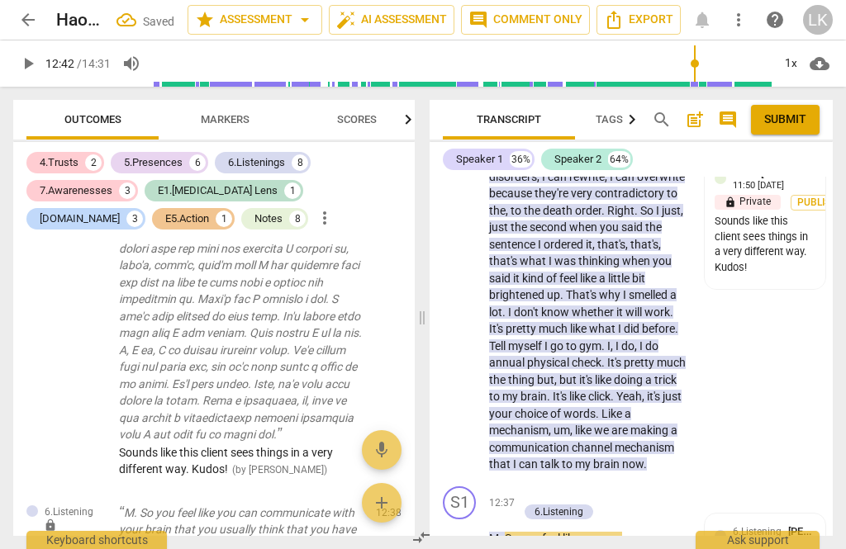
click at [471, 546] on span "play_arrow" at bounding box center [460, 556] width 26 height 20
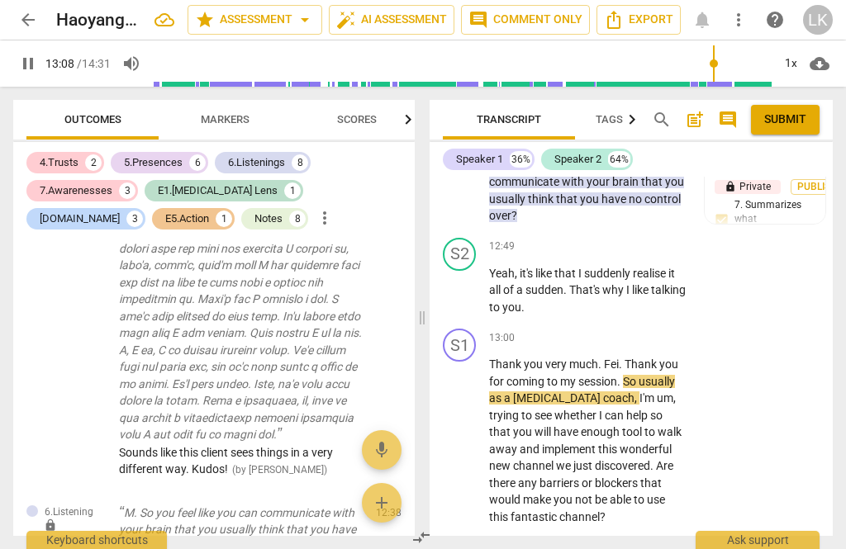
scroll to position [5077, 0]
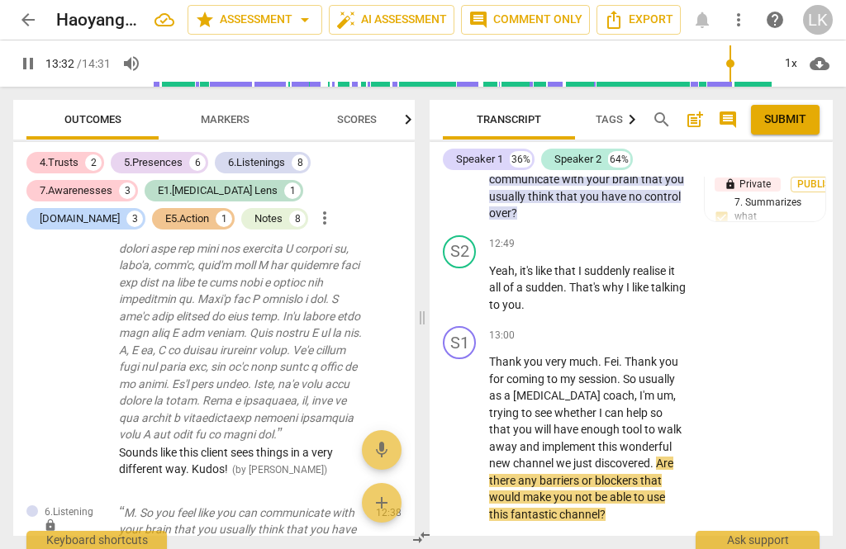
click at [469, 429] on span "pause" at bounding box center [460, 439] width 20 height 20
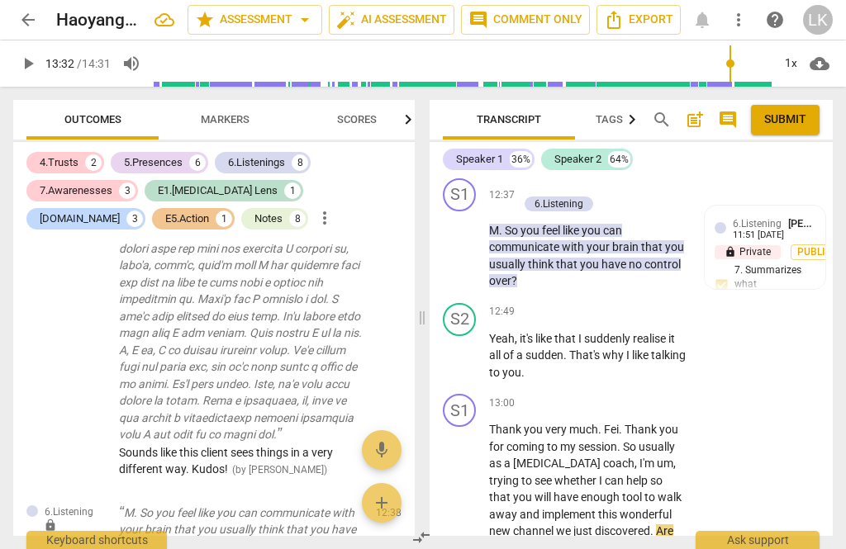
scroll to position [5009, 0]
click at [590, 395] on div "+" at bounding box center [584, 403] width 17 height 17
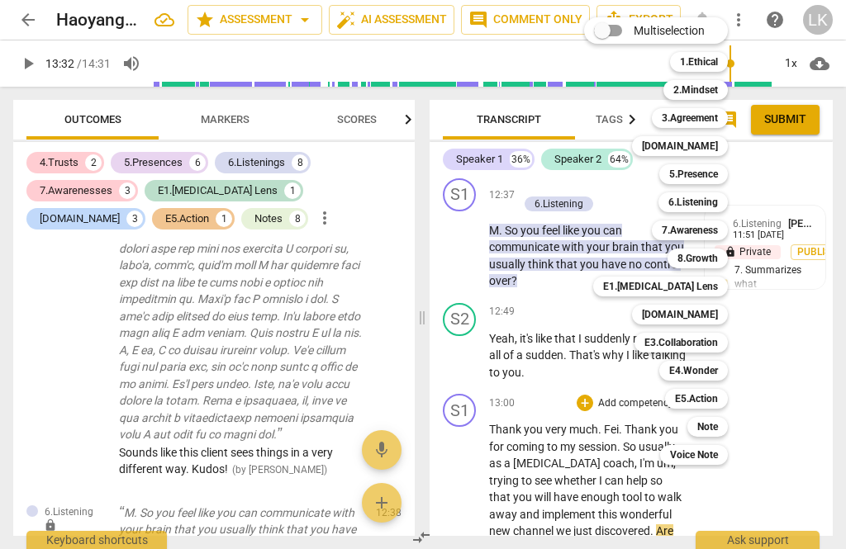
click at [727, 425] on div "Note" at bounding box center [707, 427] width 40 height 20
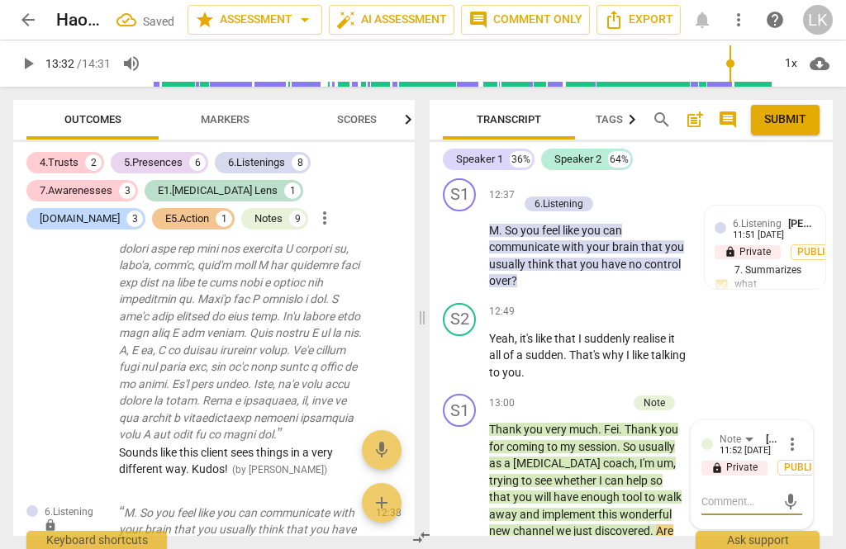
scroll to position [6174, 0]
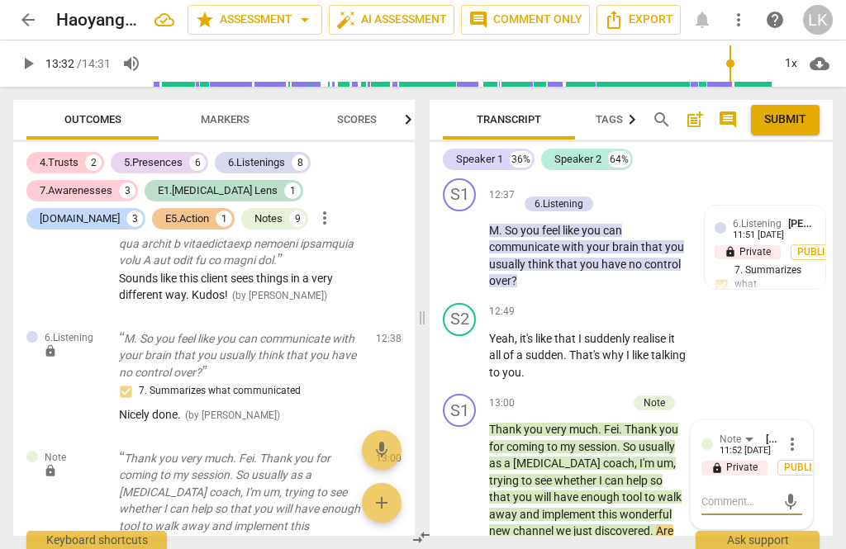
click at [767, 494] on textarea at bounding box center [738, 502] width 74 height 16
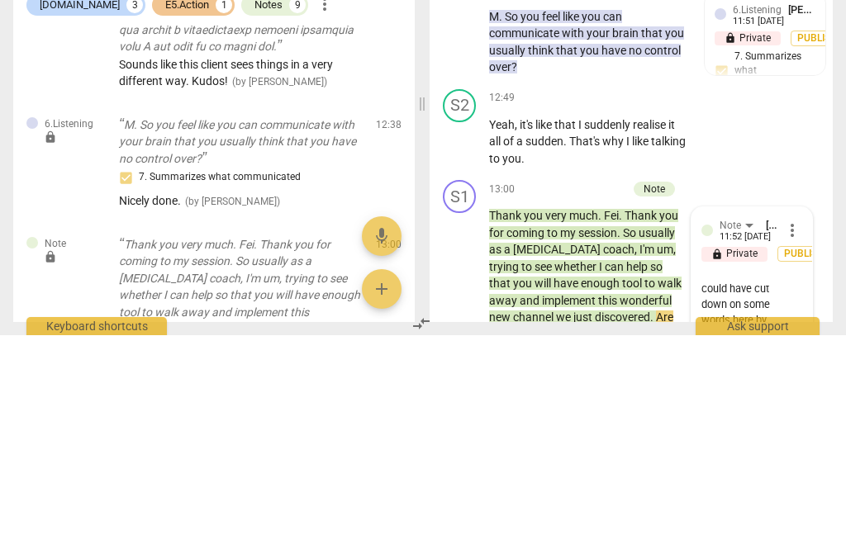
scroll to position [15, 0]
click at [732, 494] on textarea "You probably could have cut down on some words here by omitting the description…" at bounding box center [738, 549] width 74 height 110
click at [794, 540] on span "send" at bounding box center [790, 549] width 18 height 18
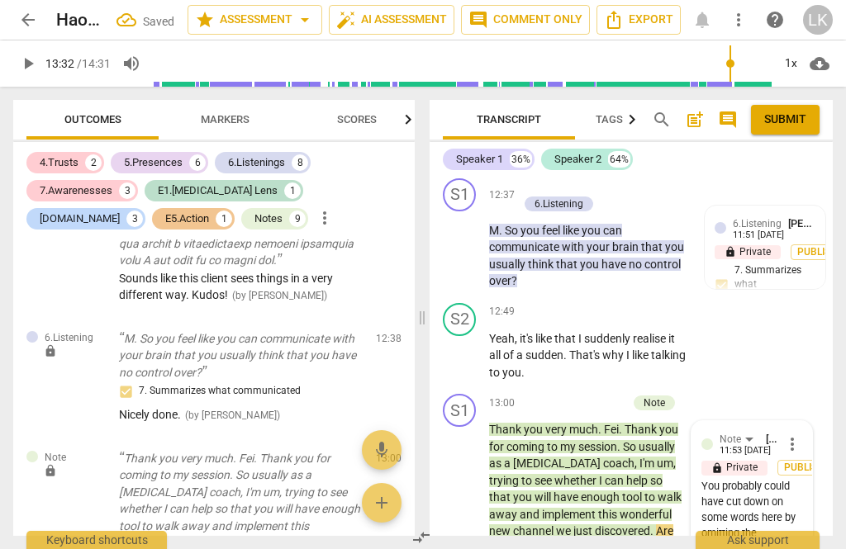
scroll to position [0, 0]
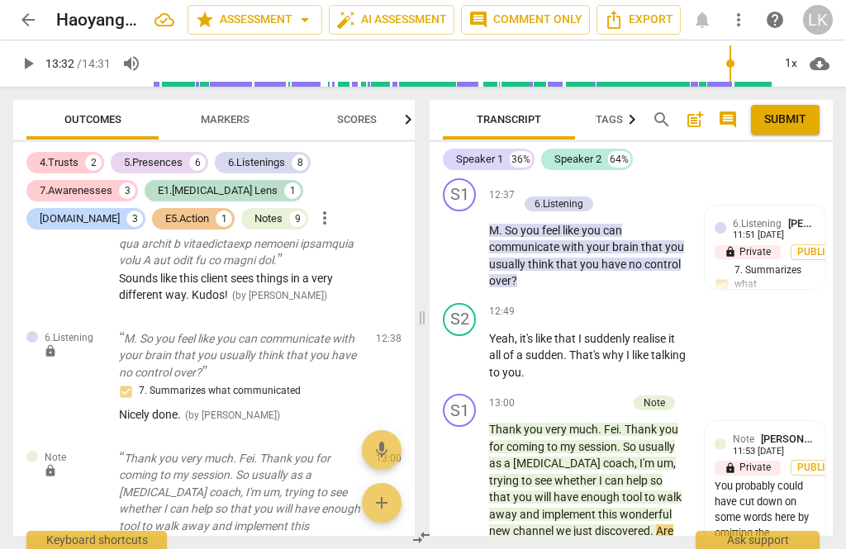
click at [552, 396] on p "Add competency" at bounding box center [587, 403] width 78 height 15
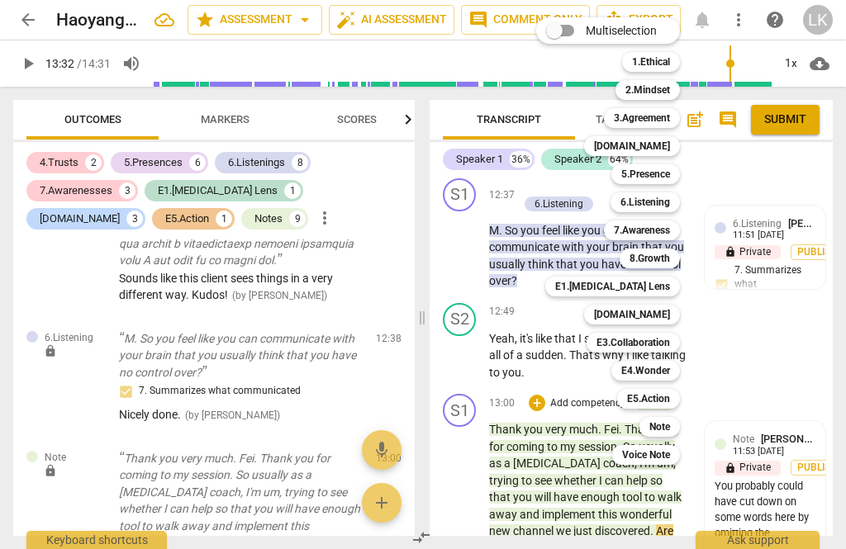
click at [666, 405] on b "E5.Action" at bounding box center [648, 399] width 43 height 20
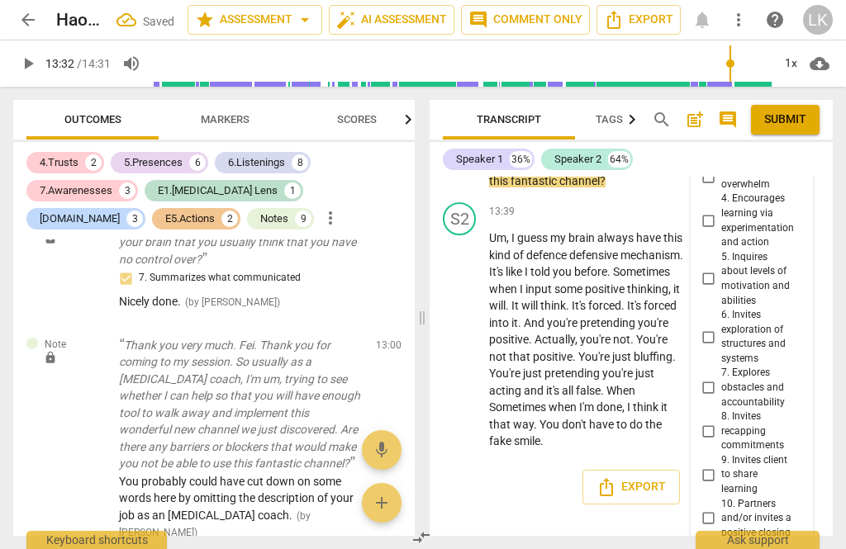
scroll to position [6385, 0]
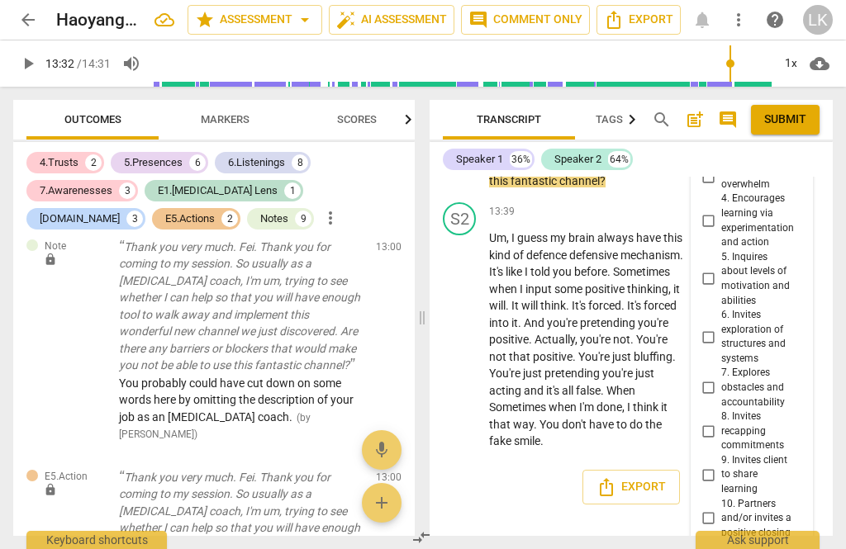
click at [721, 378] on input "7. Explores obstacles and accountability" at bounding box center [707, 388] width 26 height 20
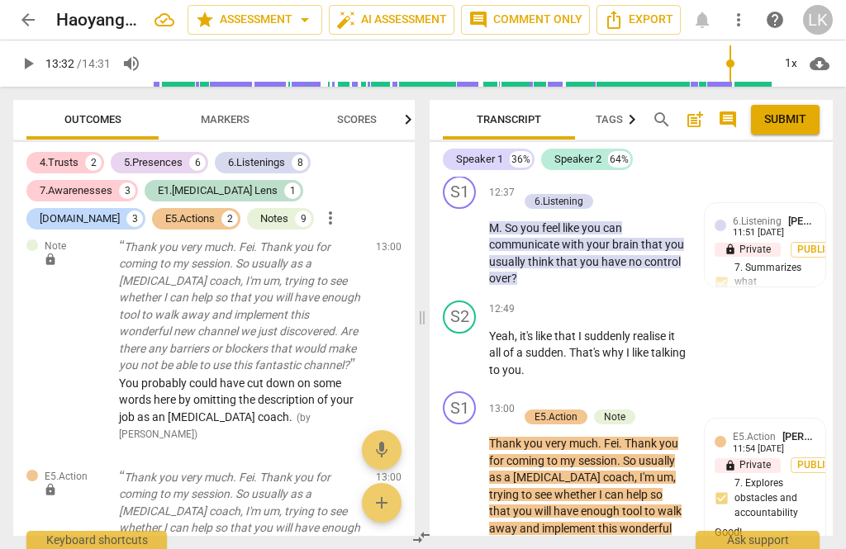
scroll to position [5011, 0]
click at [470, 502] on span "play_arrow" at bounding box center [460, 512] width 20 height 20
